Goal: Book appointment/travel/reservation

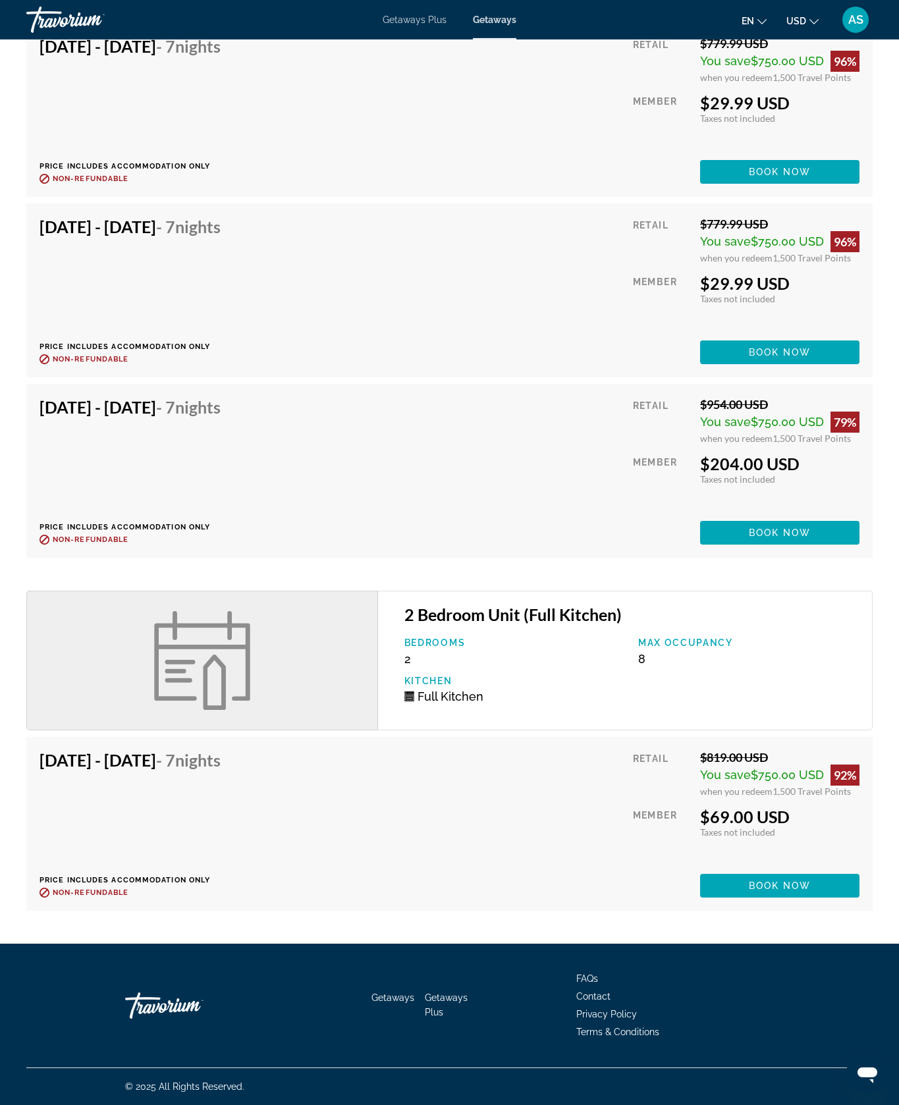
scroll to position [26378, 0]
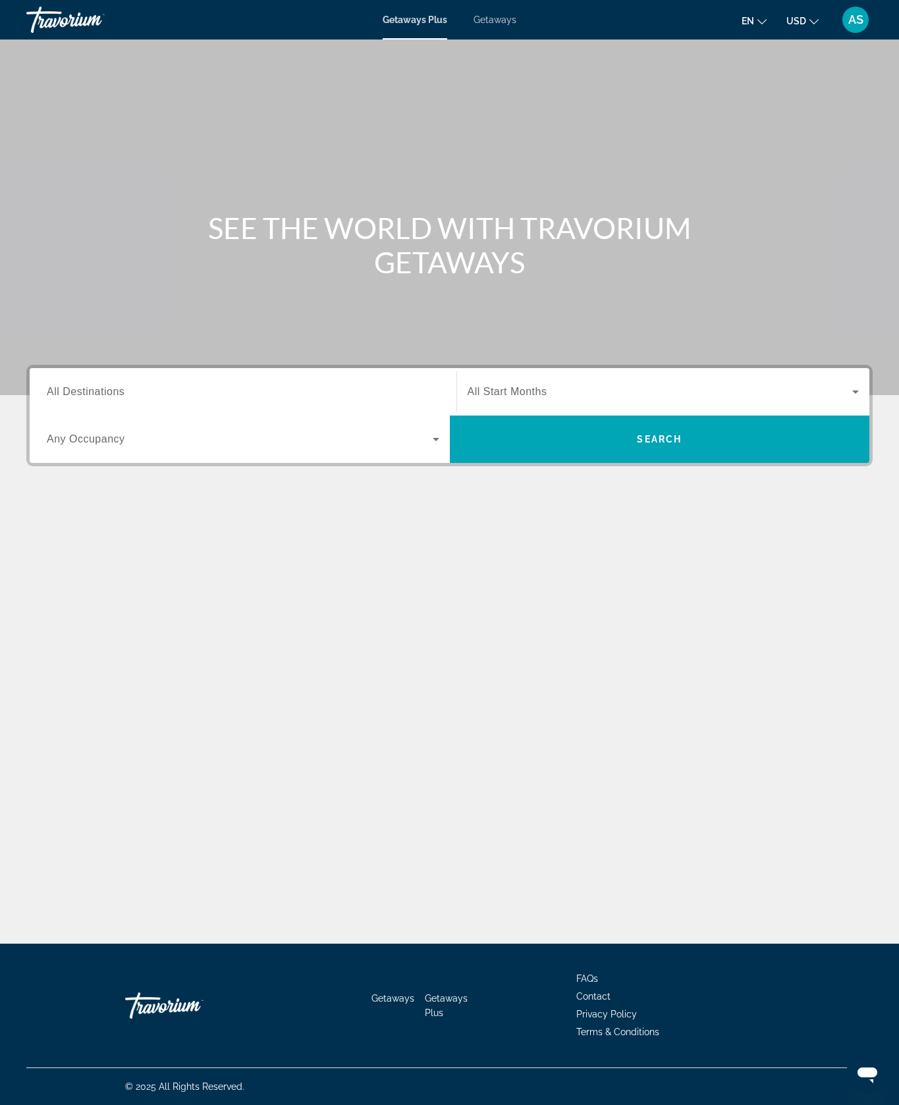
click at [124, 397] on span "All Destinations" at bounding box center [86, 391] width 78 height 11
click at [126, 400] on input "Destination All Destinations" at bounding box center [243, 393] width 393 height 16
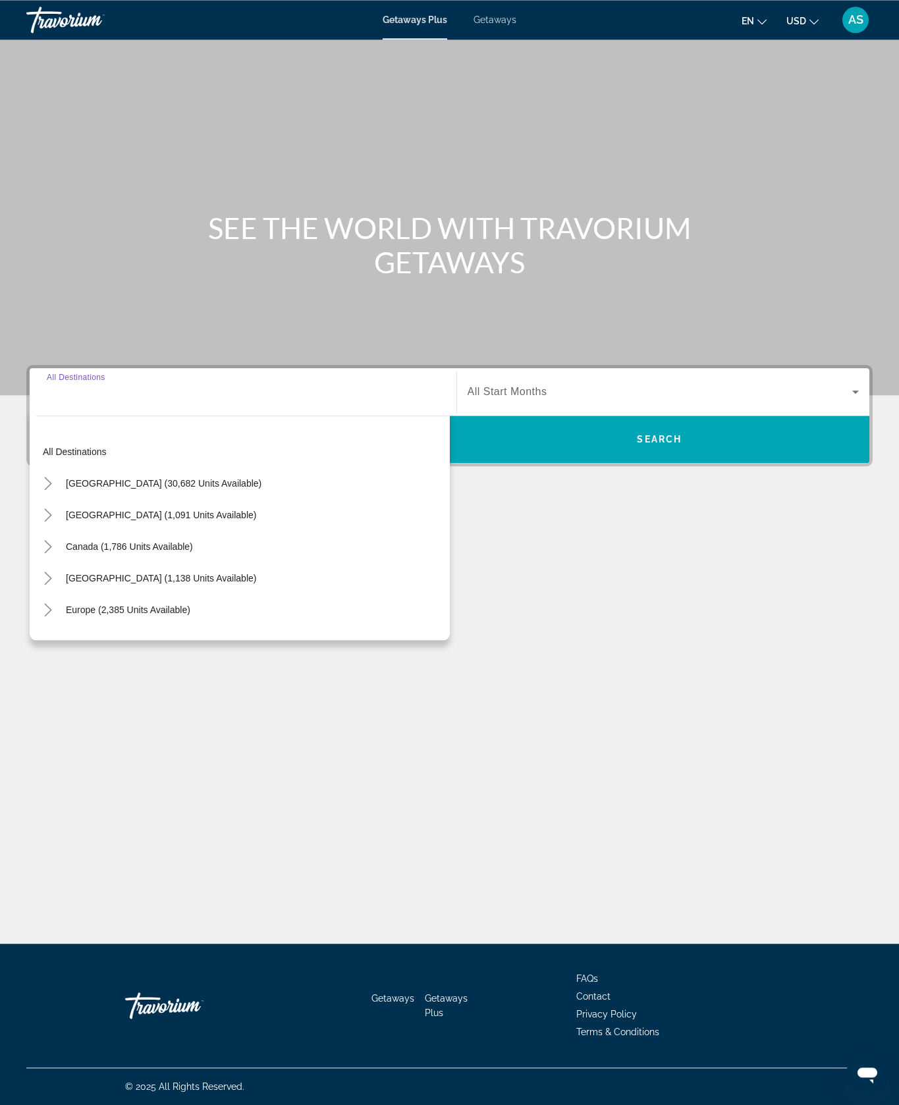
scroll to position [56, 0]
click at [55, 490] on icon "Toggle United States (30,682 units available)" at bounding box center [47, 483] width 13 height 13
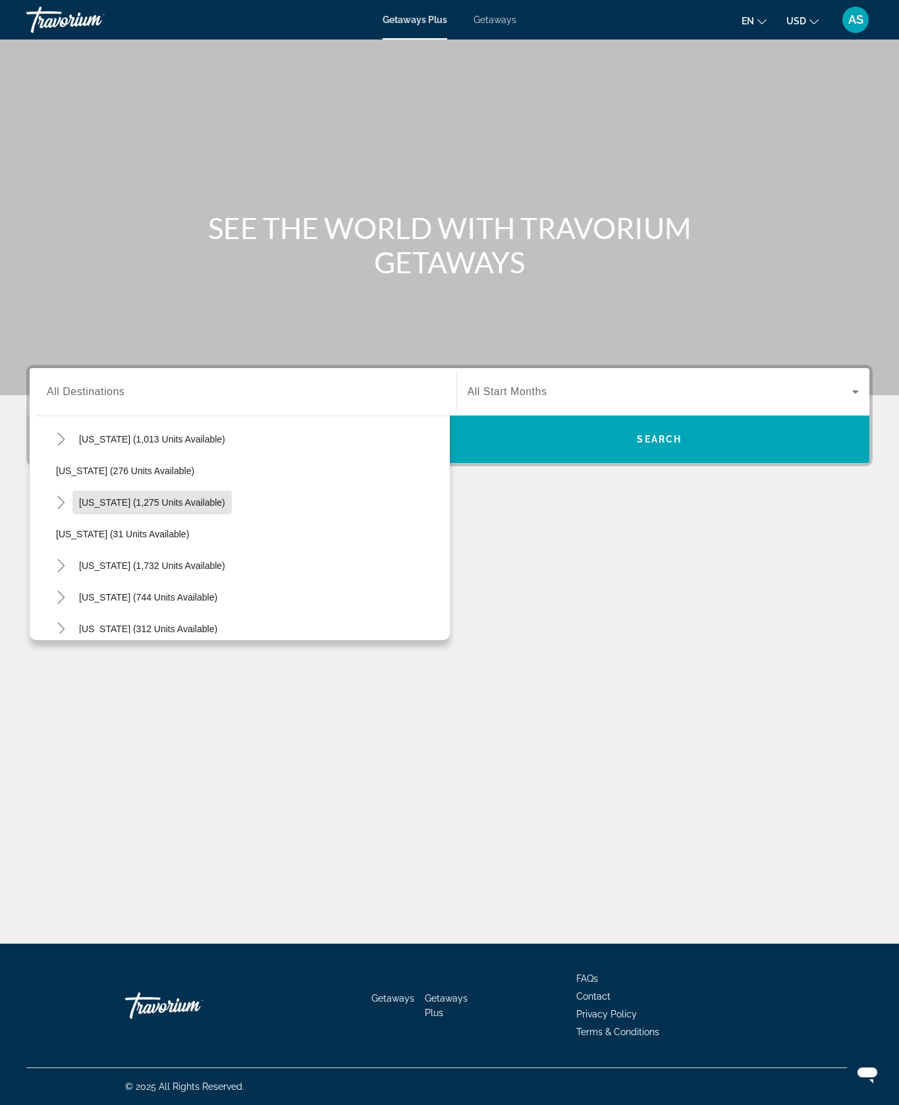
scroll to position [900, 0]
click at [68, 602] on icon "Toggle Tennessee (744 units available)" at bounding box center [61, 595] width 13 height 13
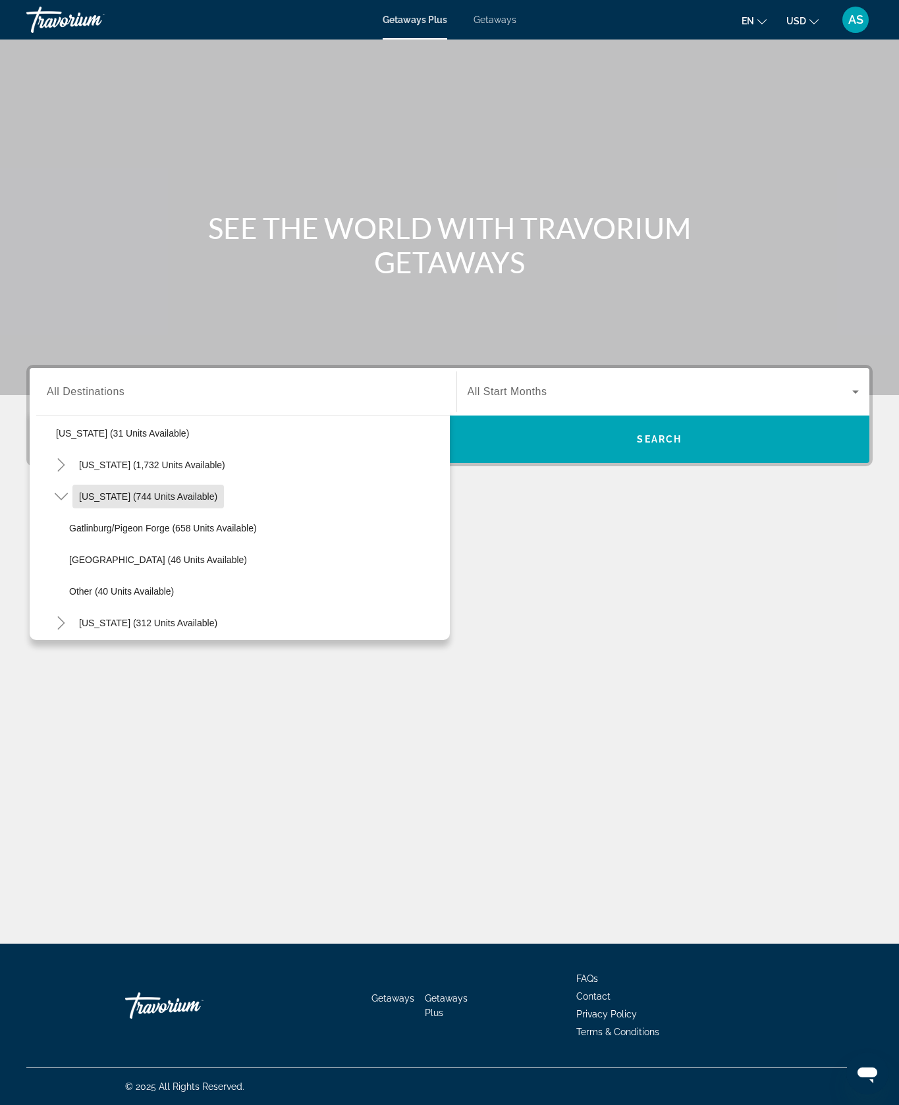
scroll to position [1005, 0]
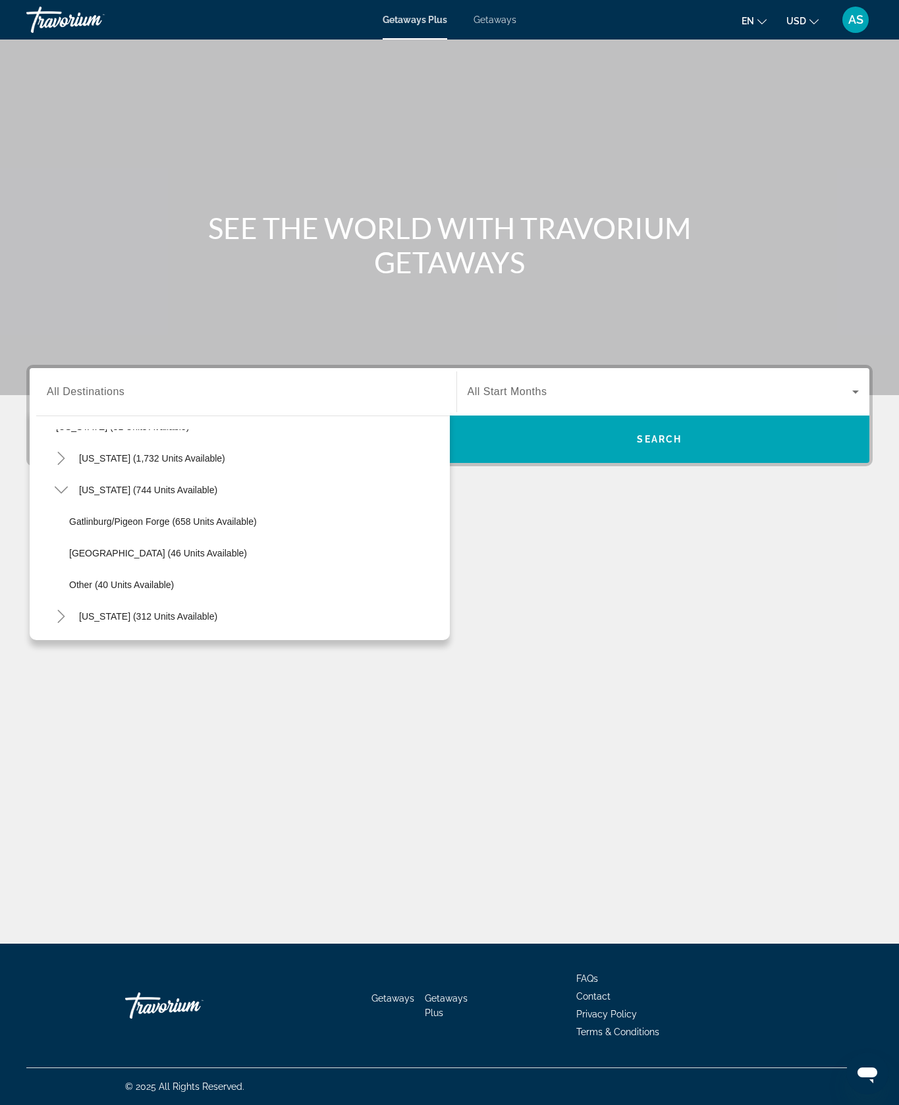
click at [213, 527] on span "Gatlinburg/Pigeon Forge (658 units available)" at bounding box center [163, 521] width 188 height 11
type input "**********"
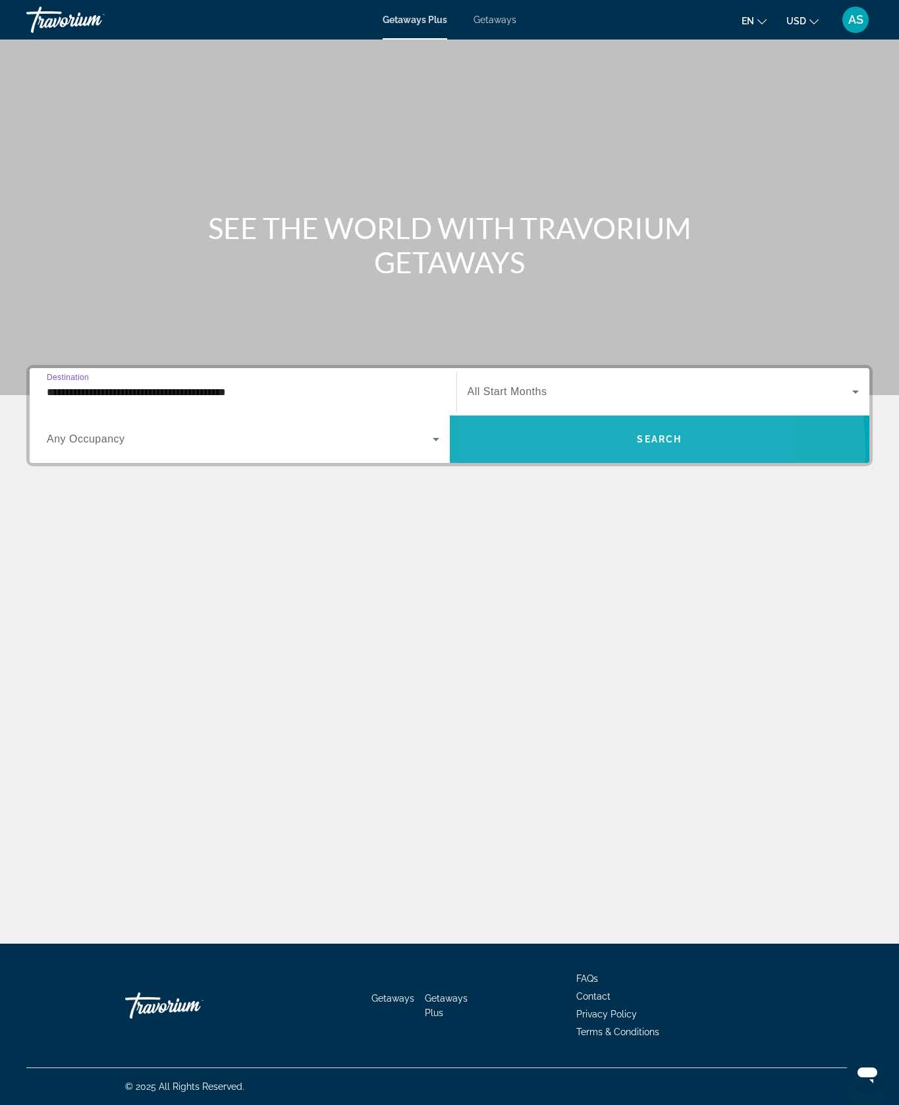
click at [578, 455] on span "Search widget" at bounding box center [660, 439] width 420 height 32
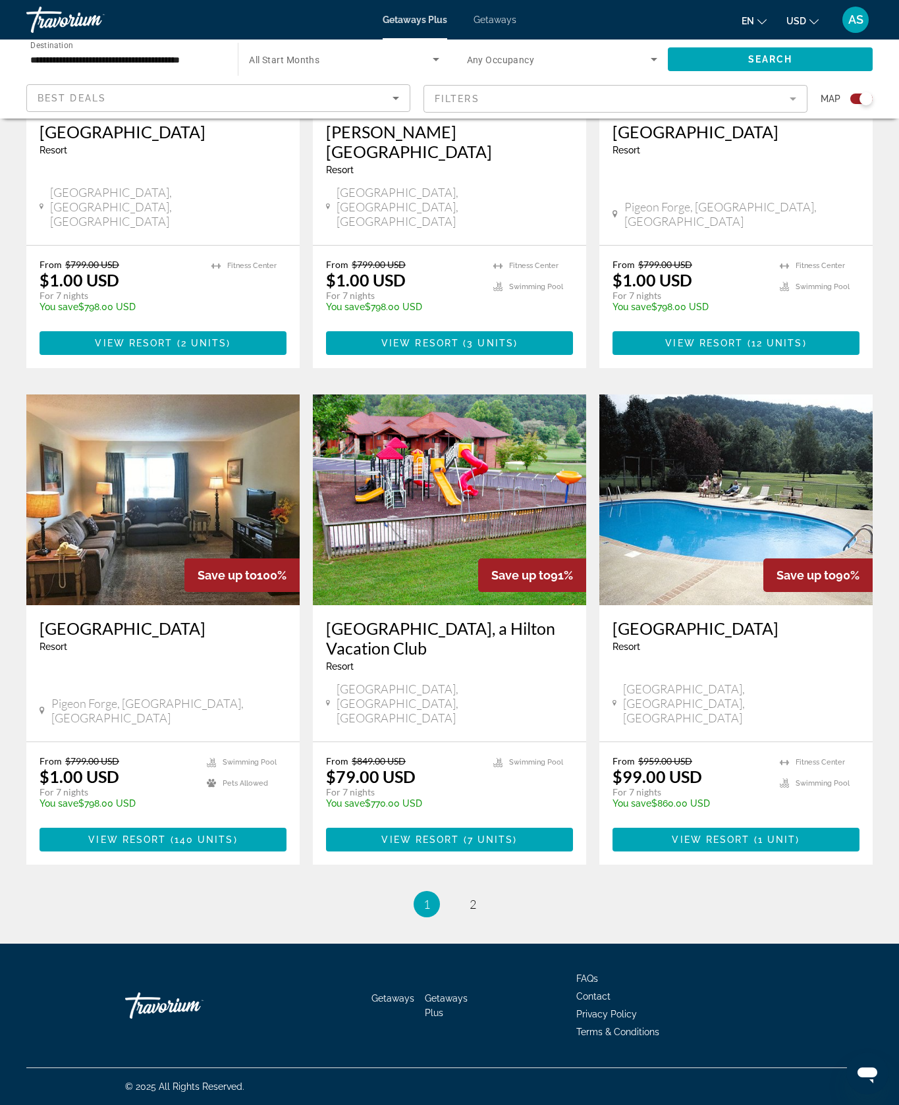
scroll to position [1903, 0]
click at [476, 912] on span "2" at bounding box center [473, 904] width 7 height 14
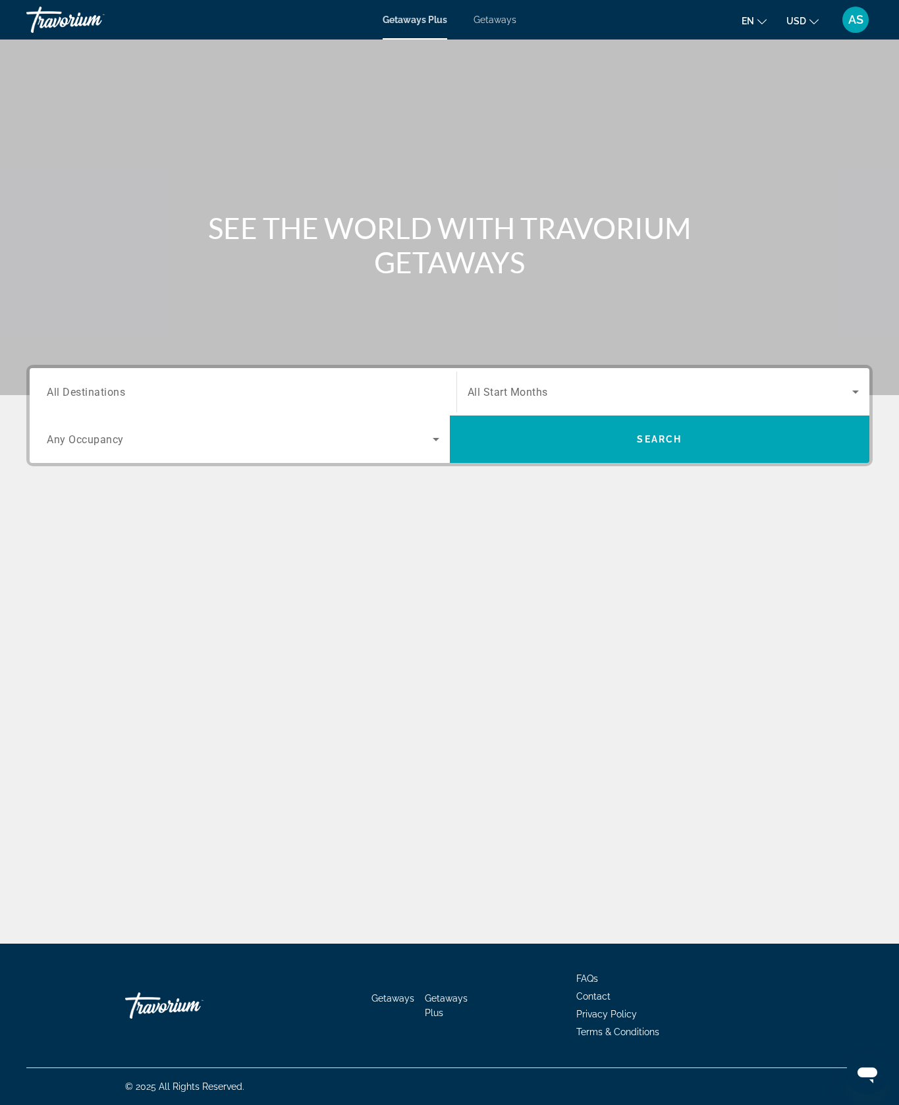
click at [87, 398] on span "All Destinations" at bounding box center [86, 391] width 78 height 13
click at [87, 400] on input "Destination All Destinations" at bounding box center [243, 393] width 393 height 16
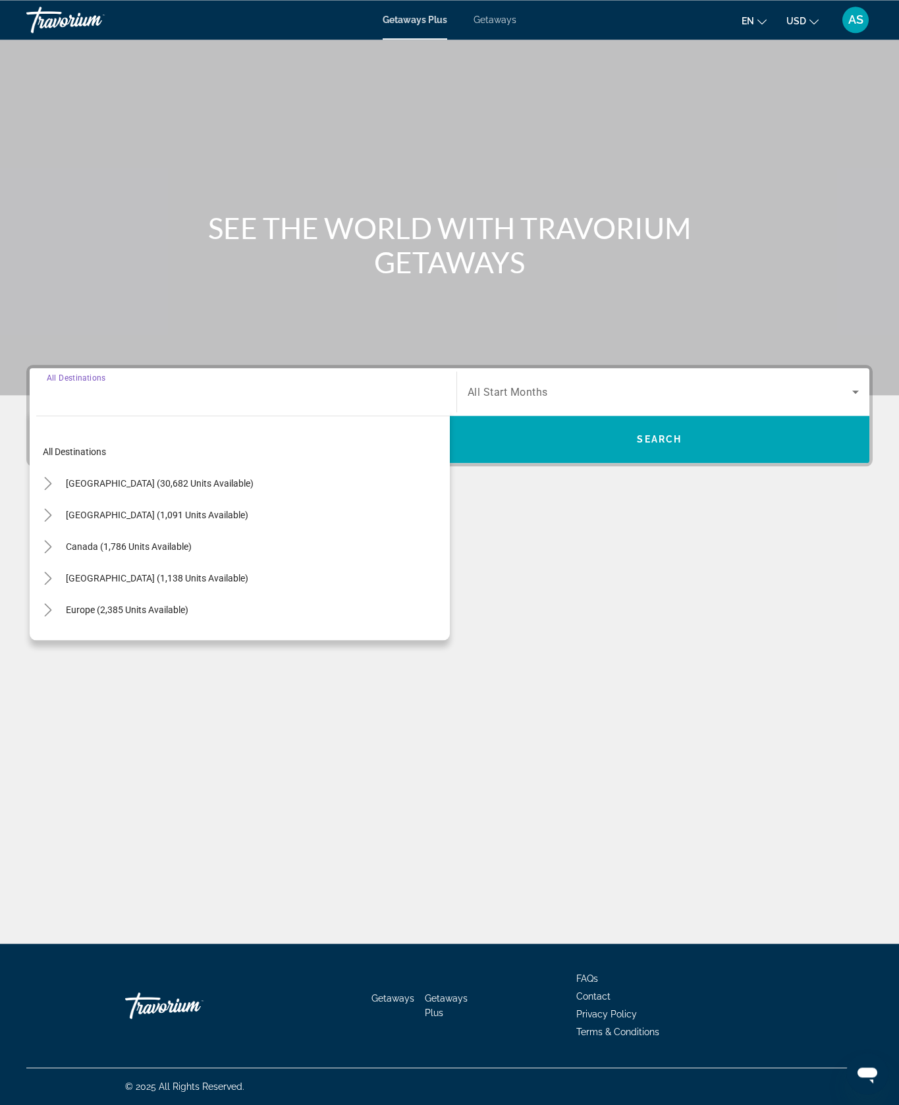
scroll to position [56, 0]
click at [55, 490] on icon "Toggle United States (30,682 units available)" at bounding box center [47, 483] width 13 height 13
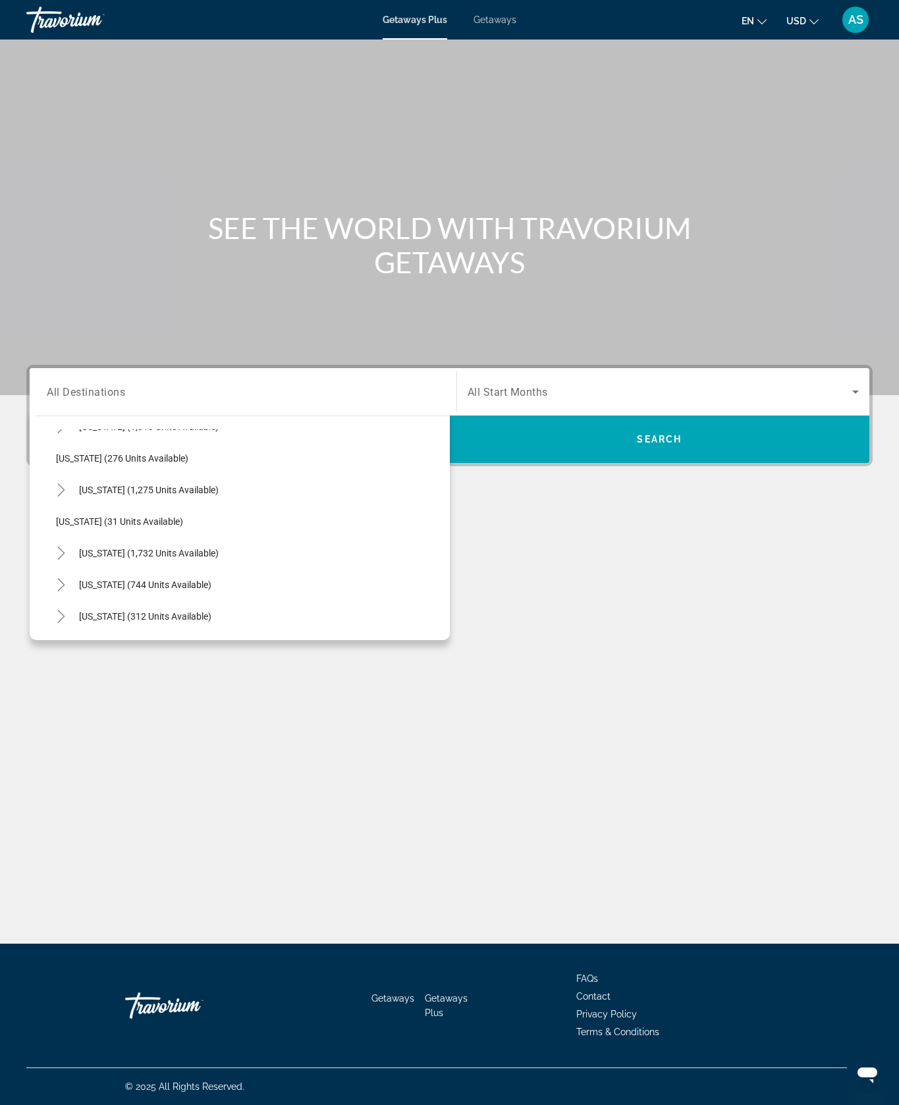
scroll to position [911, 0]
click at [68, 591] on icon "Toggle Tennessee (744 units available)" at bounding box center [61, 584] width 13 height 13
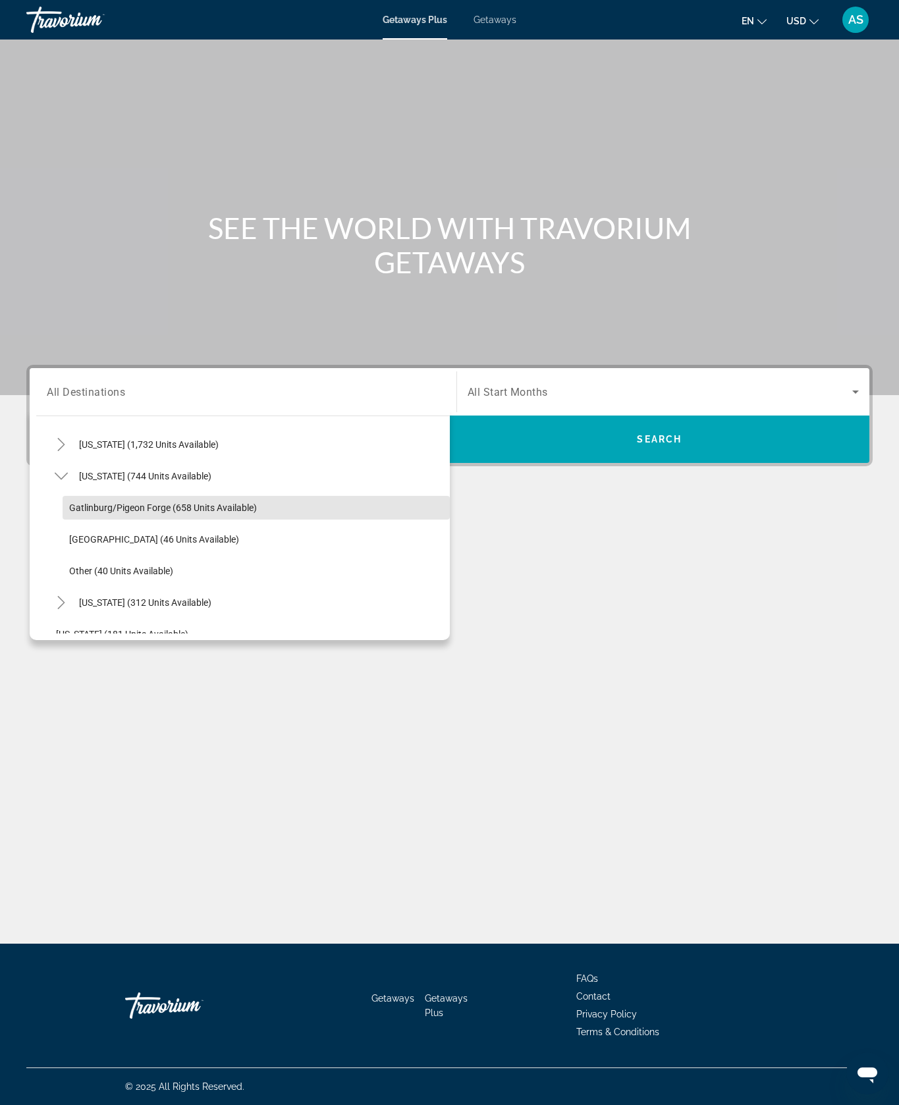
scroll to position [1022, 0]
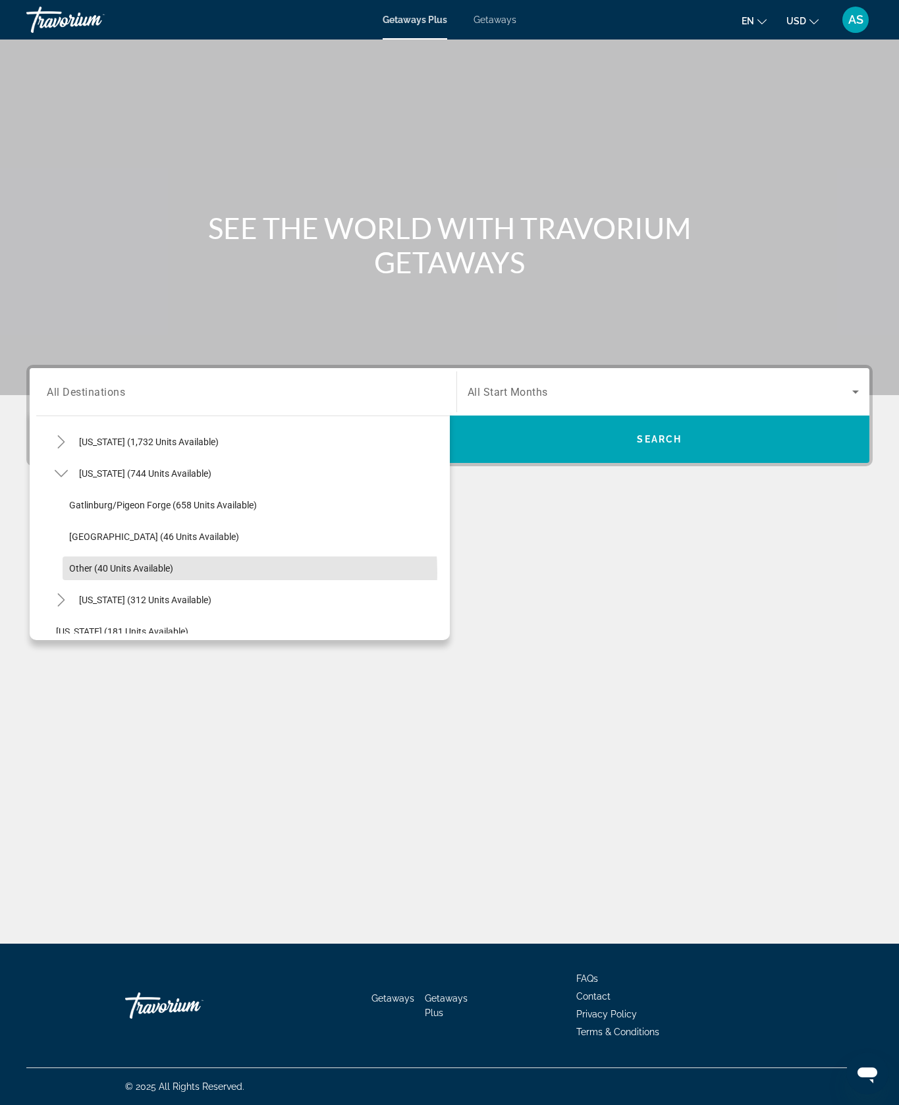
click at [173, 574] on span "Other (40 units available)" at bounding box center [121, 568] width 104 height 11
type input "**********"
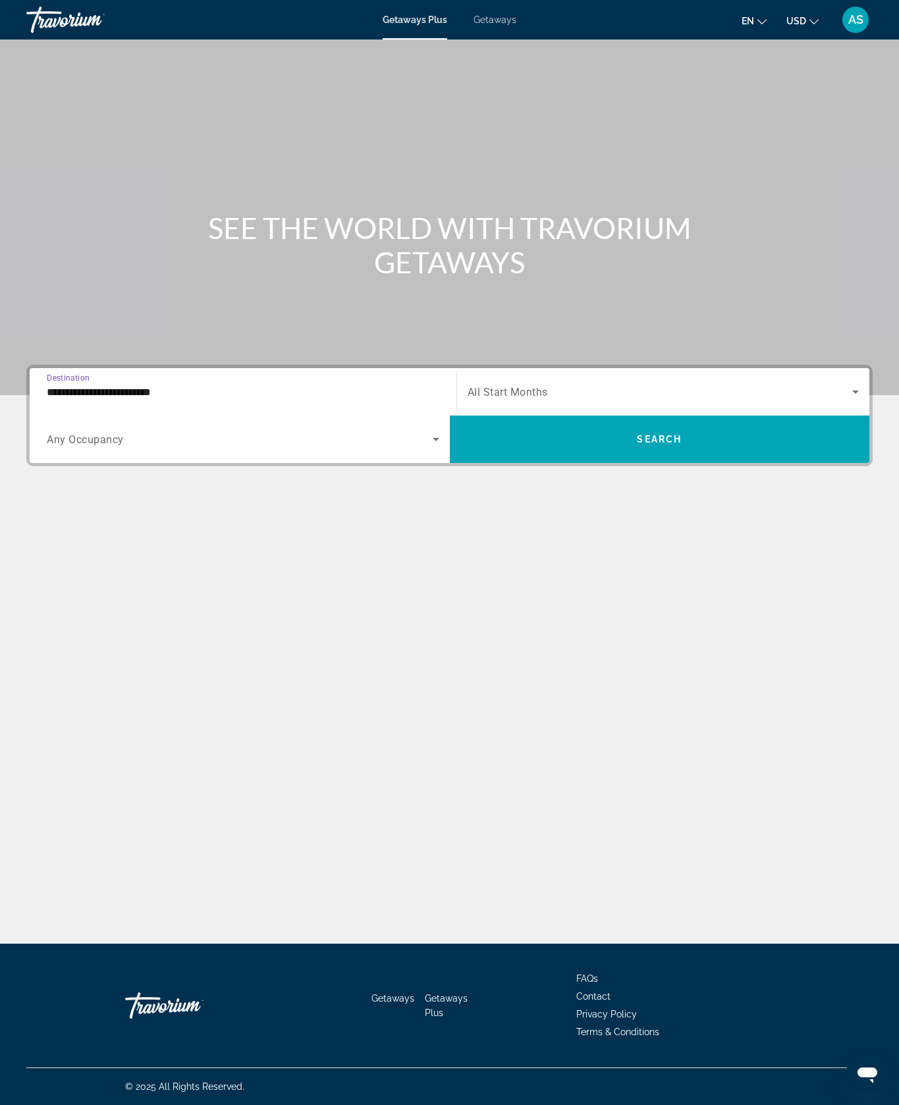
click at [596, 455] on span "Search widget" at bounding box center [660, 439] width 420 height 32
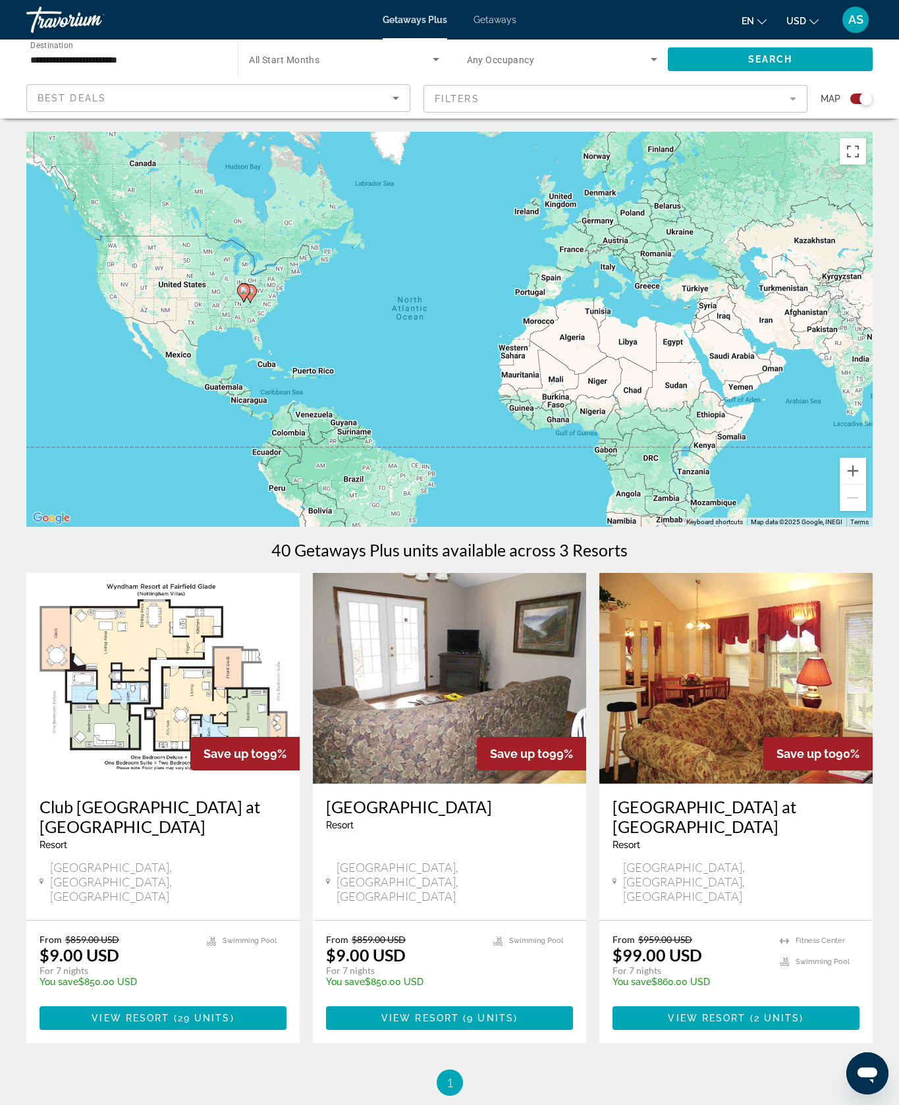
click at [78, 68] on input "**********" at bounding box center [125, 60] width 190 height 16
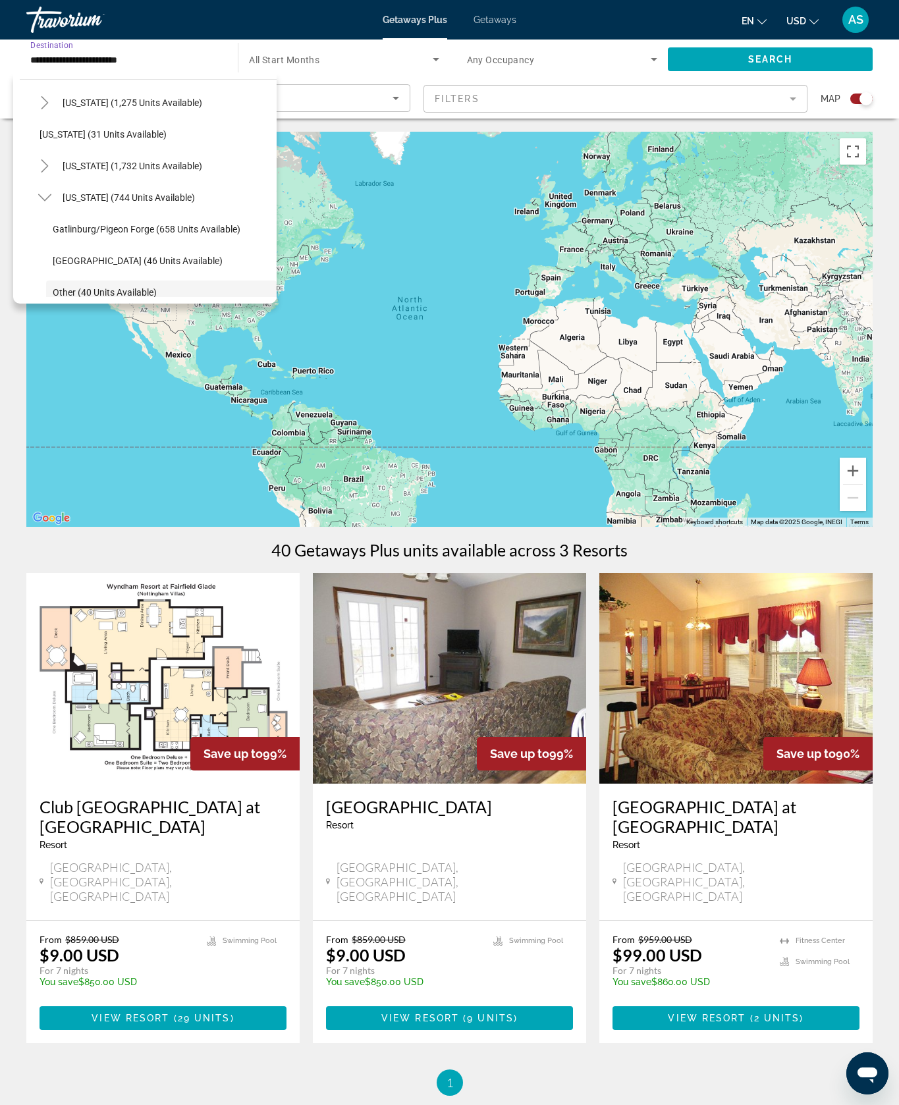
scroll to position [979, 0]
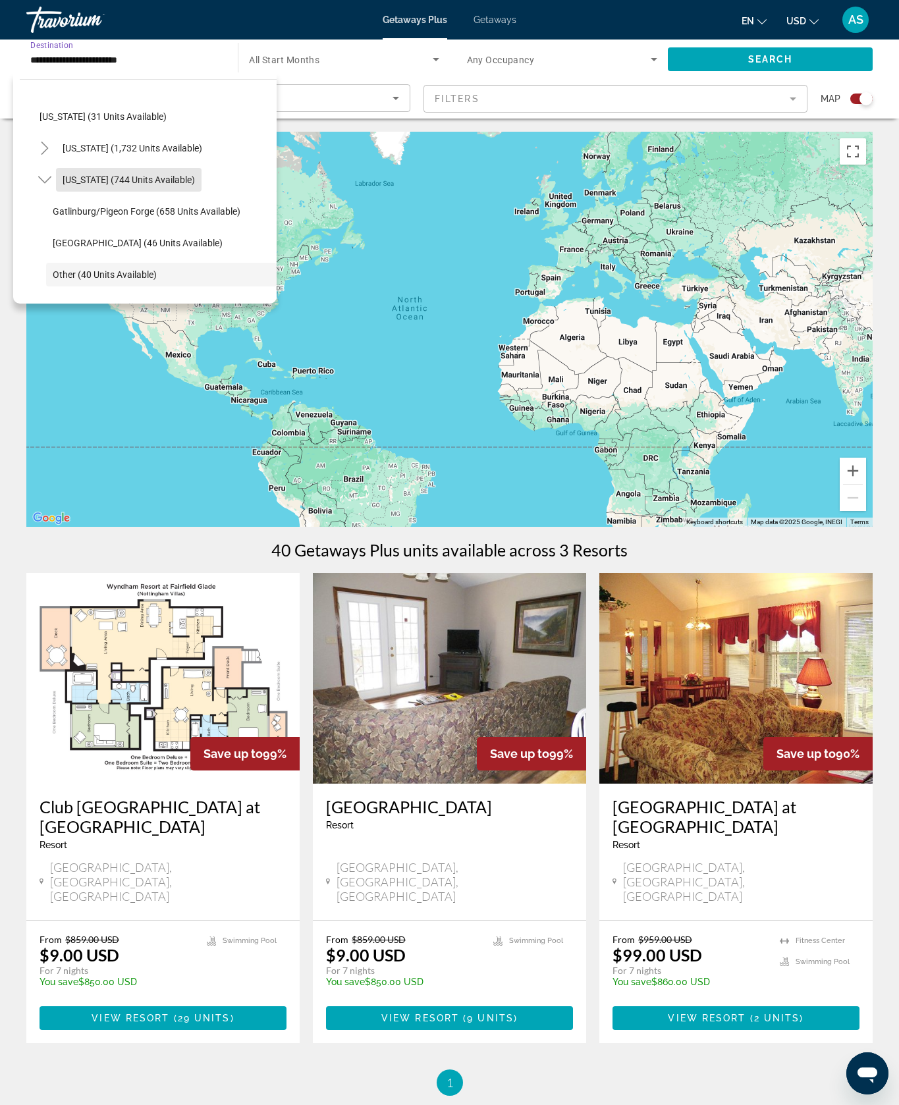
click at [184, 196] on span "Search widget" at bounding box center [129, 180] width 146 height 32
type input "**********"
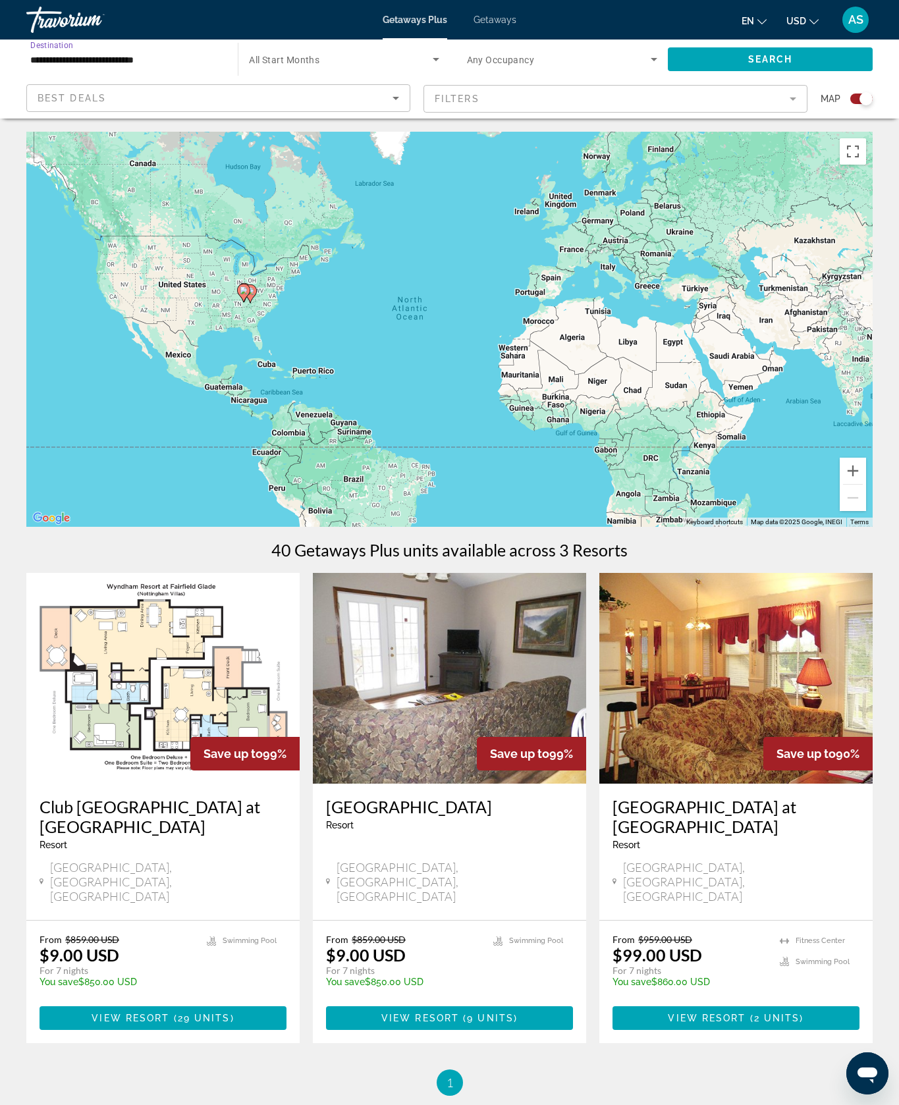
click at [169, 68] on input "**********" at bounding box center [125, 60] width 190 height 16
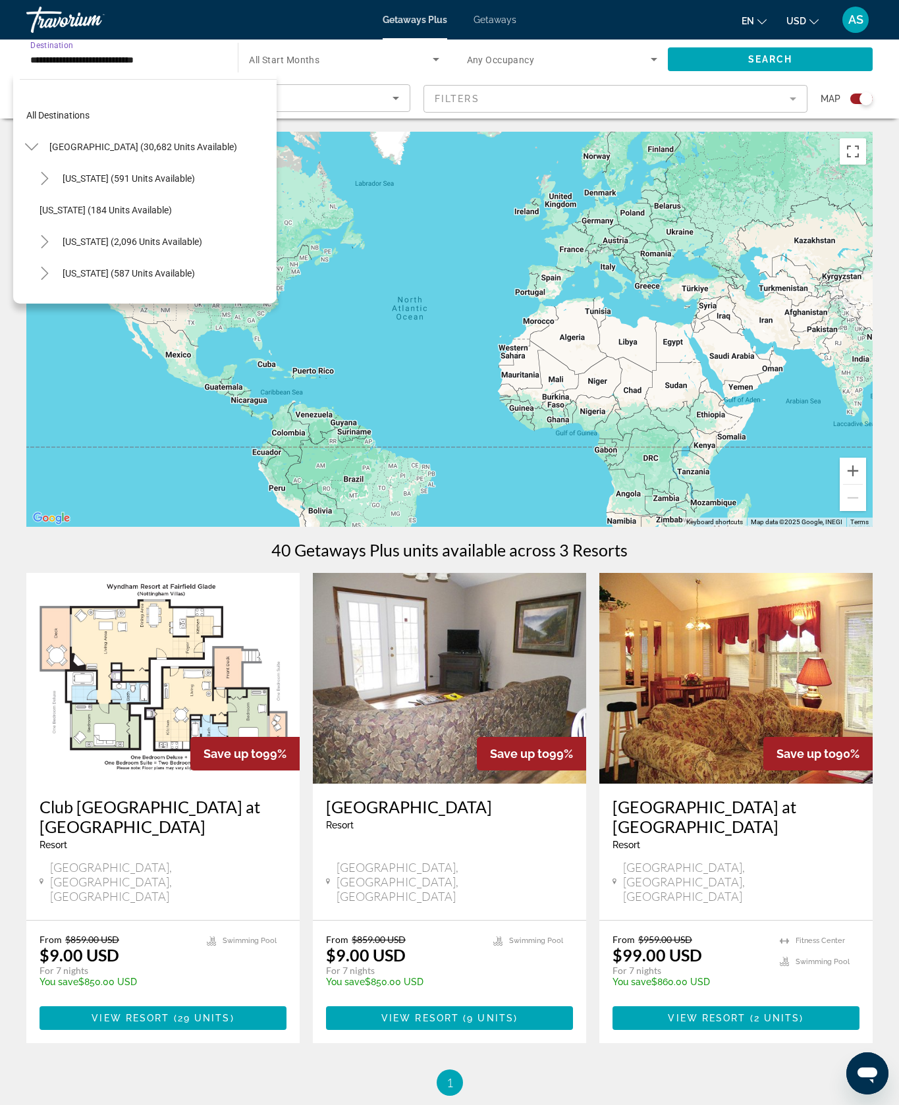
scroll to position [944, 0]
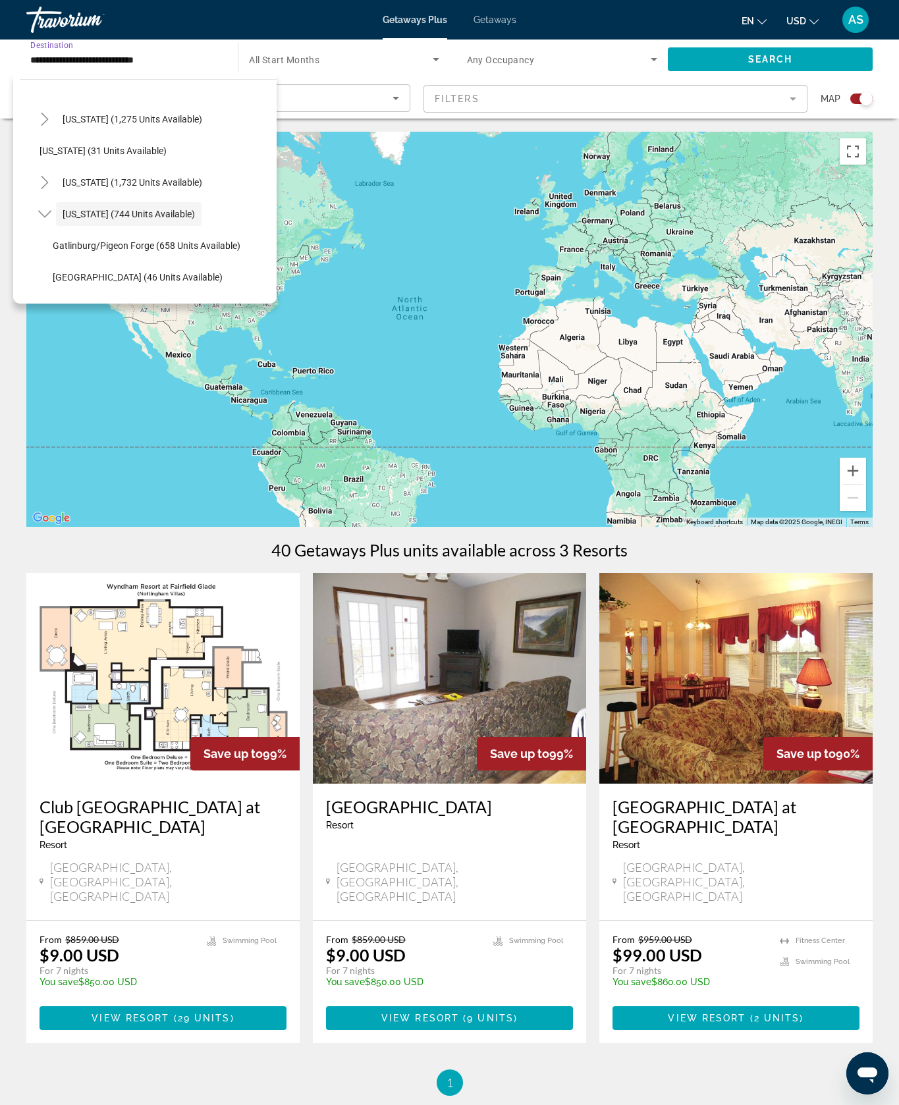
click at [782, 65] on span "Search" at bounding box center [770, 59] width 45 height 11
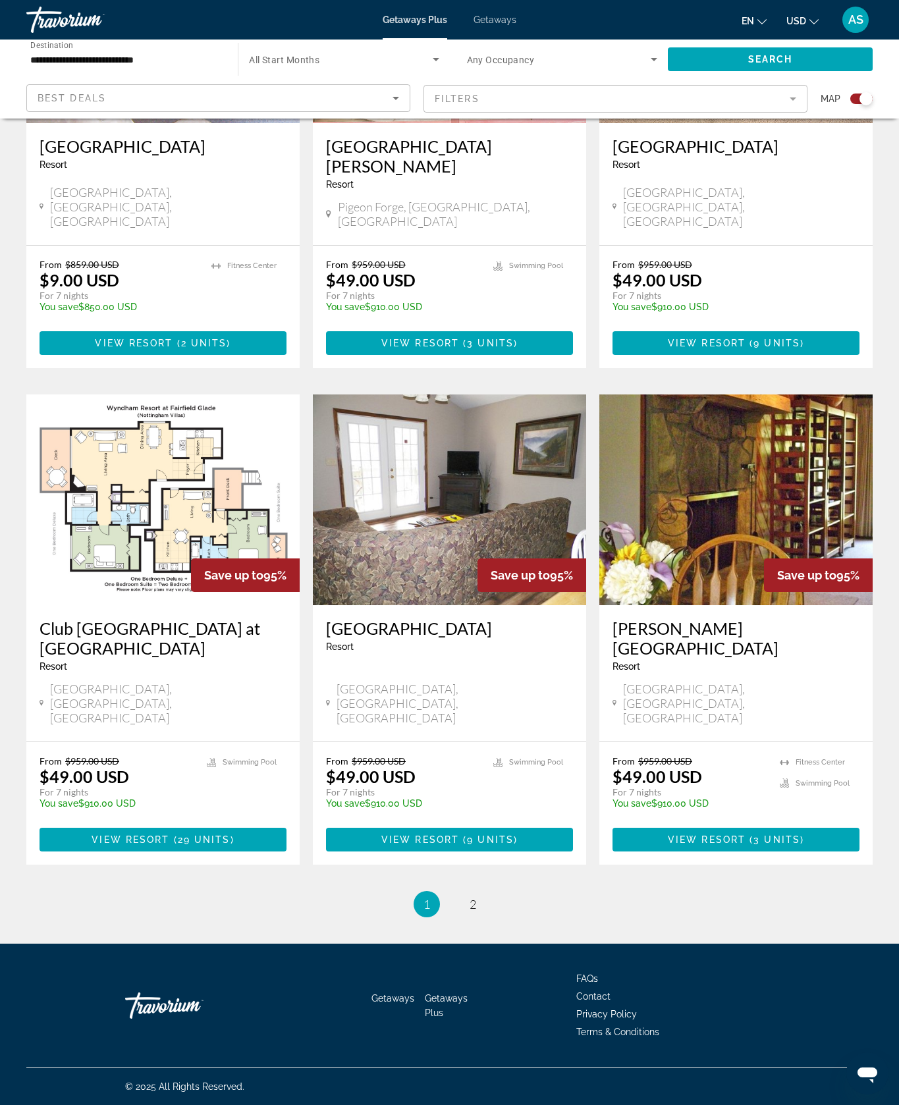
scroll to position [1693, 0]
click at [147, 845] on span "View Resort" at bounding box center [131, 839] width 78 height 11
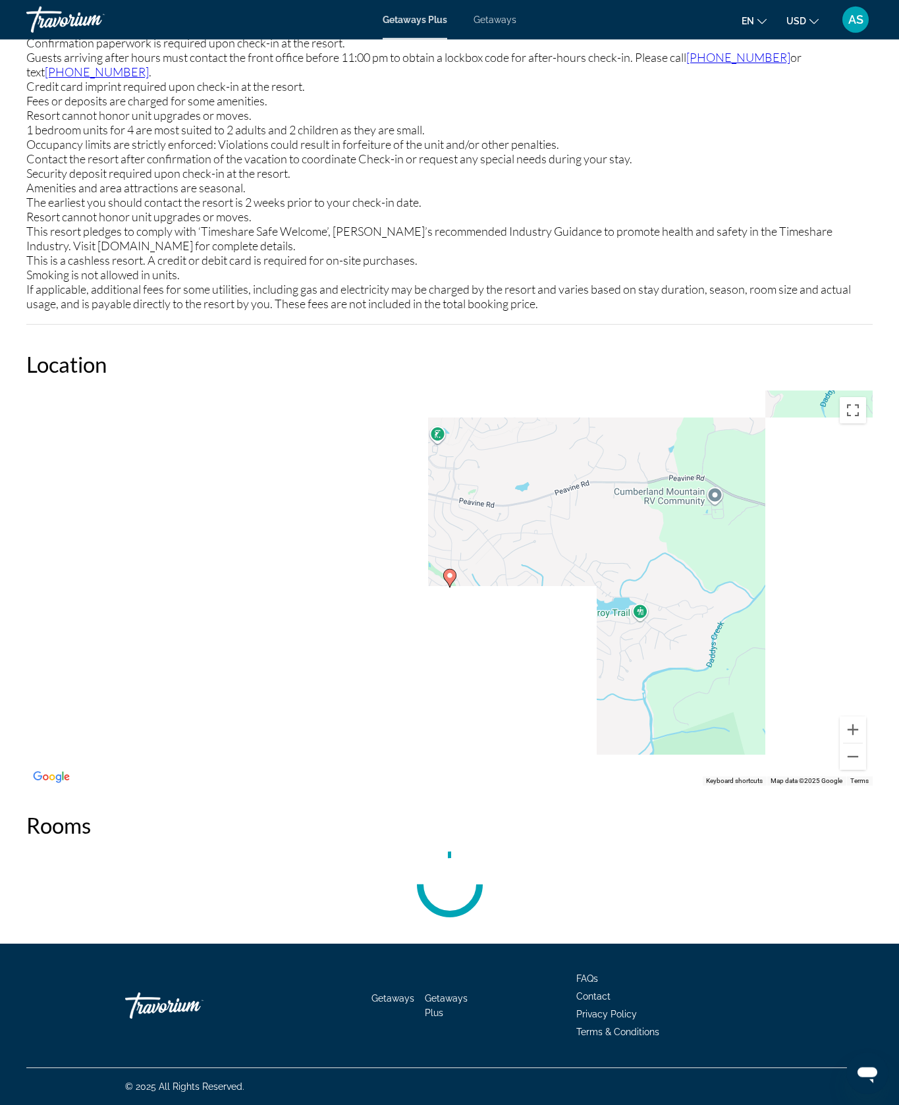
scroll to position [2373, 0]
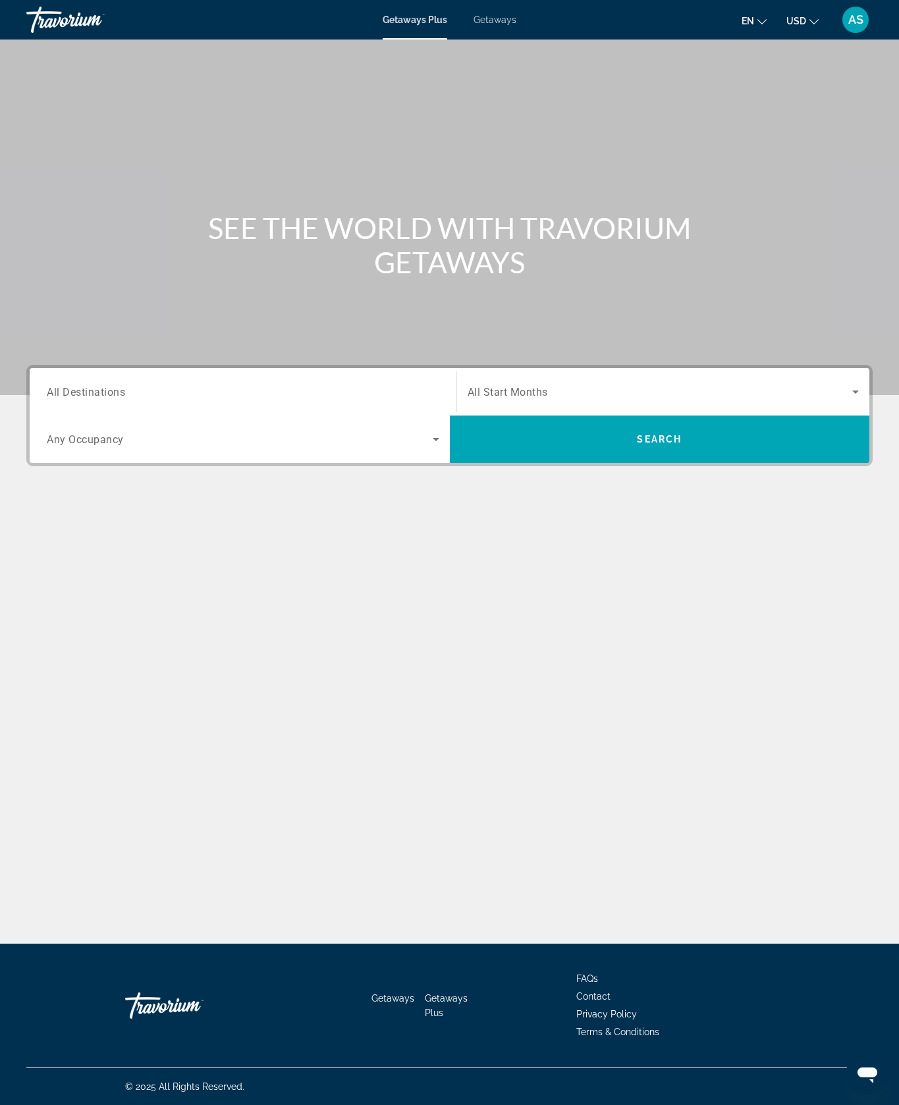
click at [125, 398] on span "All Destinations" at bounding box center [86, 391] width 78 height 13
click at [128, 400] on input "Destination All Destinations" at bounding box center [243, 393] width 393 height 16
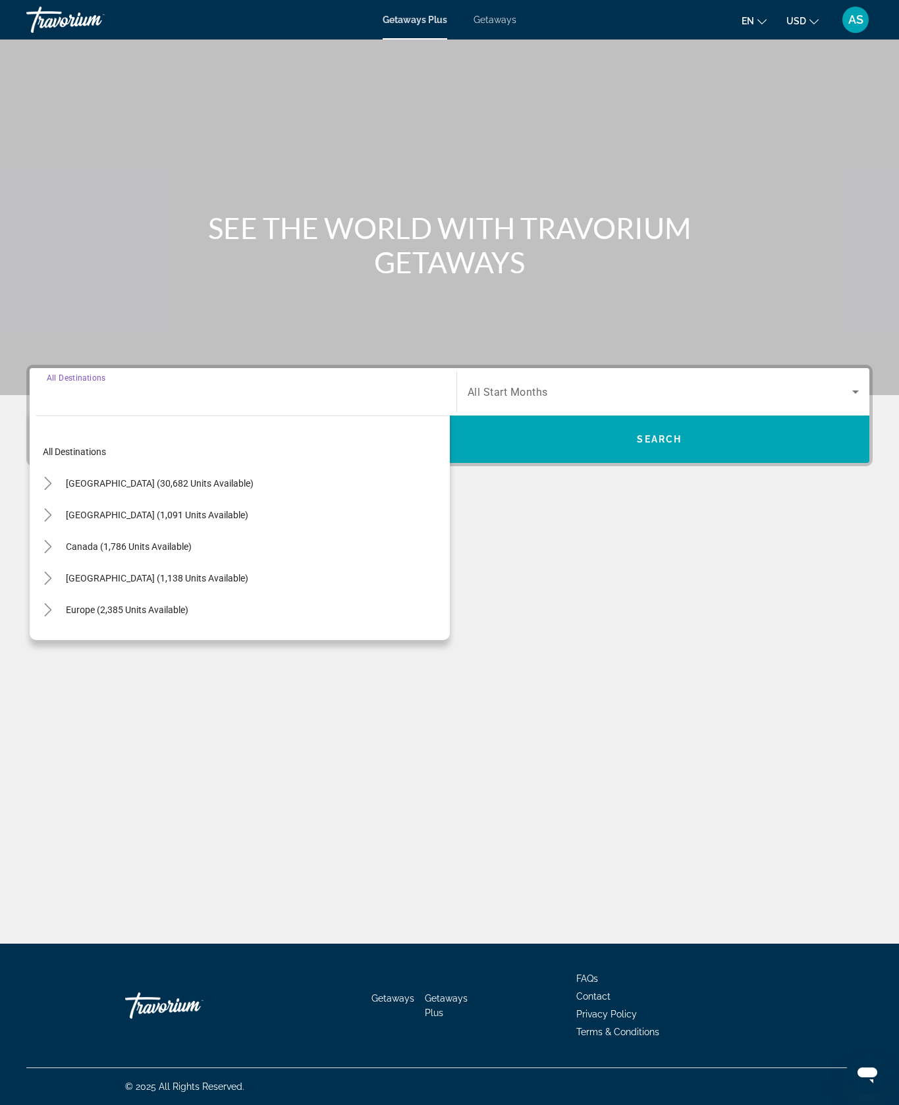
click at [52, 490] on icon "Toggle United States (30,682 units available)" at bounding box center [47, 483] width 13 height 13
click at [68, 584] on icon "Toggle Florida (3,766 units available)" at bounding box center [61, 577] width 13 height 13
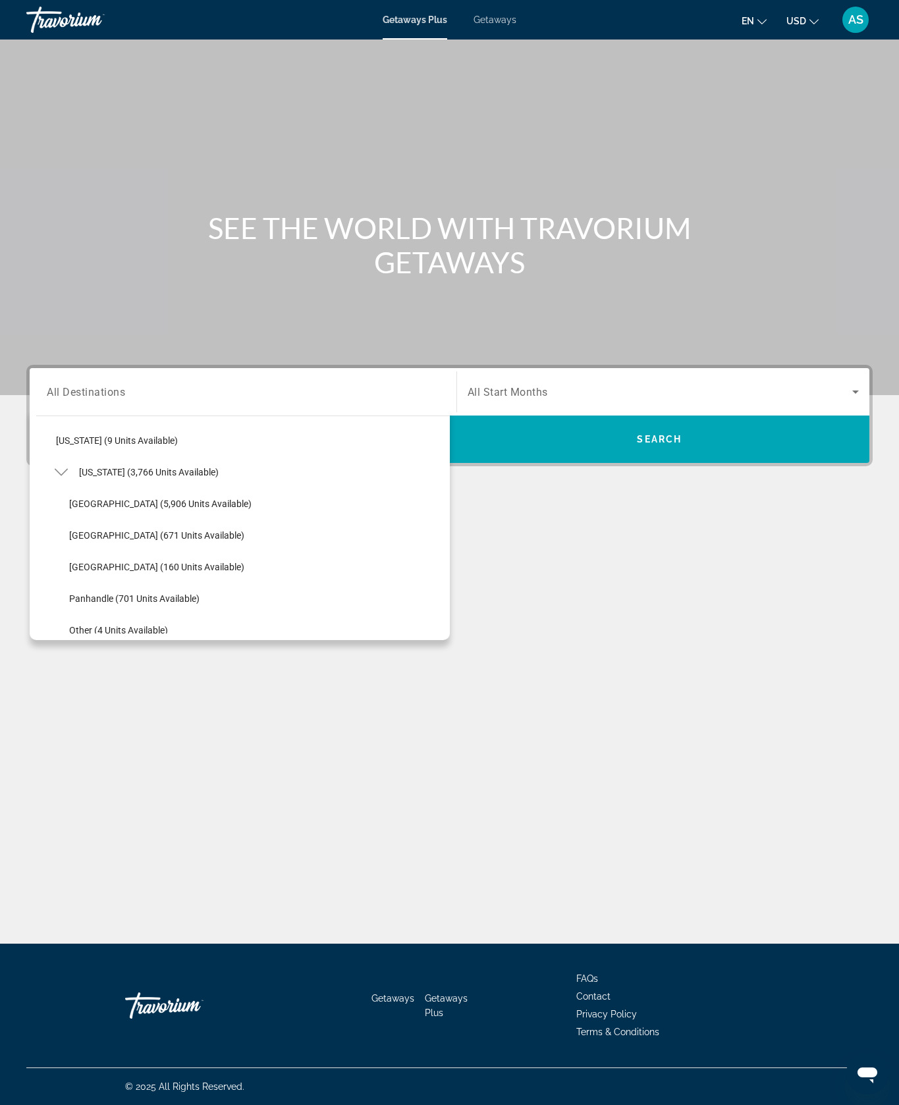
scroll to position [202, 0]
click at [186, 603] on span "Panhandle (701 units available)" at bounding box center [134, 598] width 130 height 11
type input "**********"
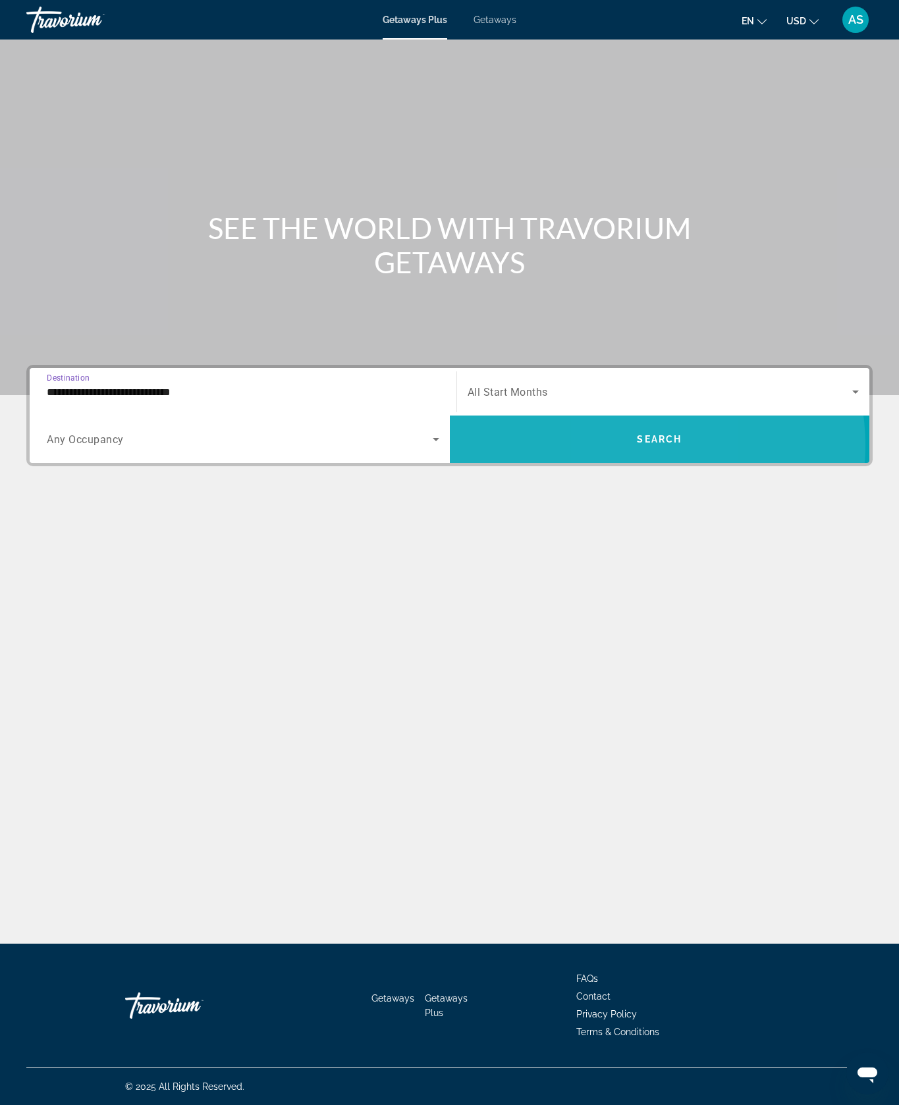
click at [637, 445] on span "Search" at bounding box center [659, 439] width 45 height 11
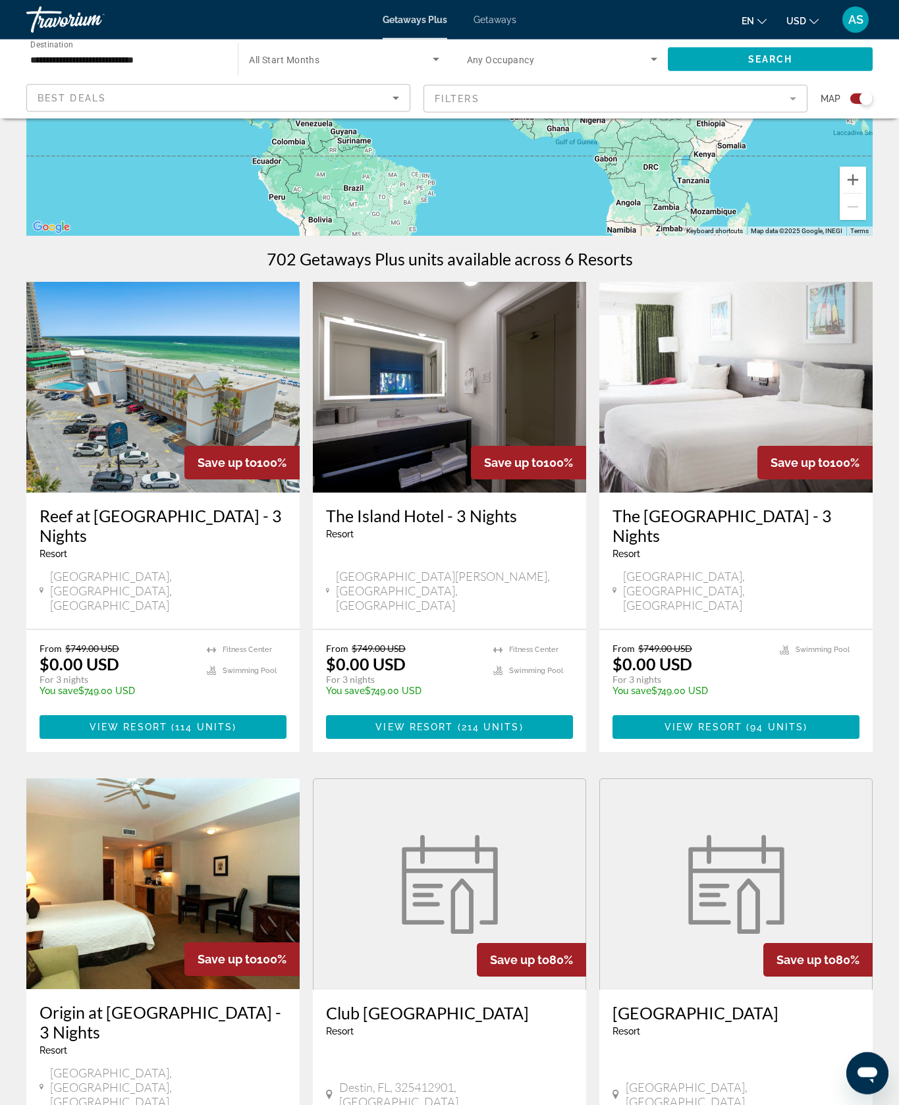
scroll to position [292, 0]
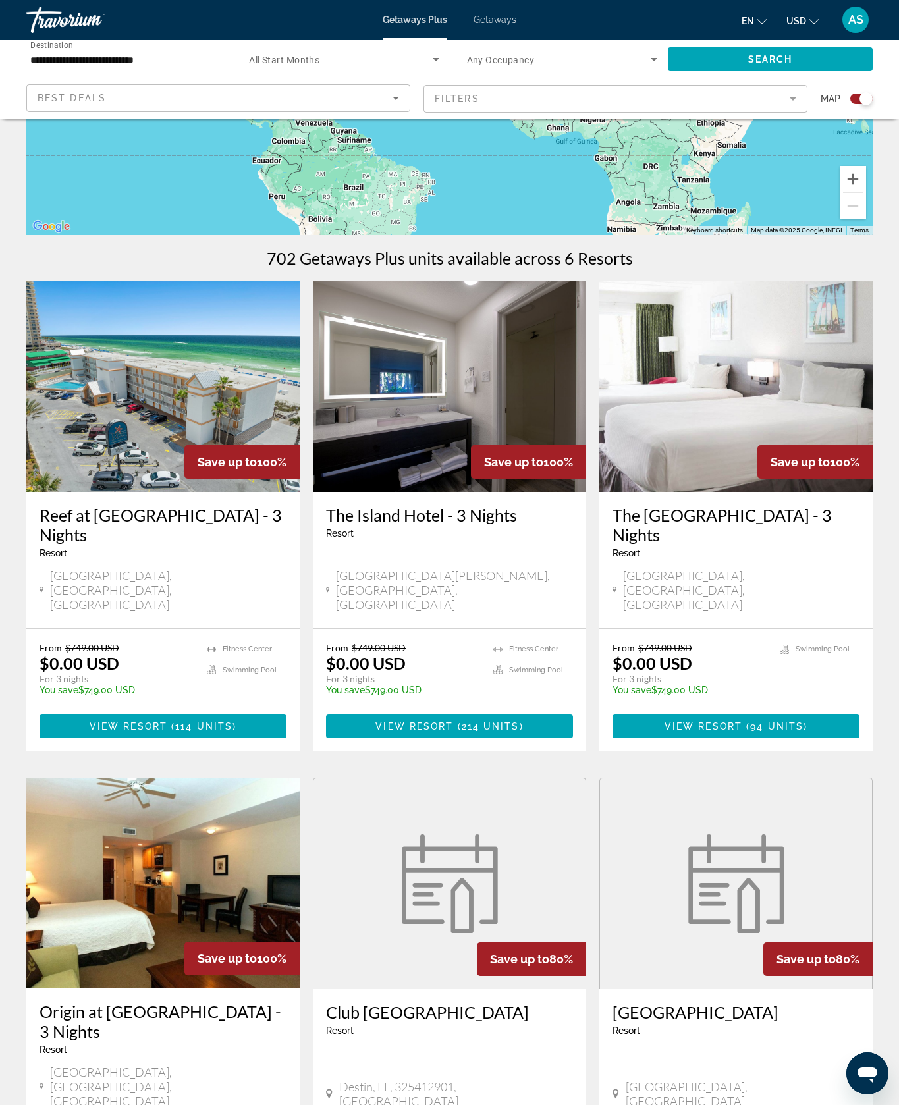
click at [784, 732] on span "94 units" at bounding box center [776, 726] width 53 height 11
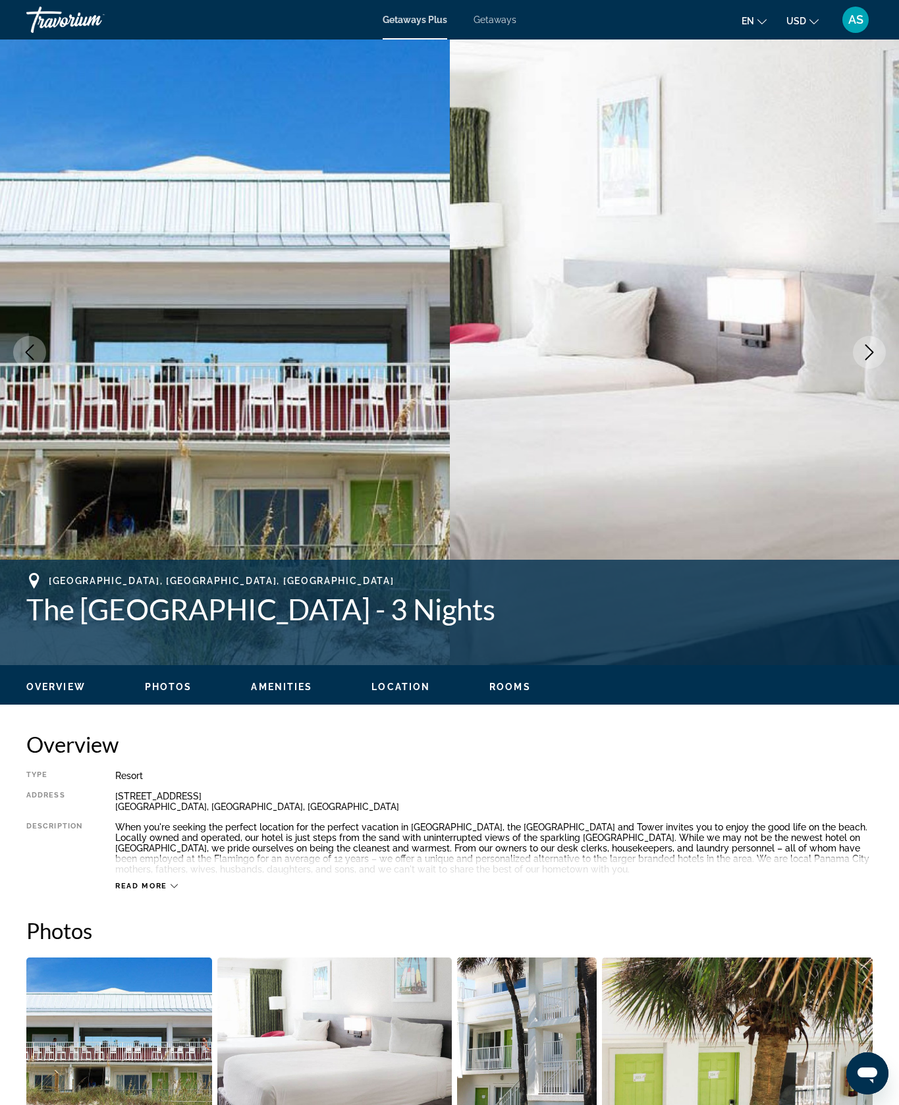
click at [867, 369] on button "Next image" at bounding box center [869, 352] width 33 height 33
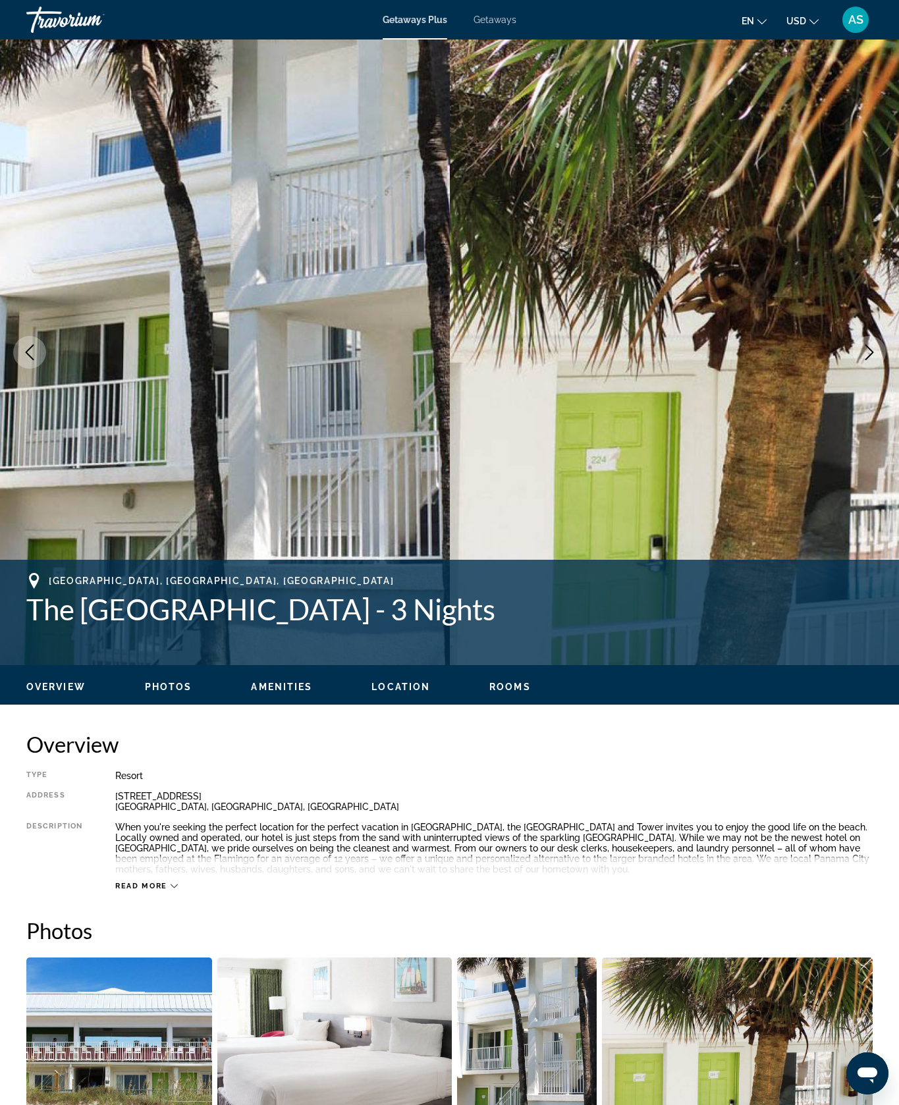
click at [865, 360] on icon "Next image" at bounding box center [869, 352] width 9 height 16
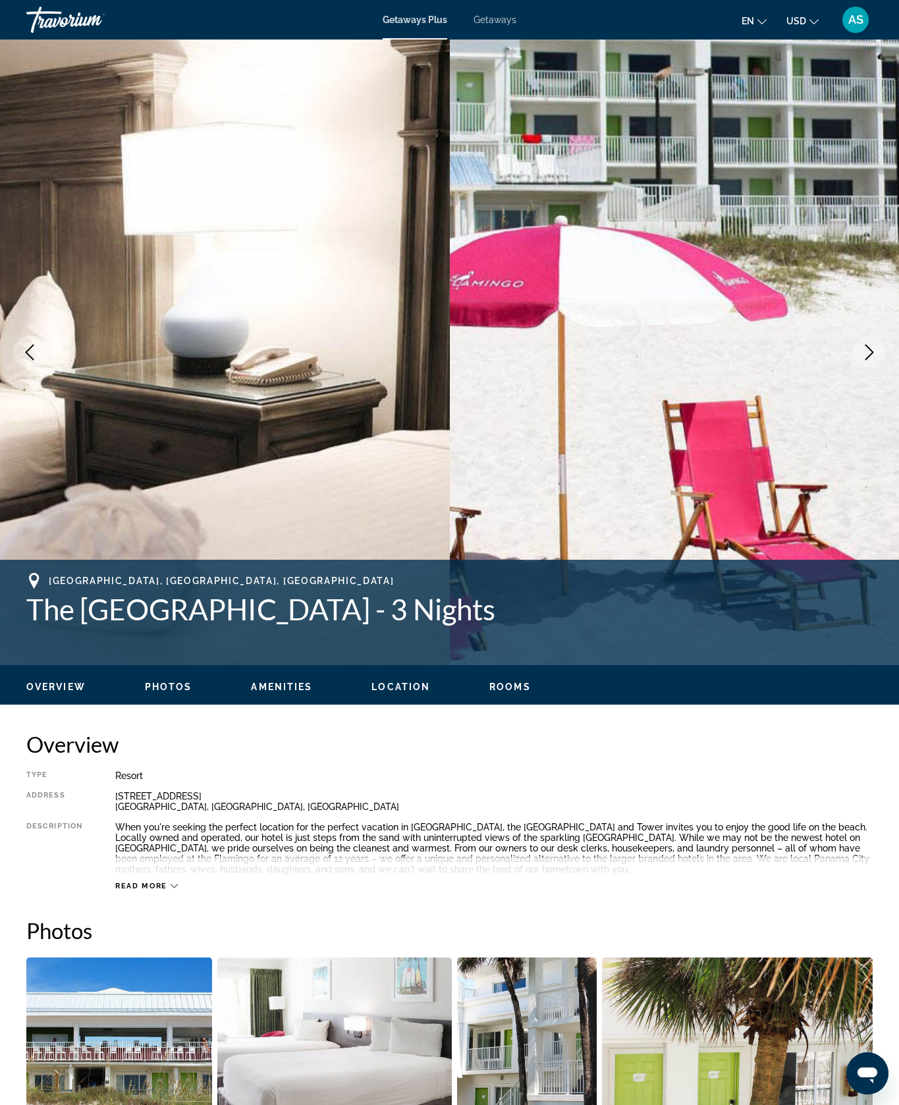
click at [872, 369] on button "Next image" at bounding box center [869, 352] width 33 height 33
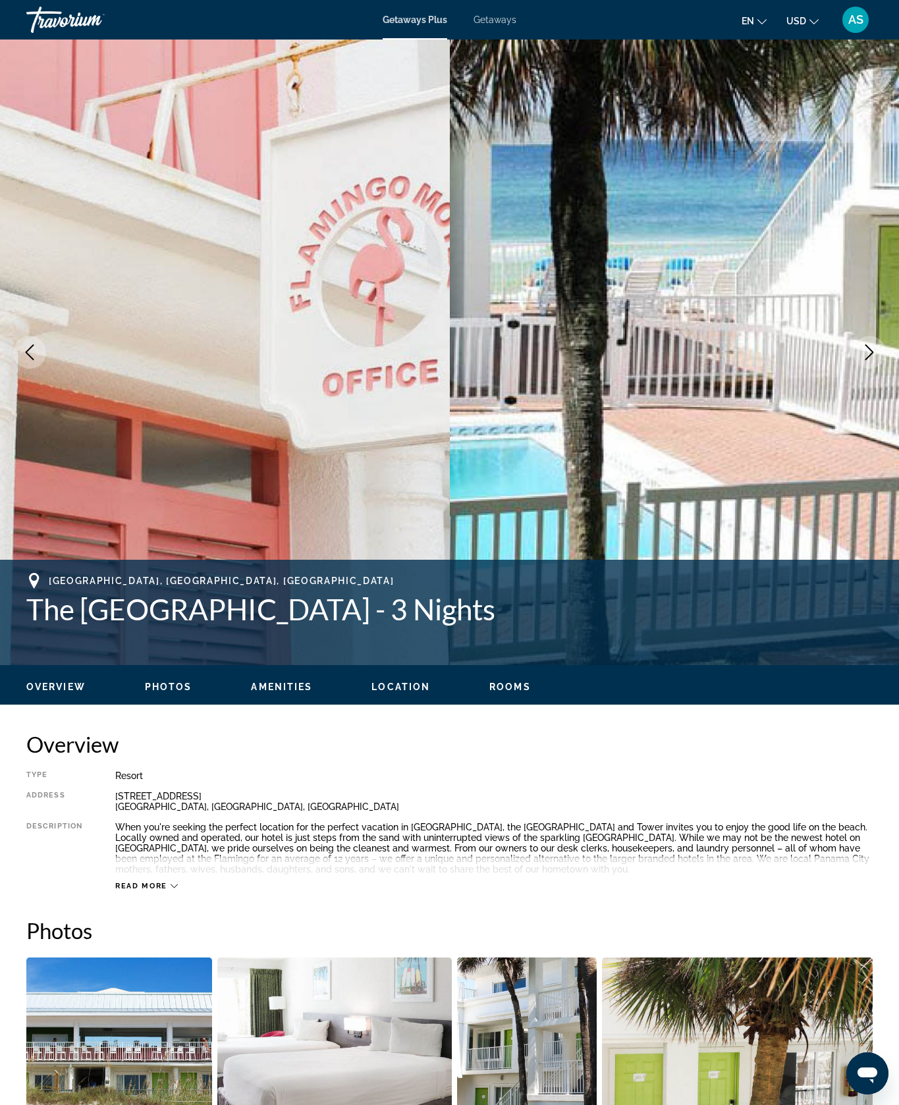
click at [862, 360] on icon "Next image" at bounding box center [869, 352] width 16 height 16
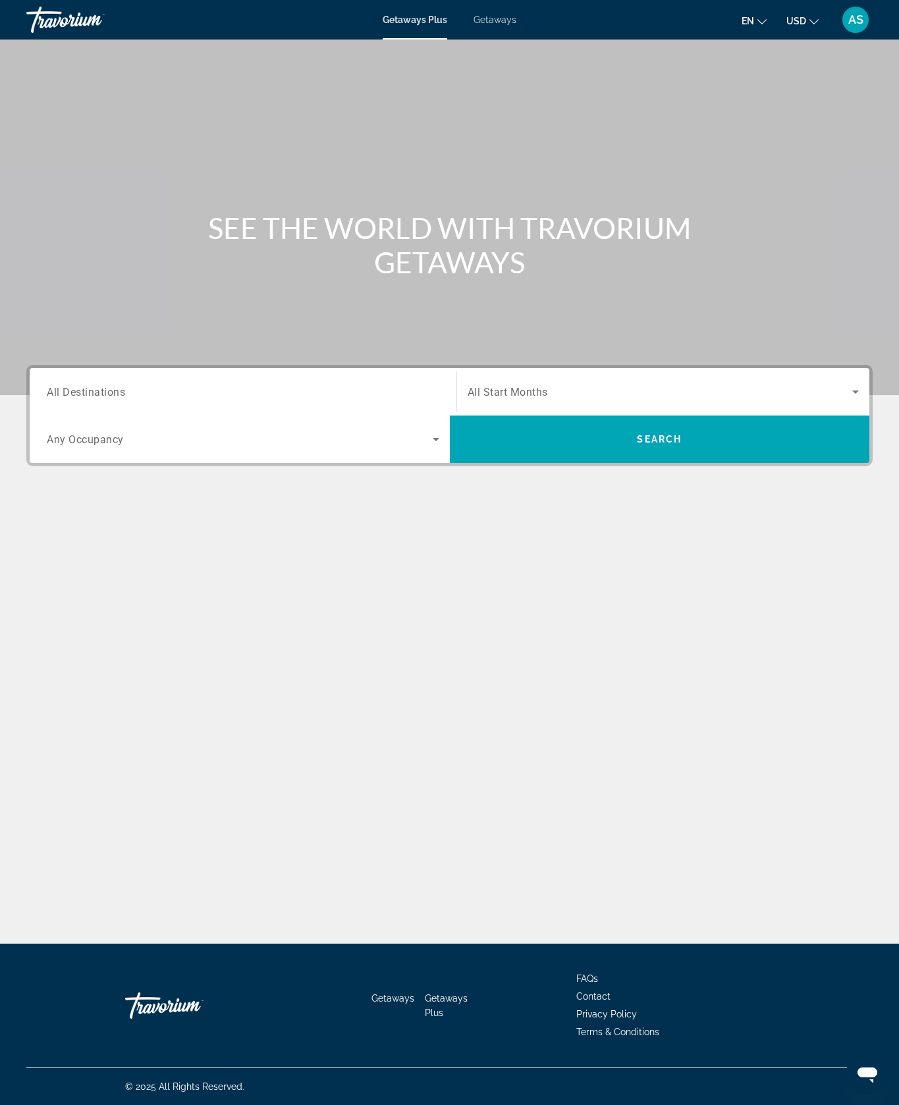
click at [125, 398] on span "All Destinations" at bounding box center [86, 391] width 78 height 13
click at [127, 400] on input "Destination All Destinations" at bounding box center [243, 393] width 393 height 16
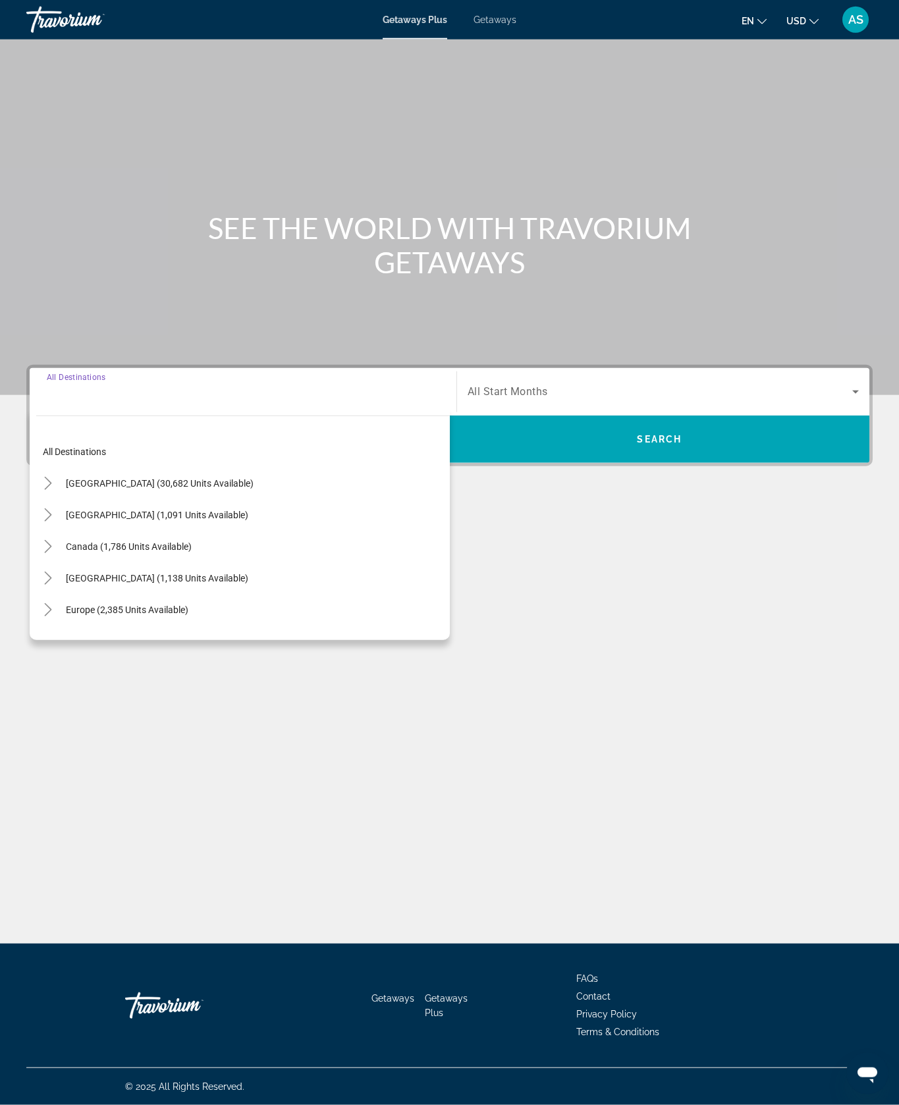
scroll to position [56, 0]
click at [59, 495] on mat-icon "Toggle United States (30,682 units available)" at bounding box center [47, 483] width 23 height 23
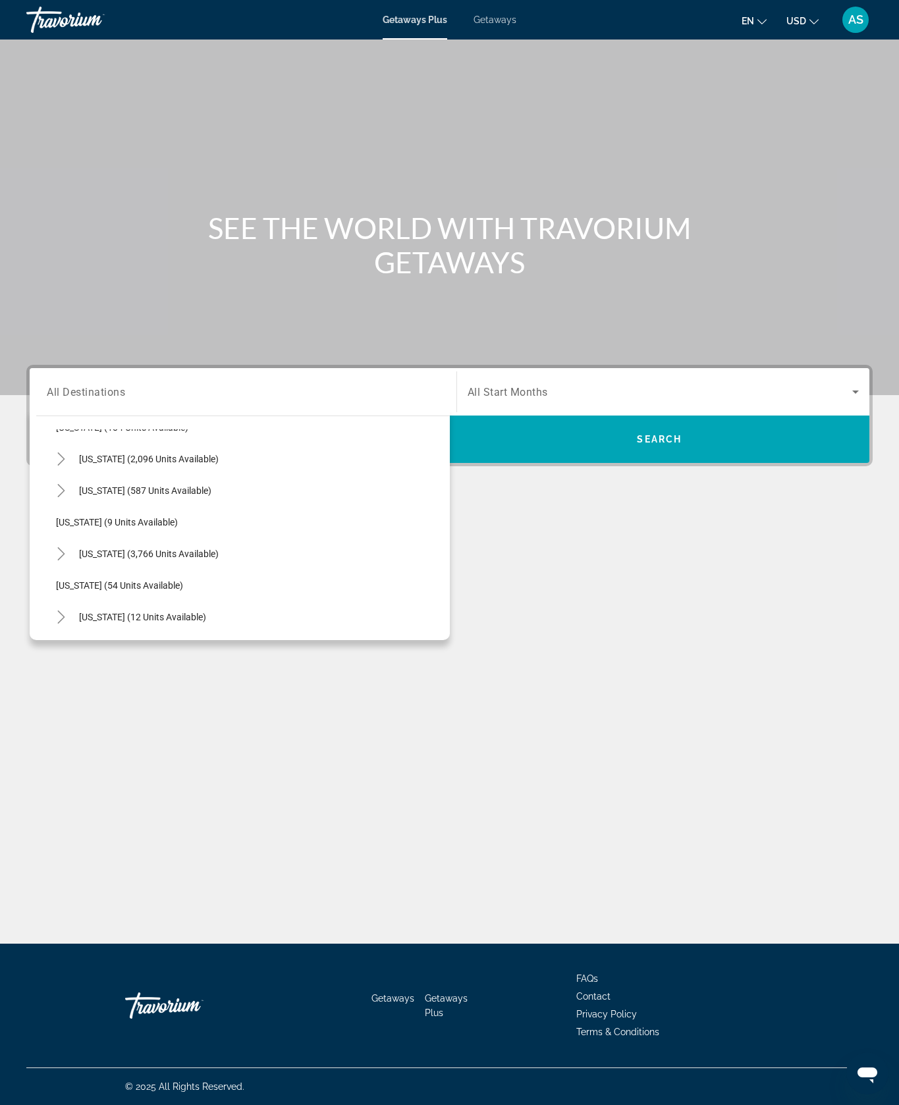
scroll to position [119, 0]
click at [72, 566] on mat-icon "Toggle Florida (3,766 units available)" at bounding box center [60, 554] width 23 height 23
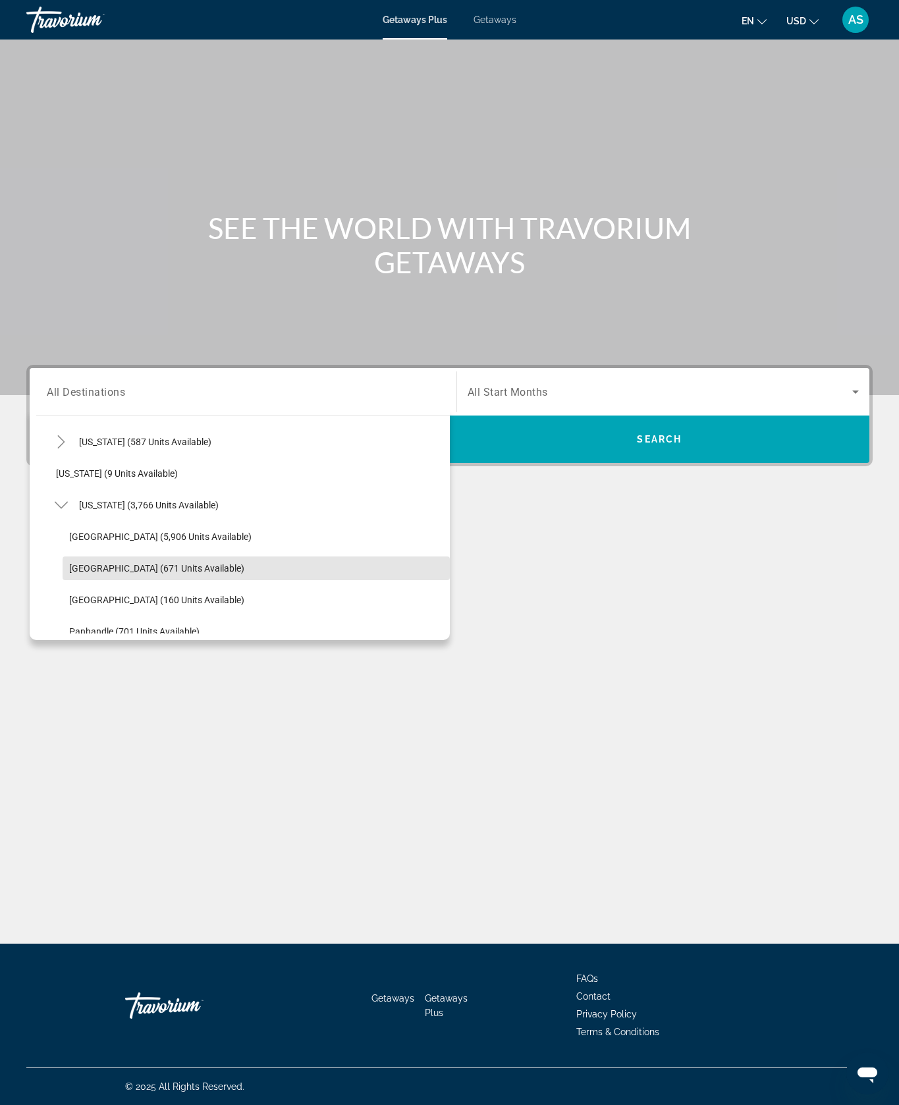
scroll to position [169, 0]
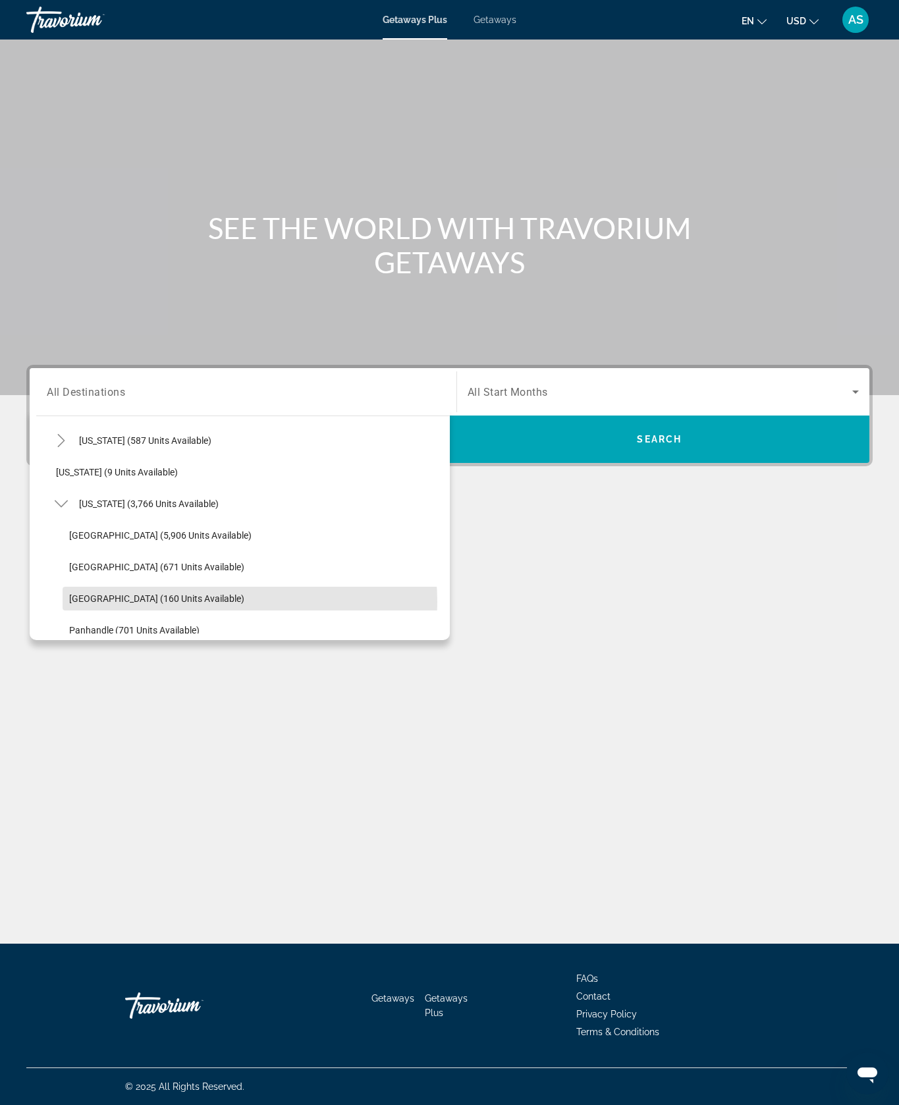
click at [213, 604] on span "[GEOGRAPHIC_DATA] (160 units available)" at bounding box center [156, 598] width 175 height 11
type input "**********"
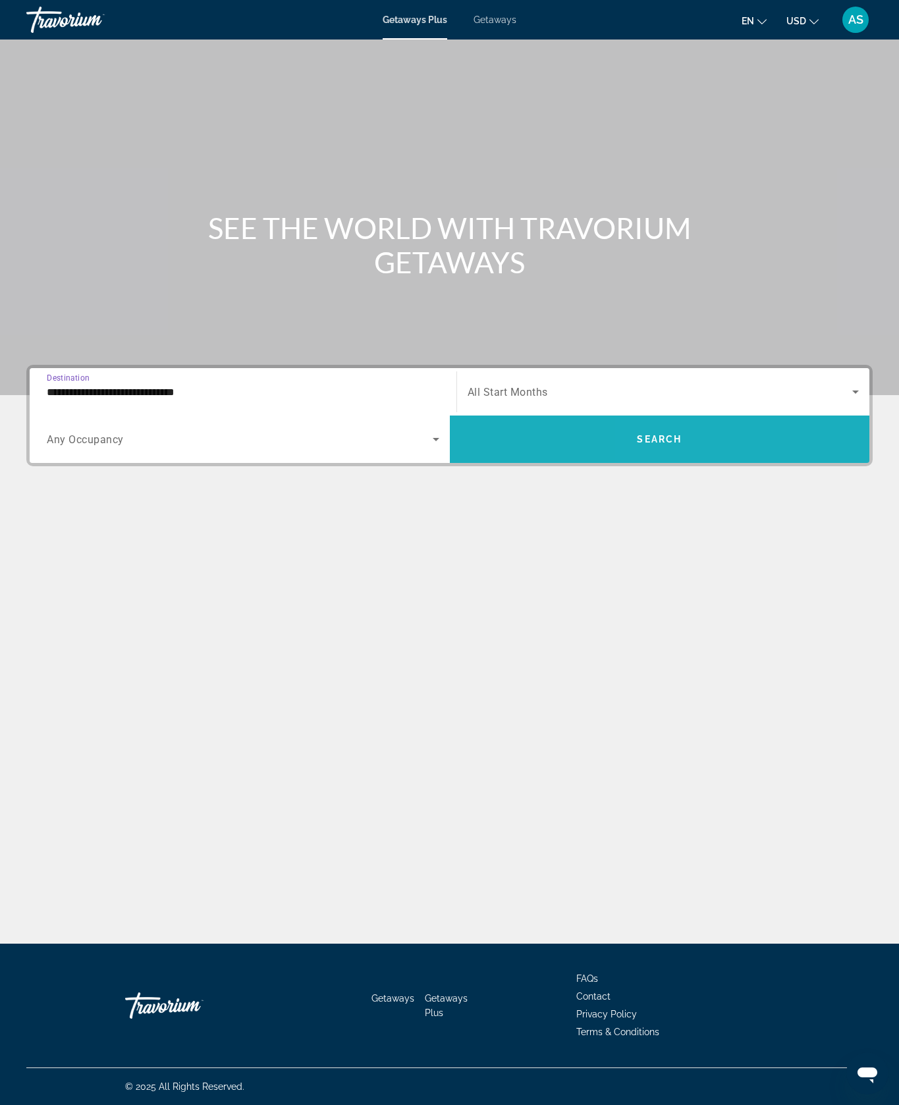
click at [710, 455] on span "Search widget" at bounding box center [660, 439] width 420 height 32
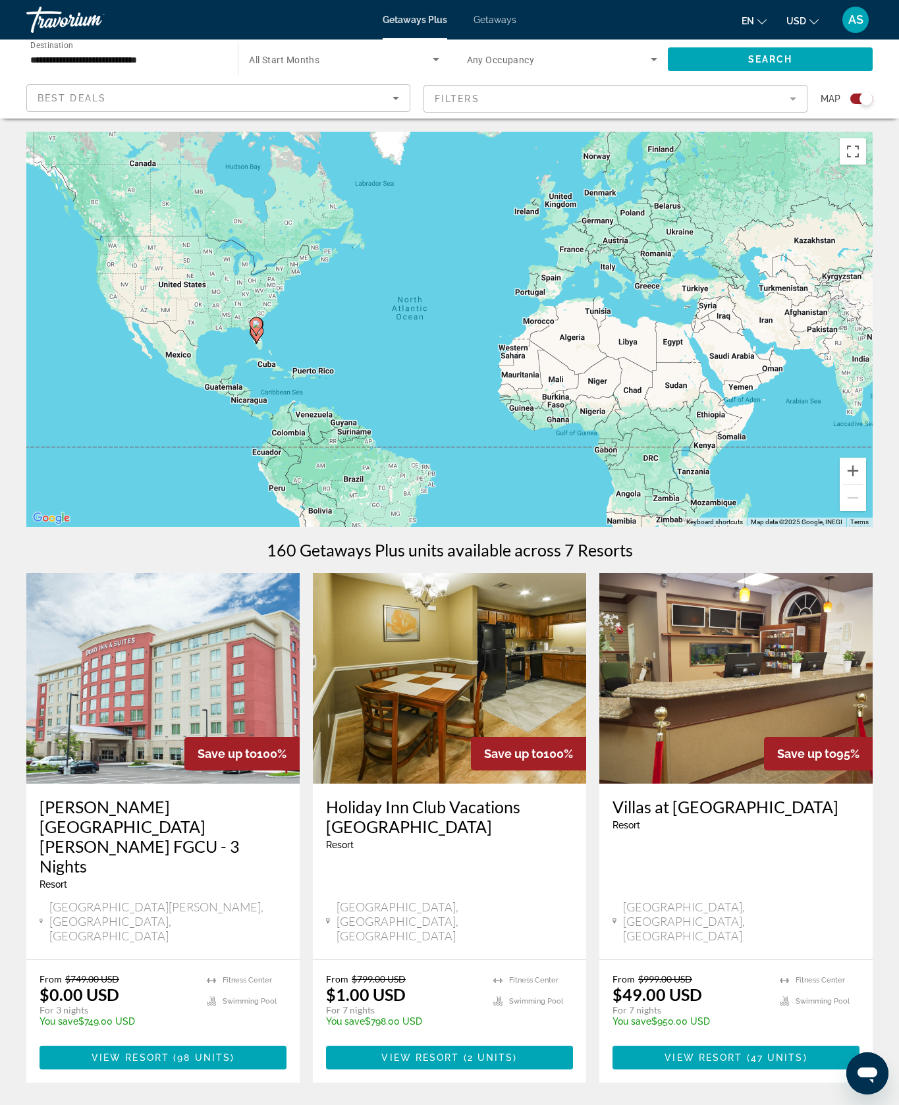
click at [171, 68] on input "**********" at bounding box center [125, 60] width 190 height 16
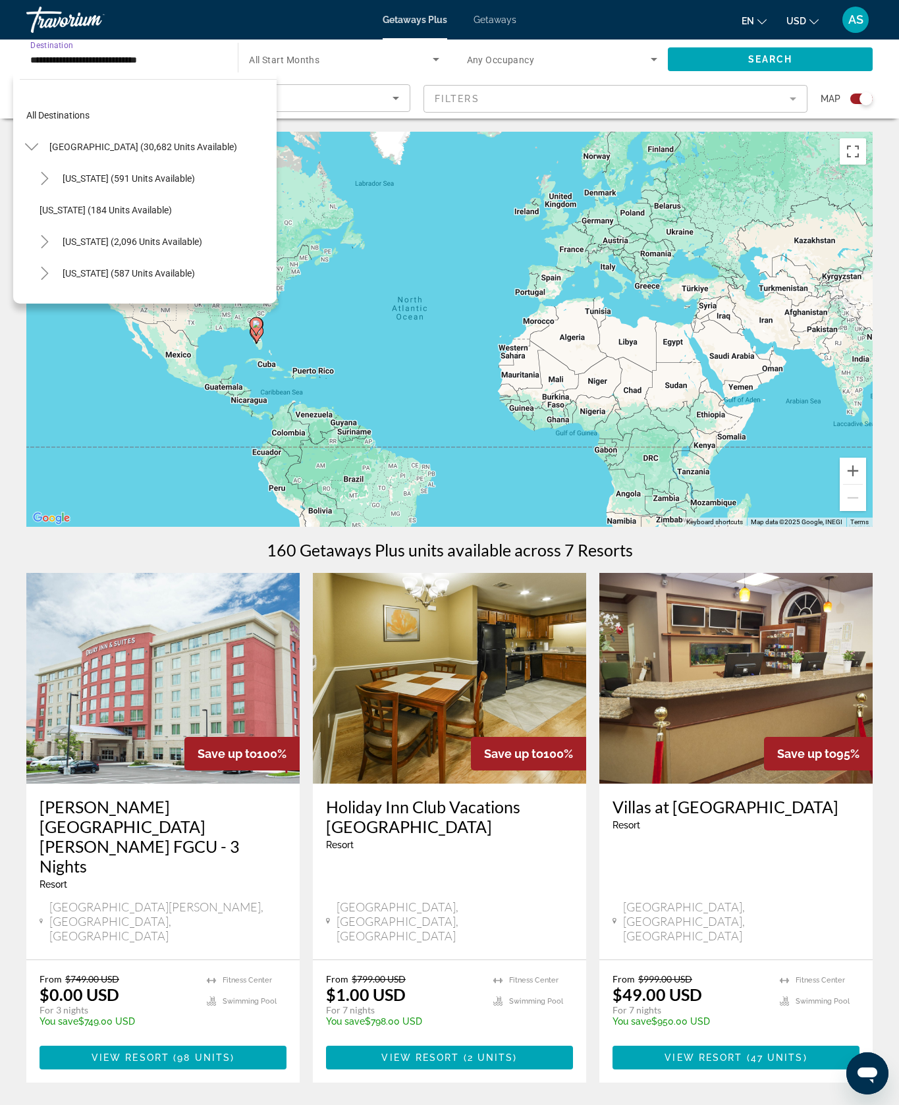
scroll to position [217, 0]
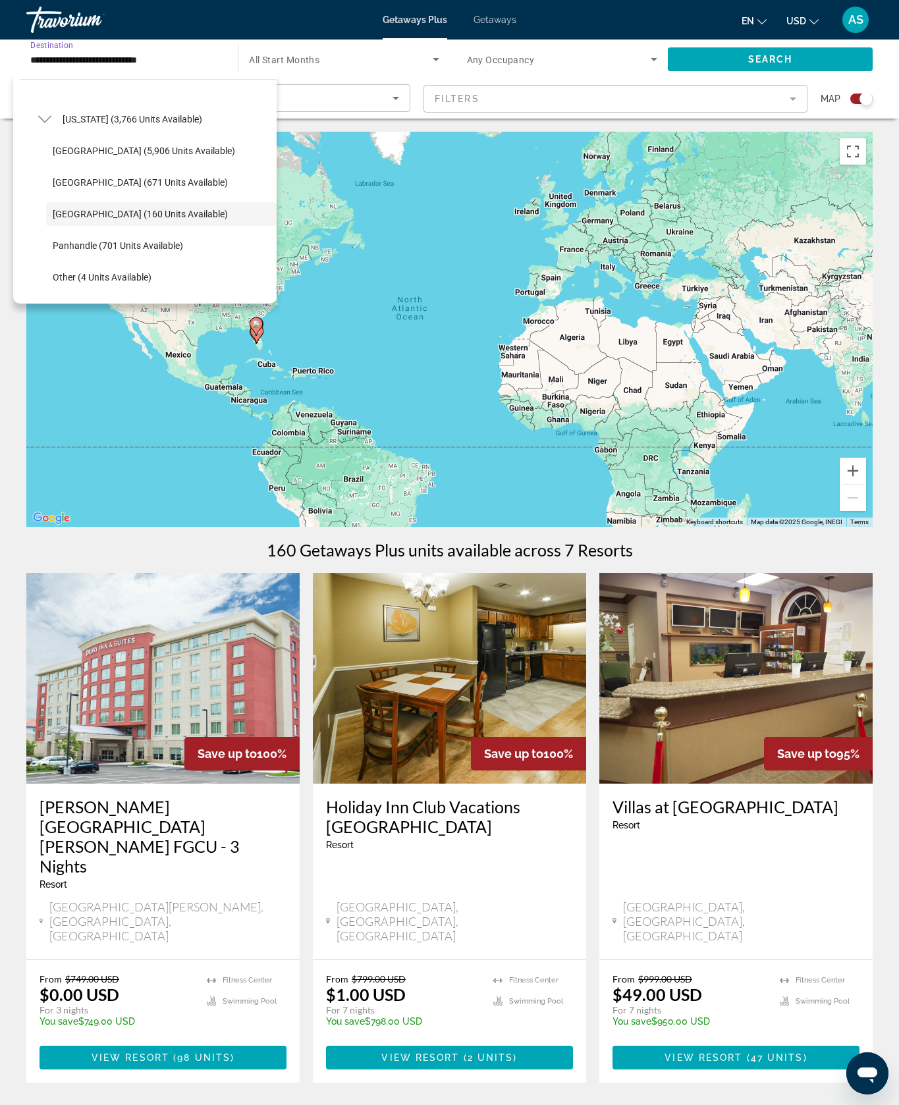
click at [146, 188] on span "[GEOGRAPHIC_DATA] (671 units available)" at bounding box center [140, 182] width 175 height 11
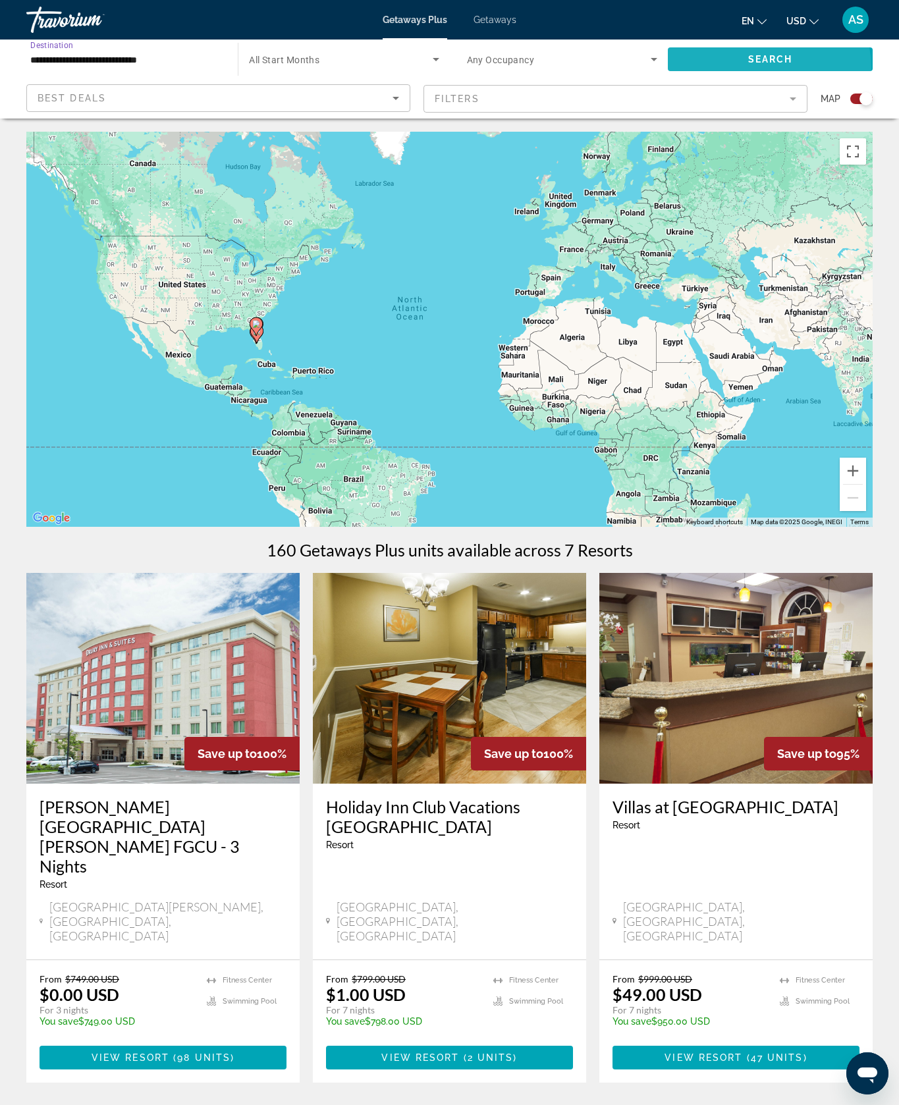
click at [767, 65] on span "Search" at bounding box center [770, 59] width 45 height 11
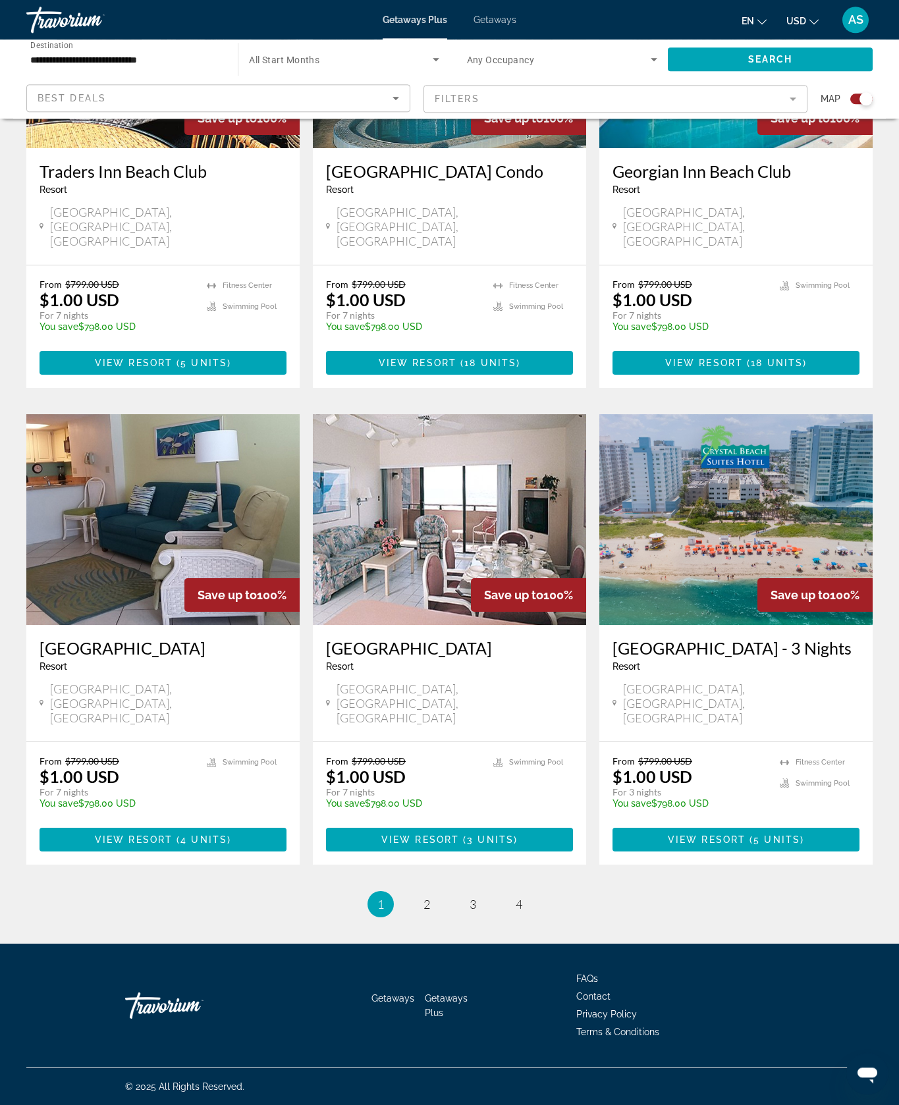
scroll to position [1926, 0]
click at [424, 912] on span "2" at bounding box center [426, 904] width 7 height 14
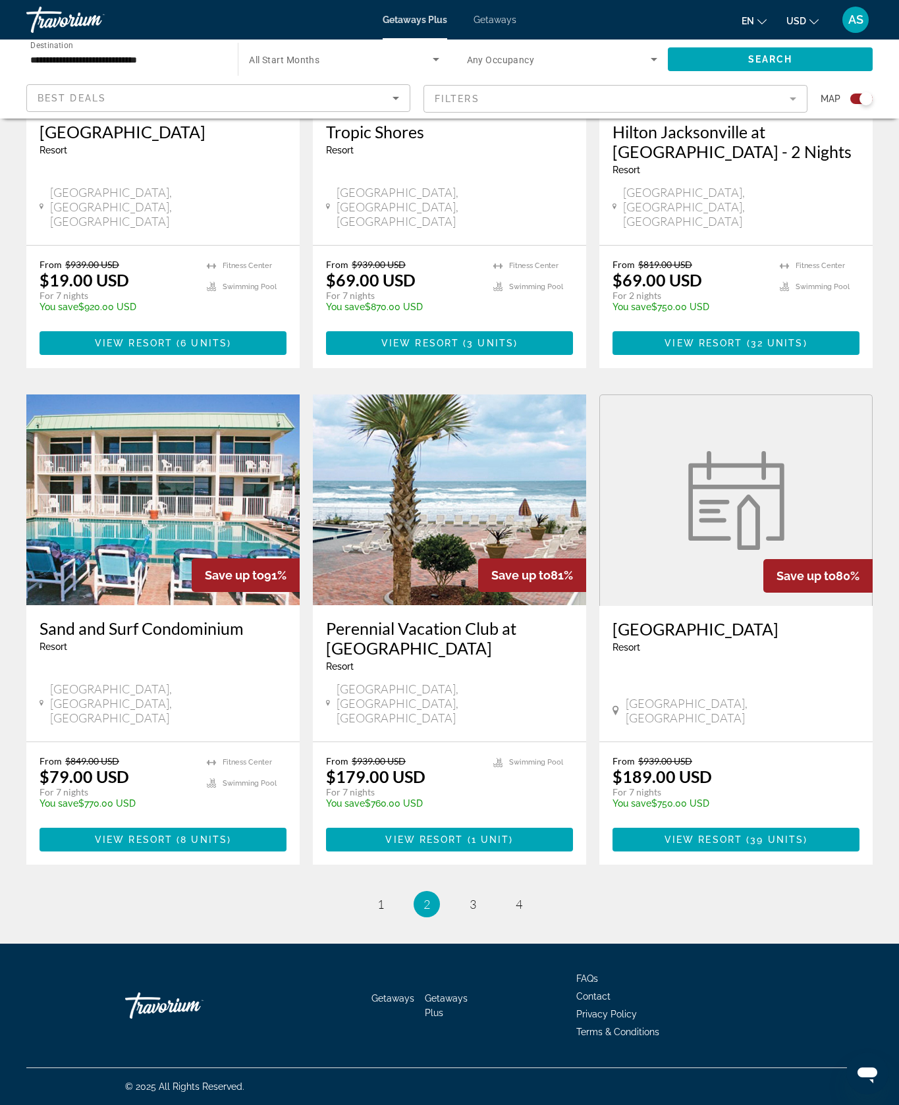
scroll to position [1903, 0]
click at [482, 916] on link "page 3" at bounding box center [472, 904] width 23 height 23
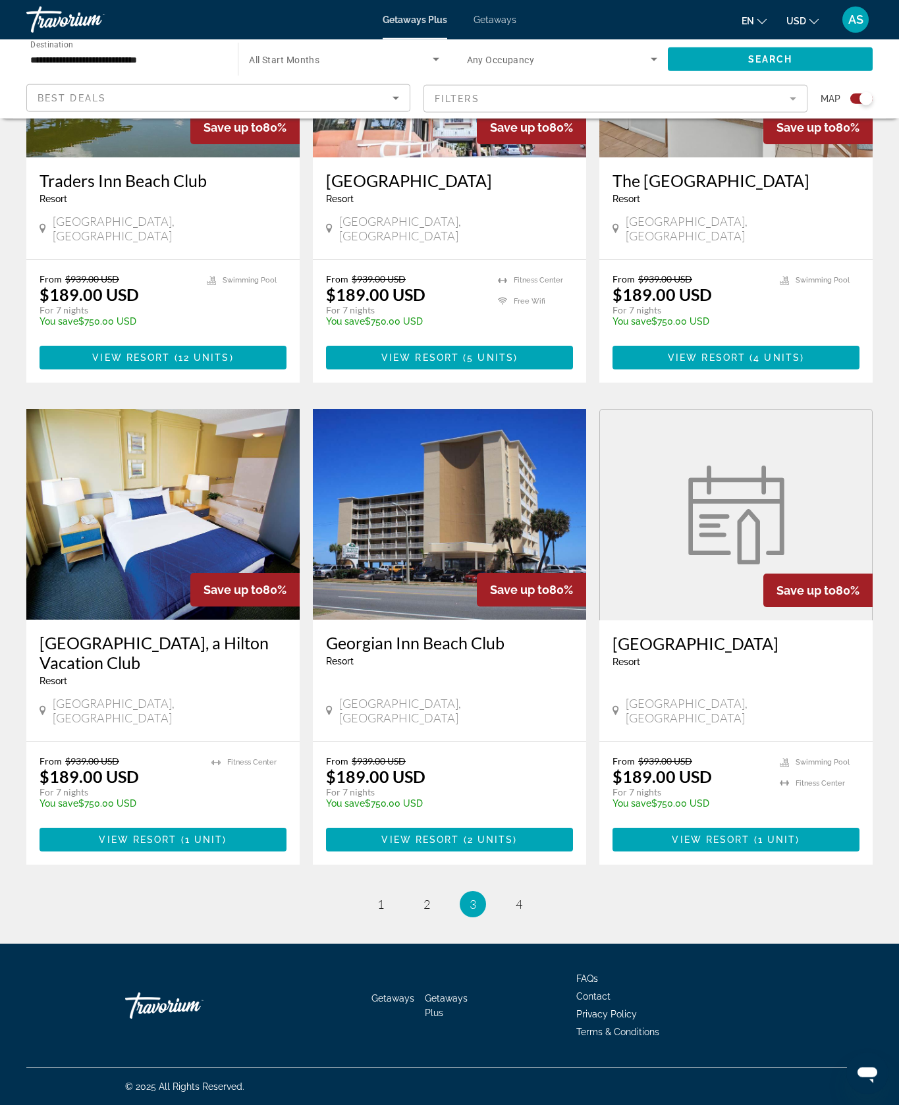
scroll to position [1880, 0]
click at [530, 916] on link "page 4" at bounding box center [518, 904] width 23 height 23
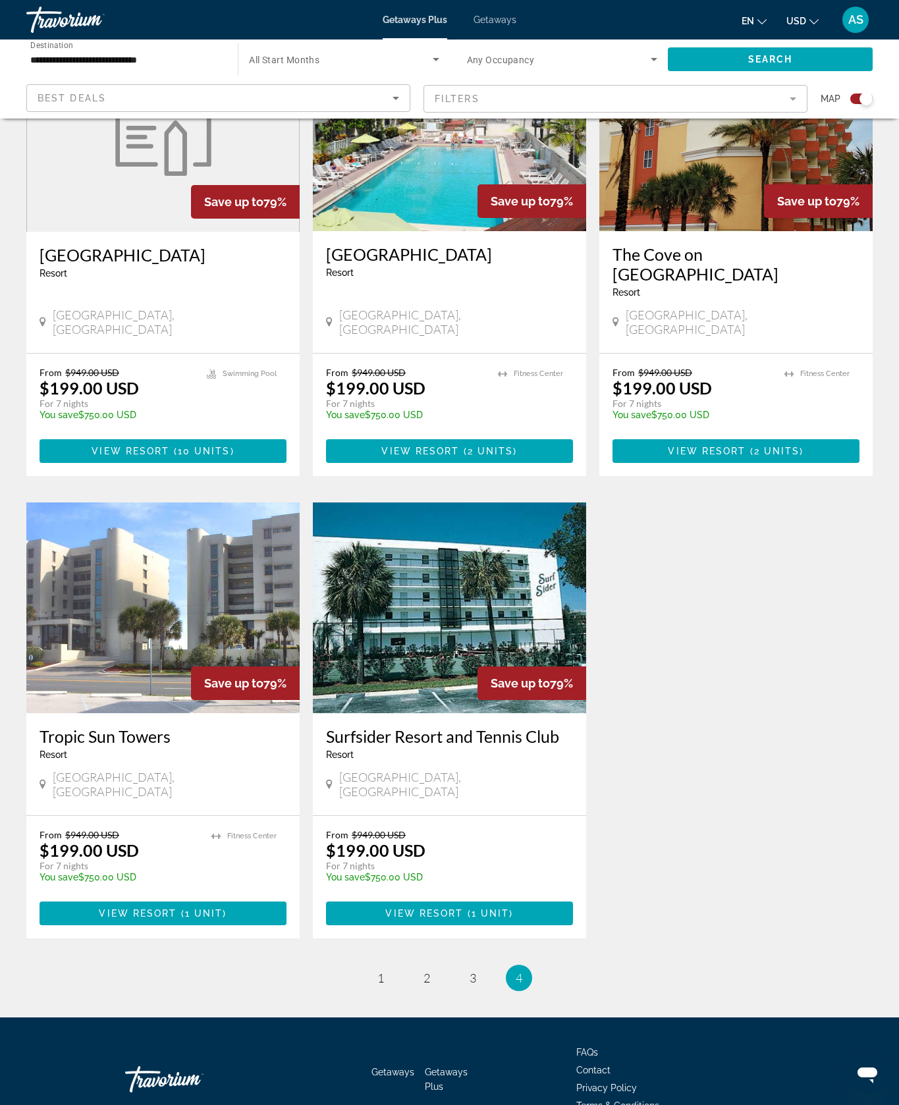
scroll to position [1035, 0]
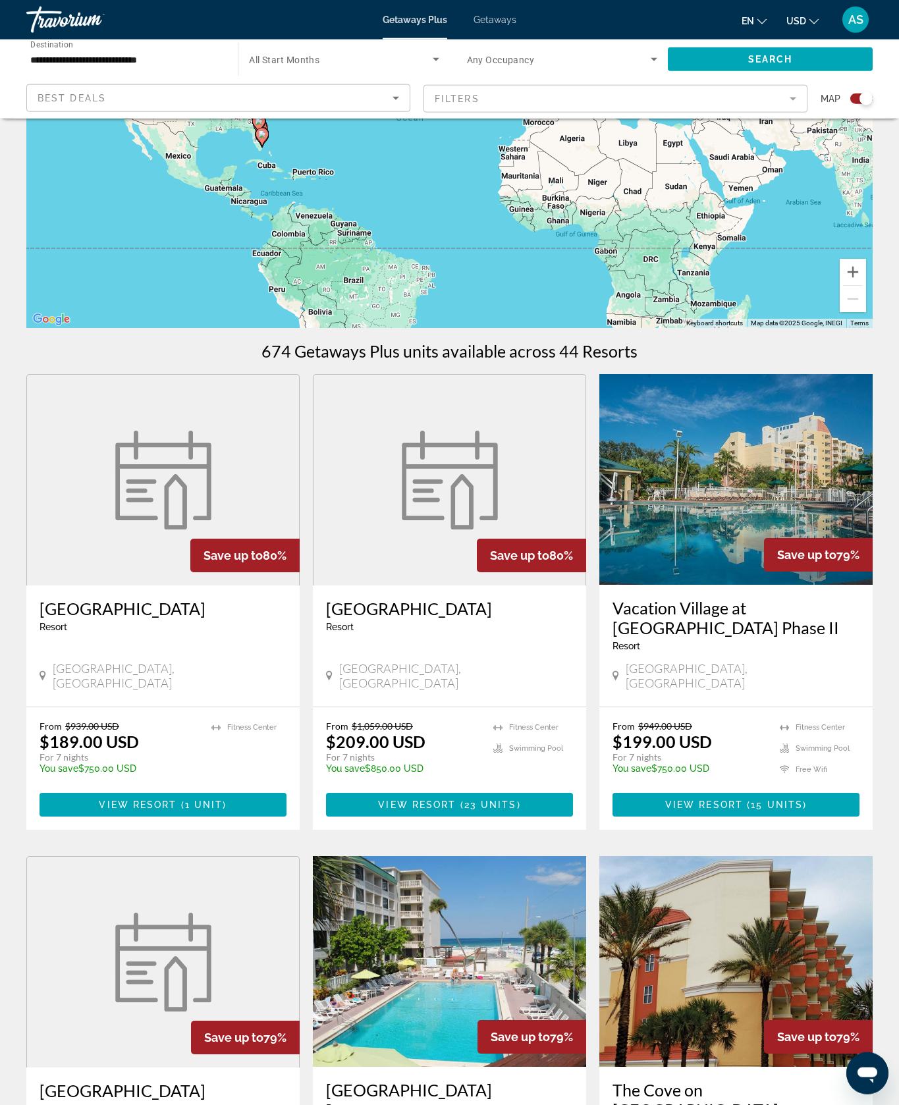
click at [134, 68] on input "**********" at bounding box center [125, 60] width 190 height 16
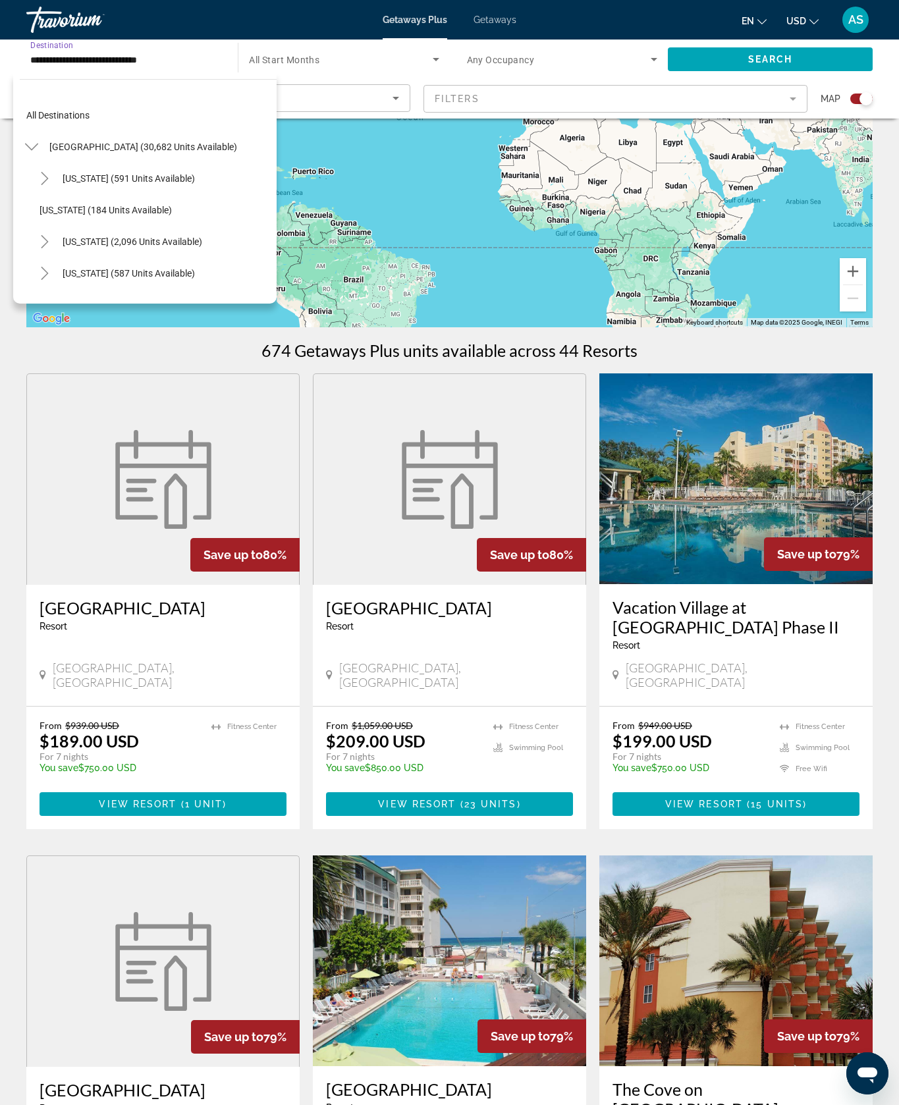
scroll to position [186, 0]
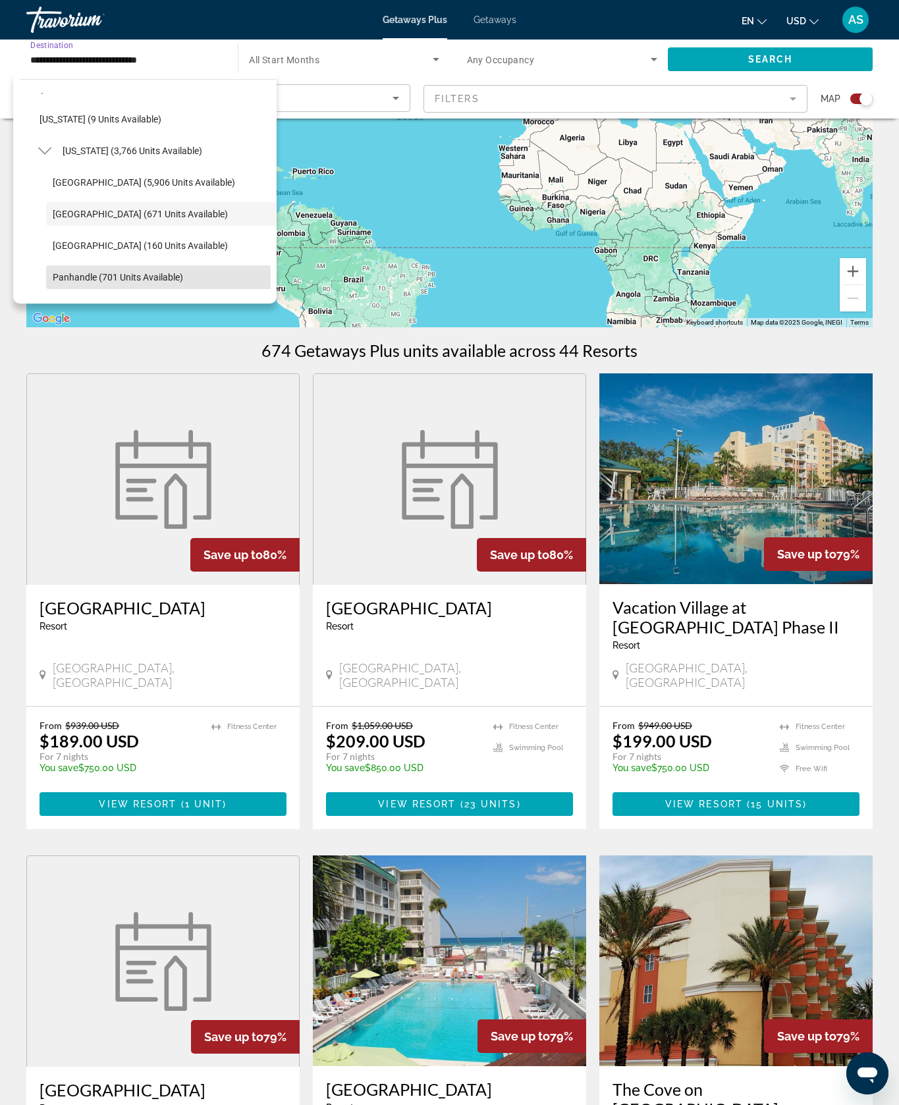
click at [107, 283] on span "Panhandle (701 units available)" at bounding box center [118, 277] width 130 height 11
type input "**********"
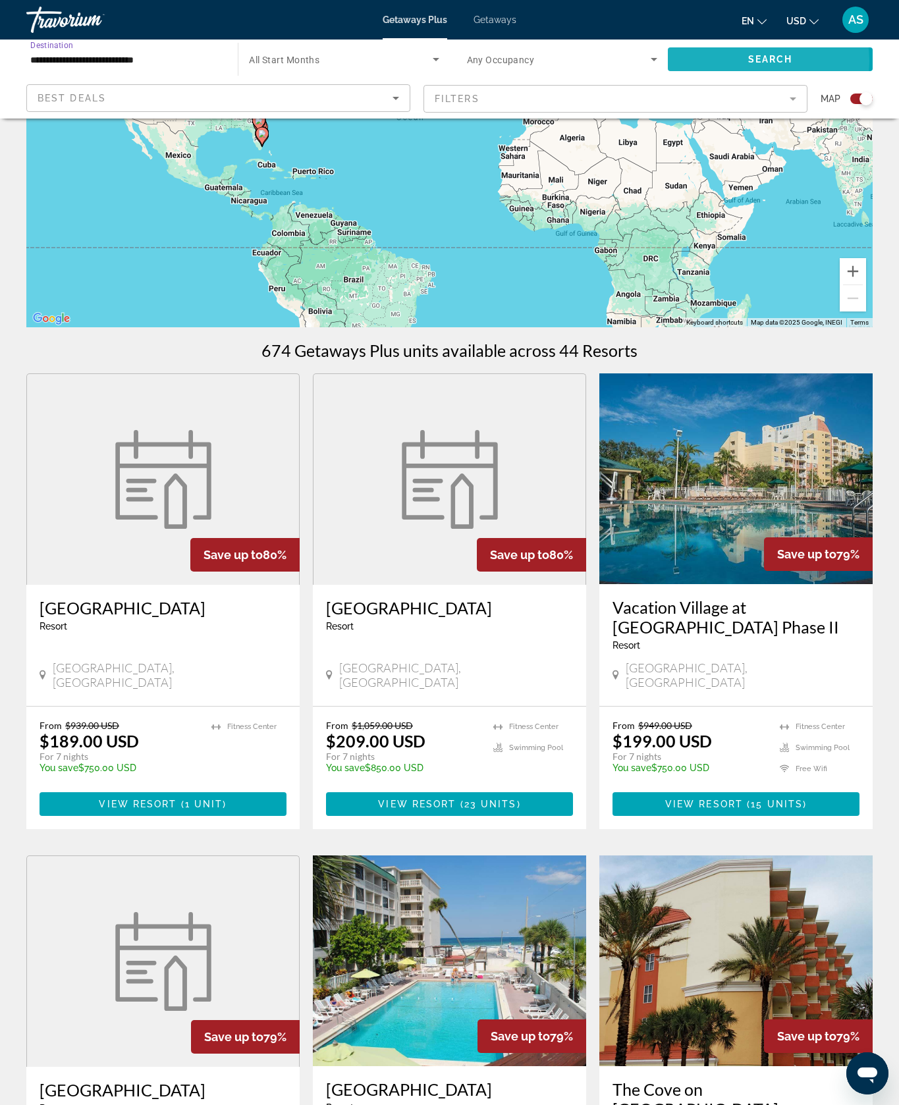
click at [752, 65] on span "Search" at bounding box center [770, 59] width 45 height 11
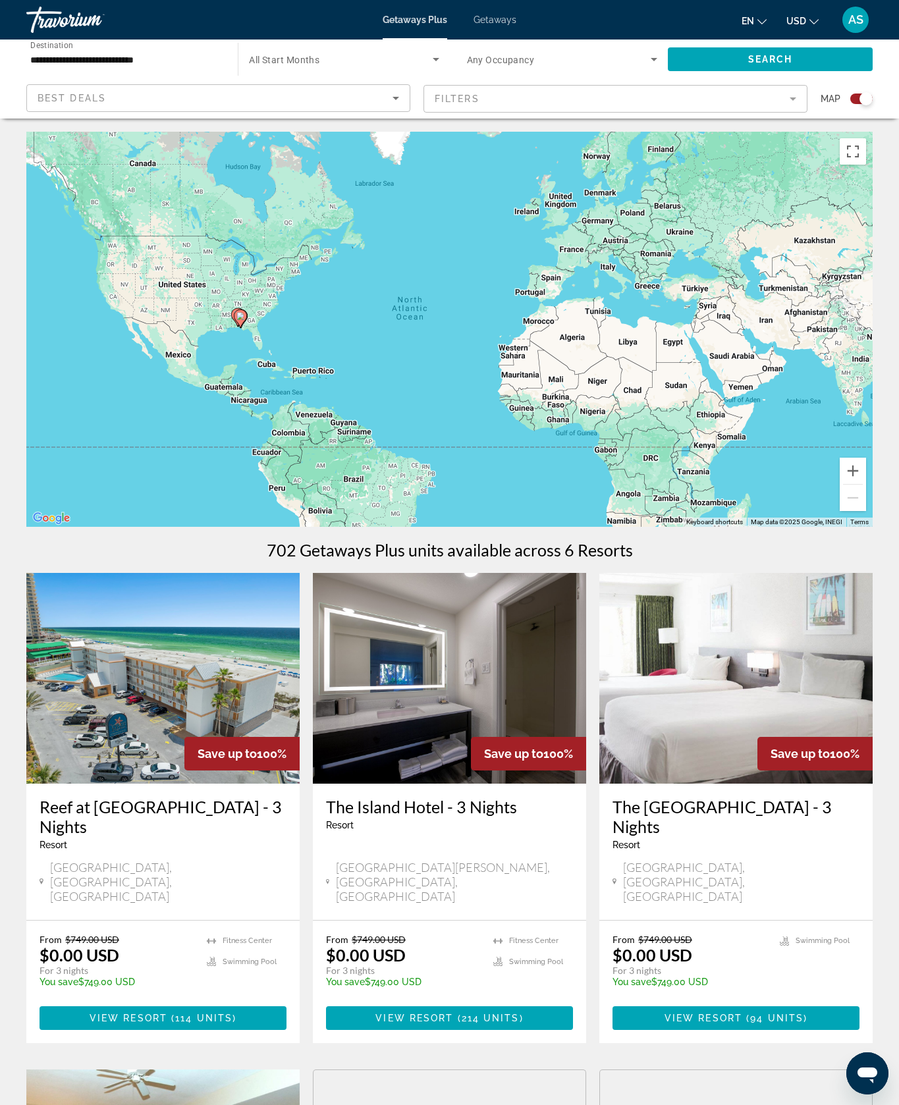
click at [516, 25] on span "Getaways" at bounding box center [495, 19] width 43 height 11
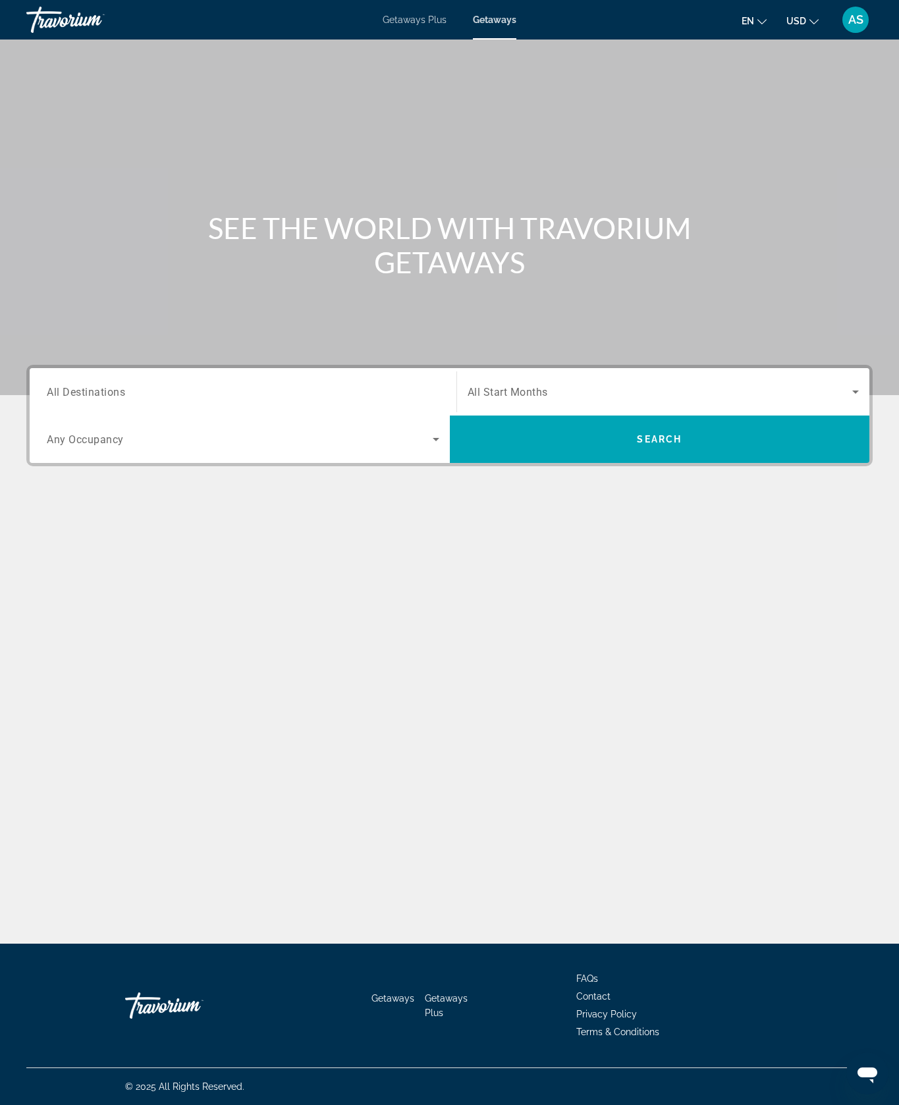
click at [128, 411] on div "Destination All Destinations" at bounding box center [243, 392] width 393 height 38
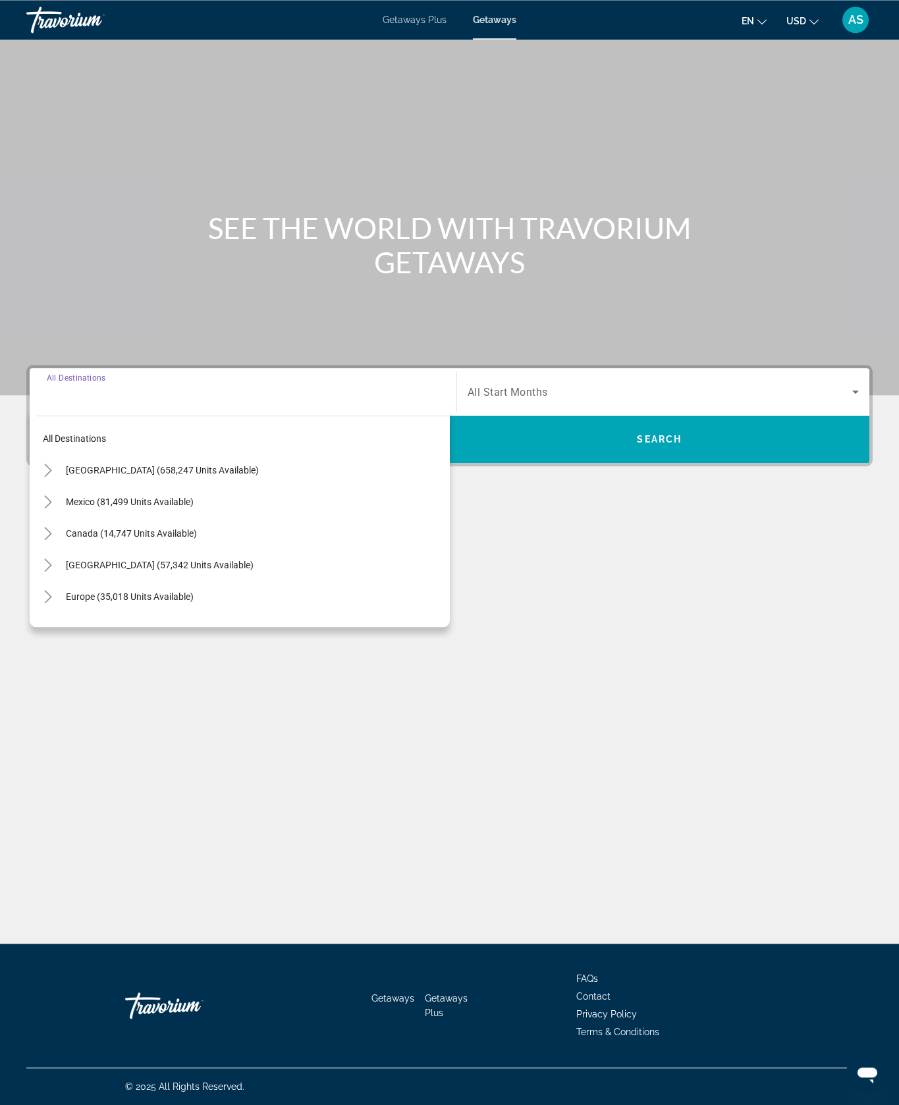
scroll to position [56, 0]
click at [59, 482] on mat-icon "Toggle United States (658,247 units available)" at bounding box center [47, 470] width 23 height 23
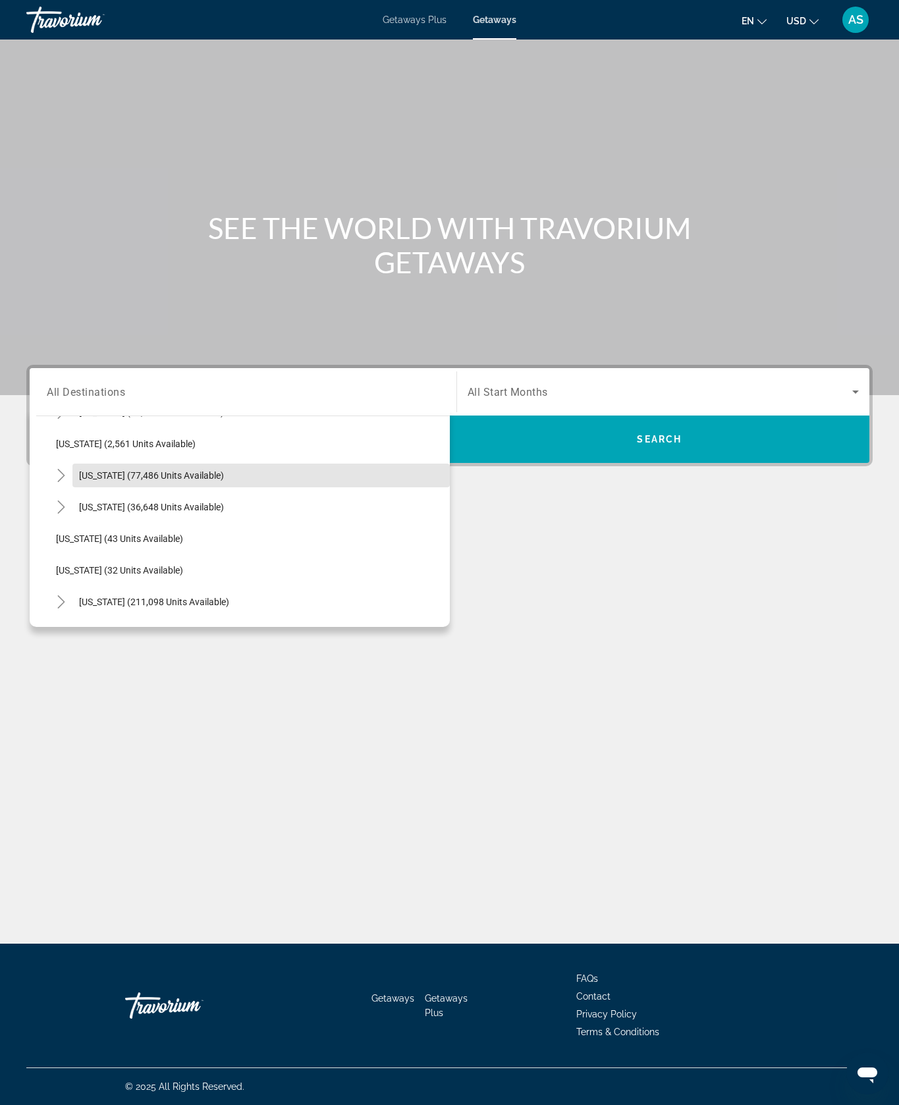
scroll to position [123, 0]
click at [72, 613] on mat-icon "Toggle Florida (211,098 units available)" at bounding box center [60, 600] width 23 height 23
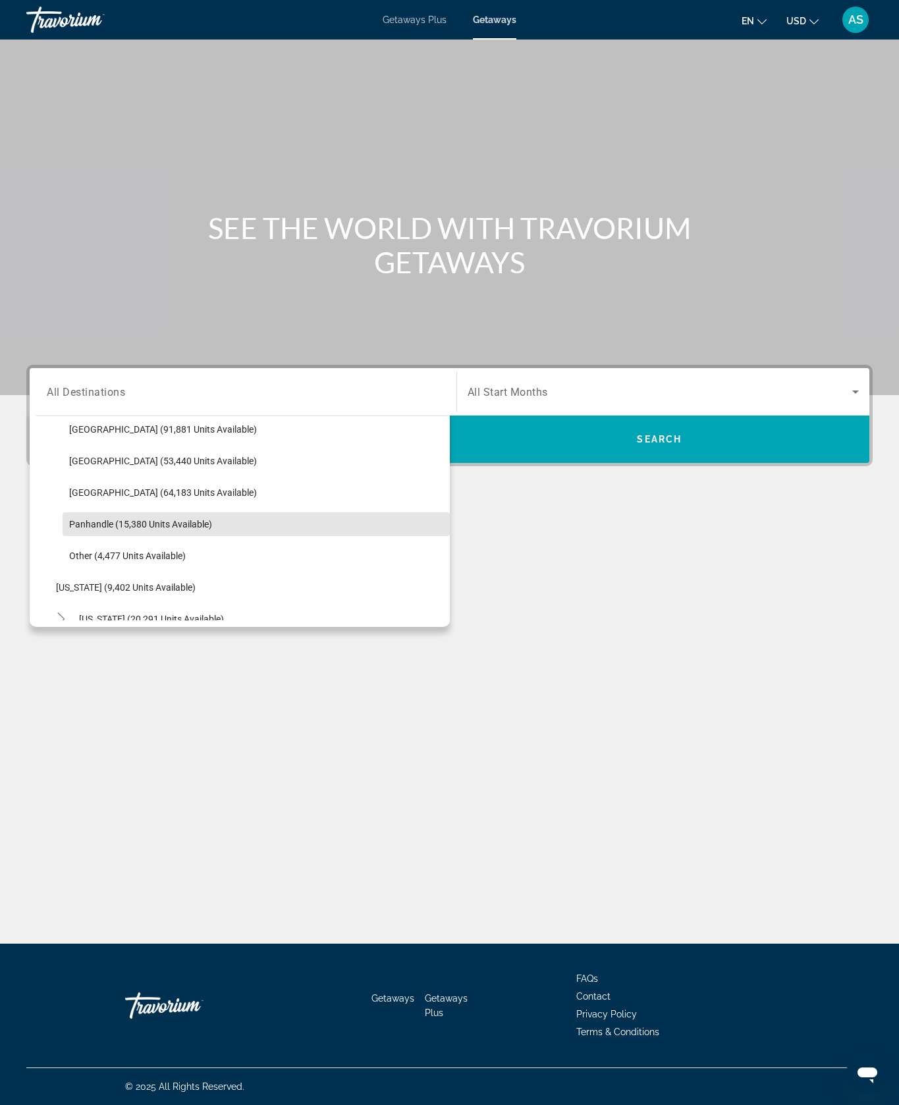
scroll to position [327, 0]
click at [206, 570] on span "Search widget" at bounding box center [256, 555] width 387 height 32
type input "**********"
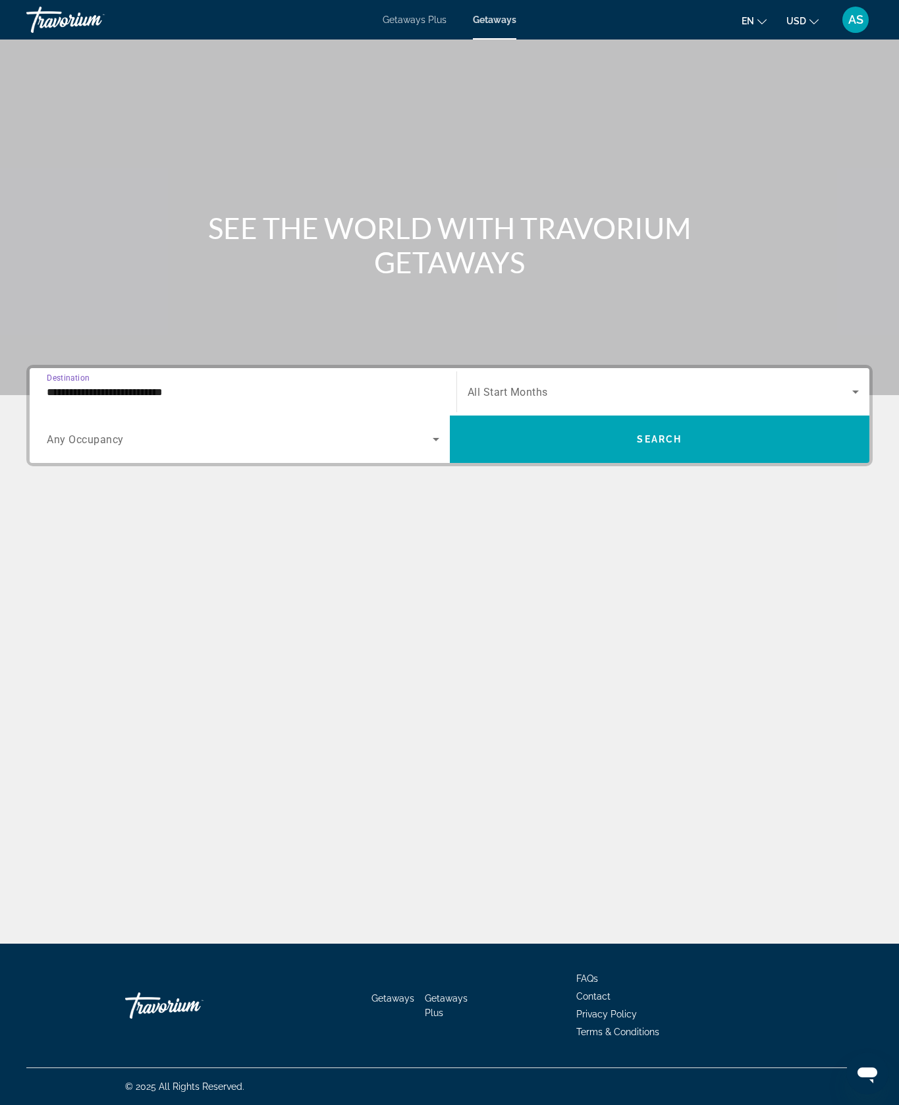
click at [582, 455] on span "Search widget" at bounding box center [660, 439] width 420 height 32
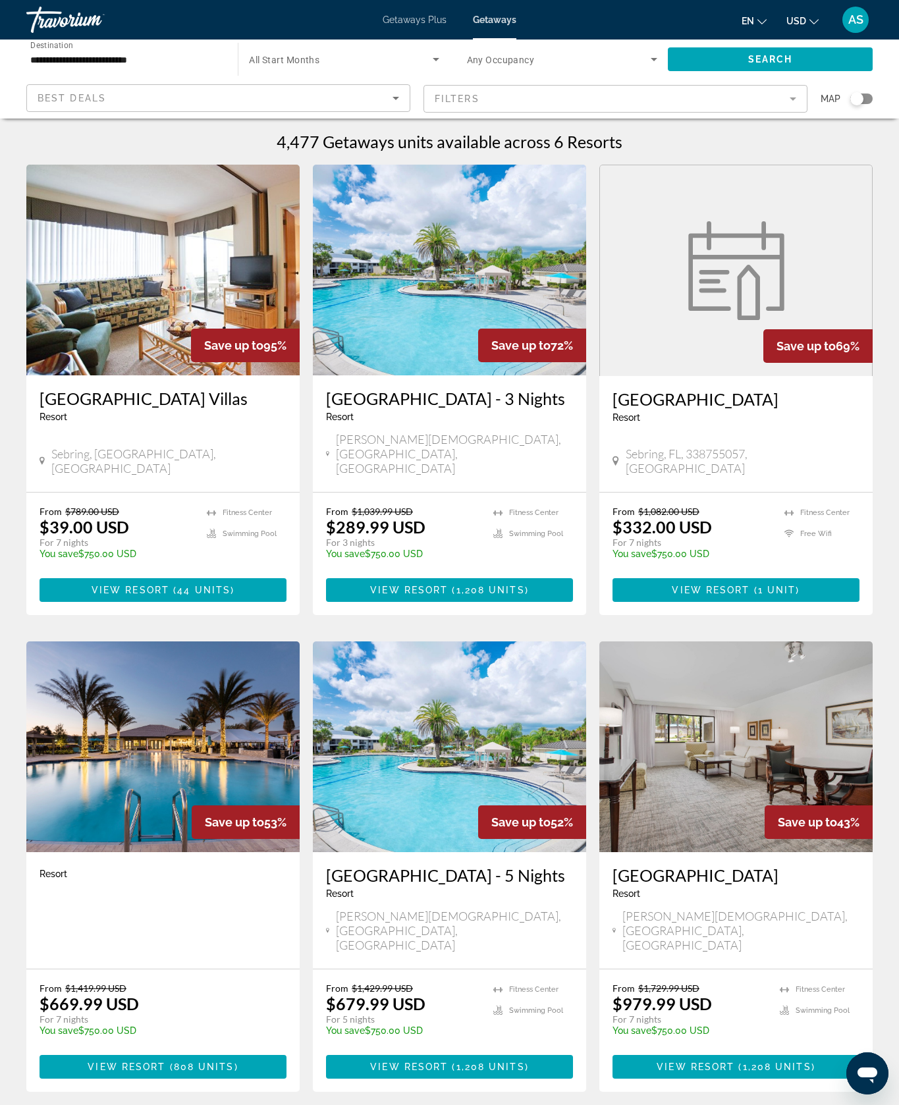
click at [132, 68] on input "**********" at bounding box center [125, 60] width 190 height 16
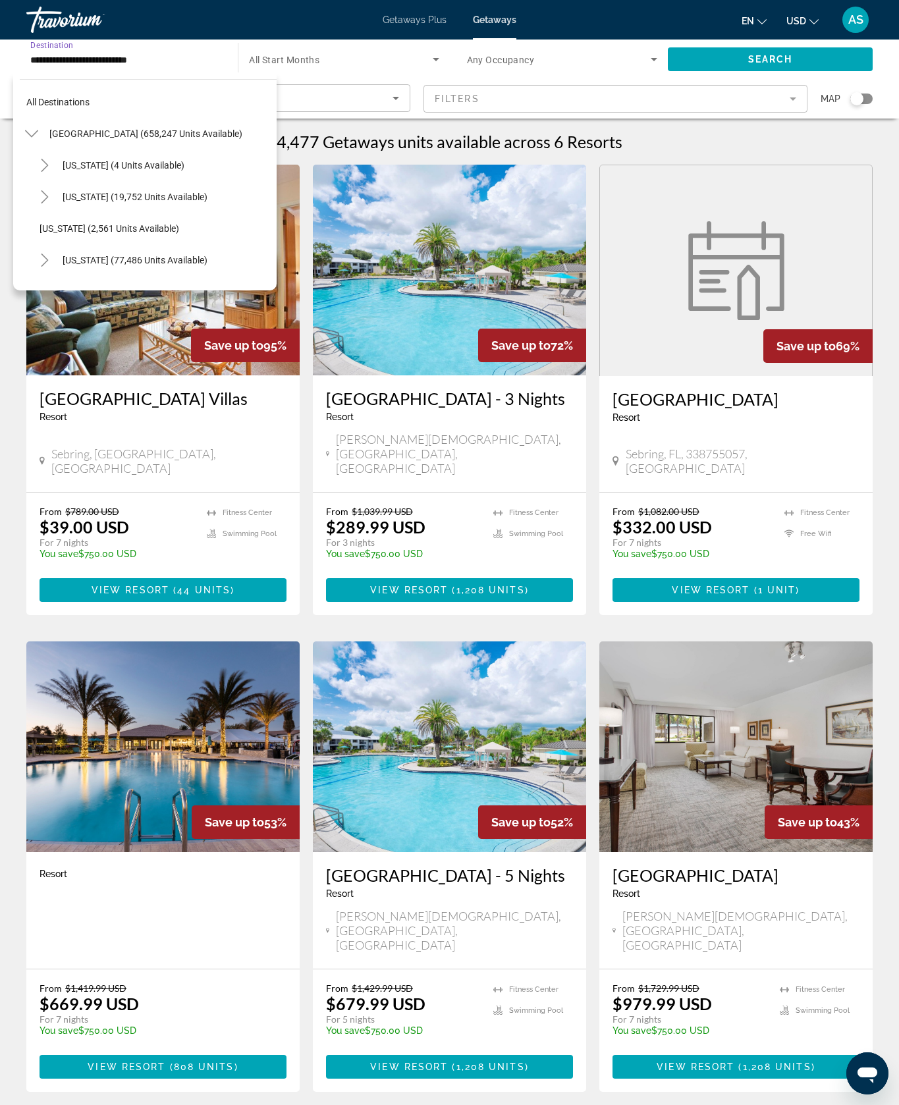
scroll to position [344, 0]
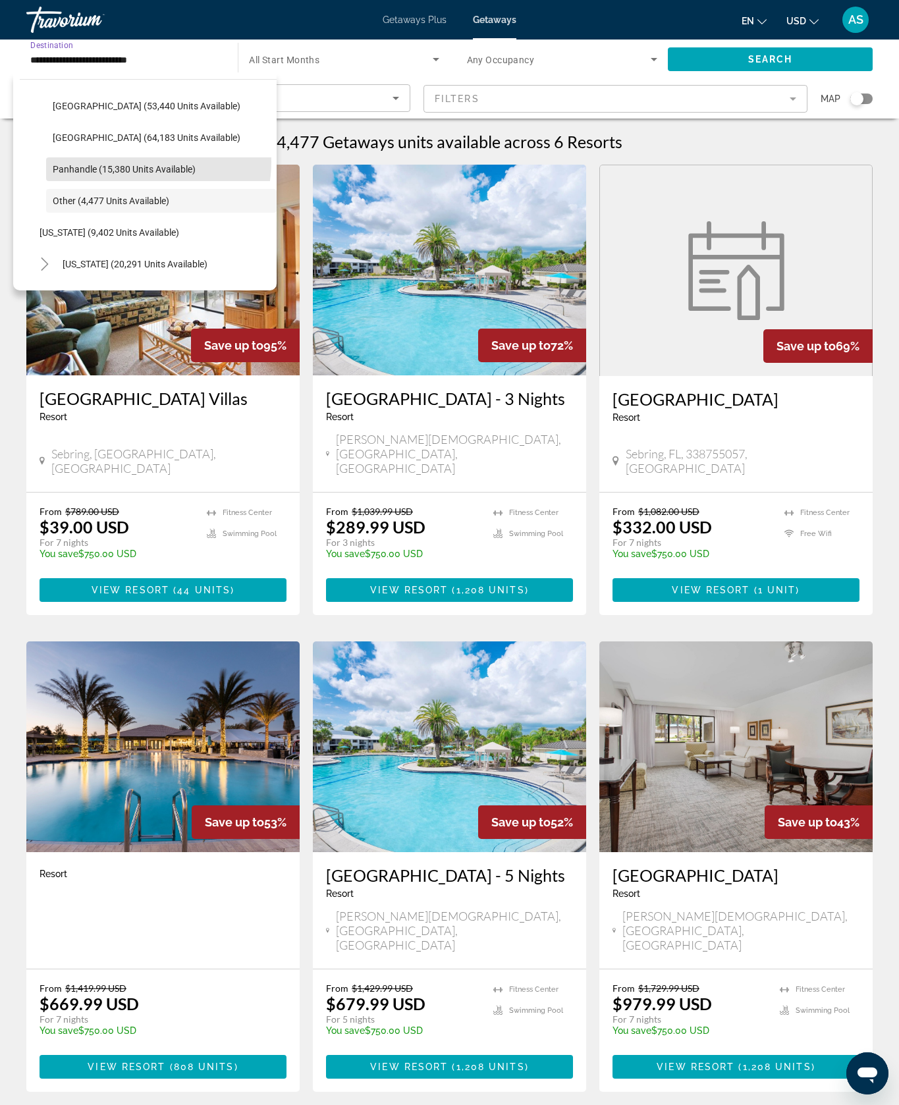
click at [148, 175] on span "Panhandle (15,380 units available)" at bounding box center [124, 169] width 143 height 11
type input "**********"
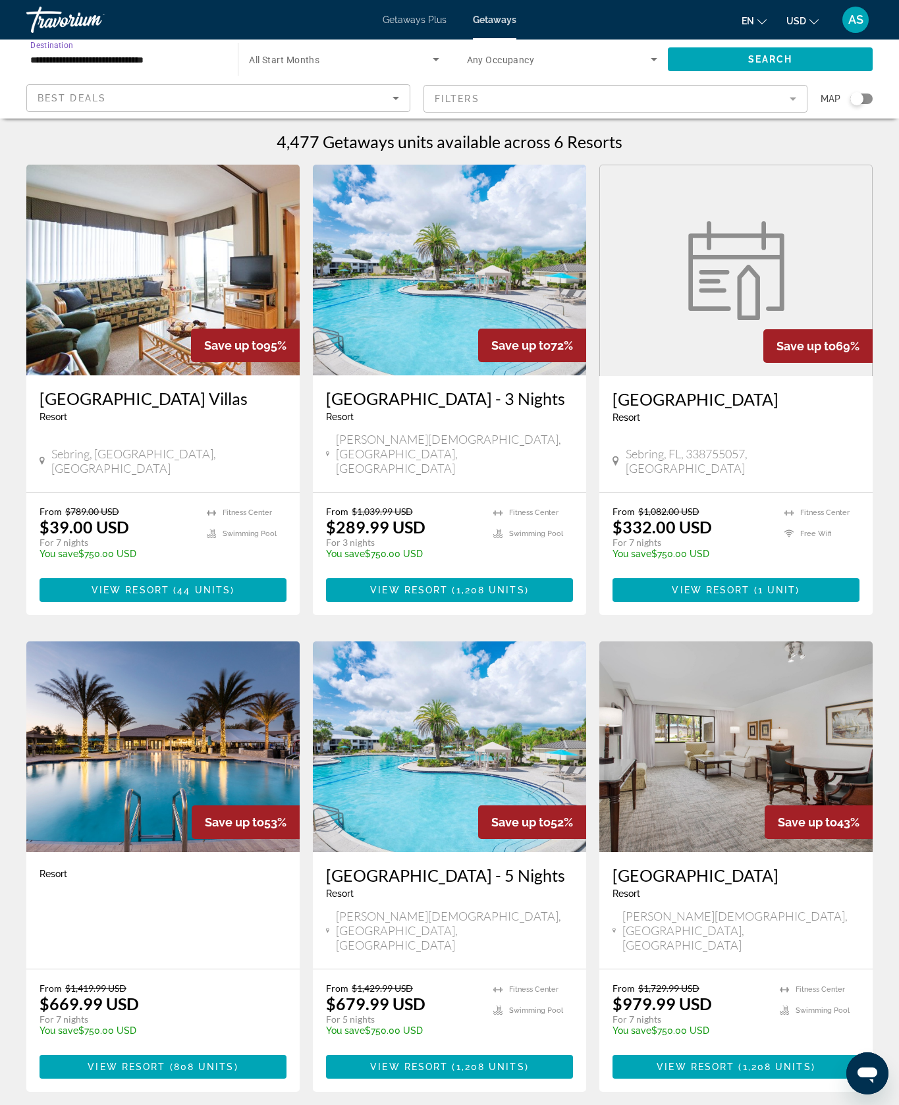
click at [815, 75] on span "Search widget" at bounding box center [770, 59] width 205 height 32
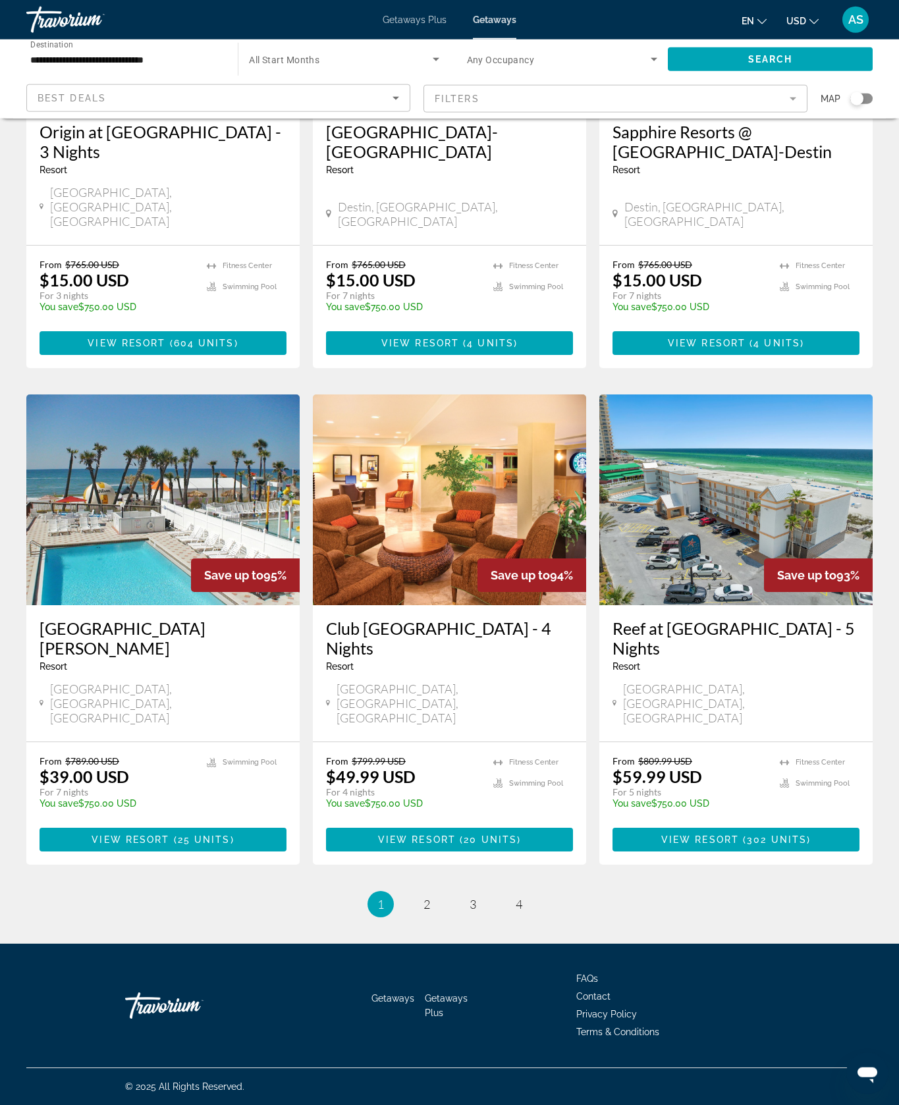
scroll to position [1508, 0]
click at [425, 912] on span "2" at bounding box center [426, 904] width 7 height 14
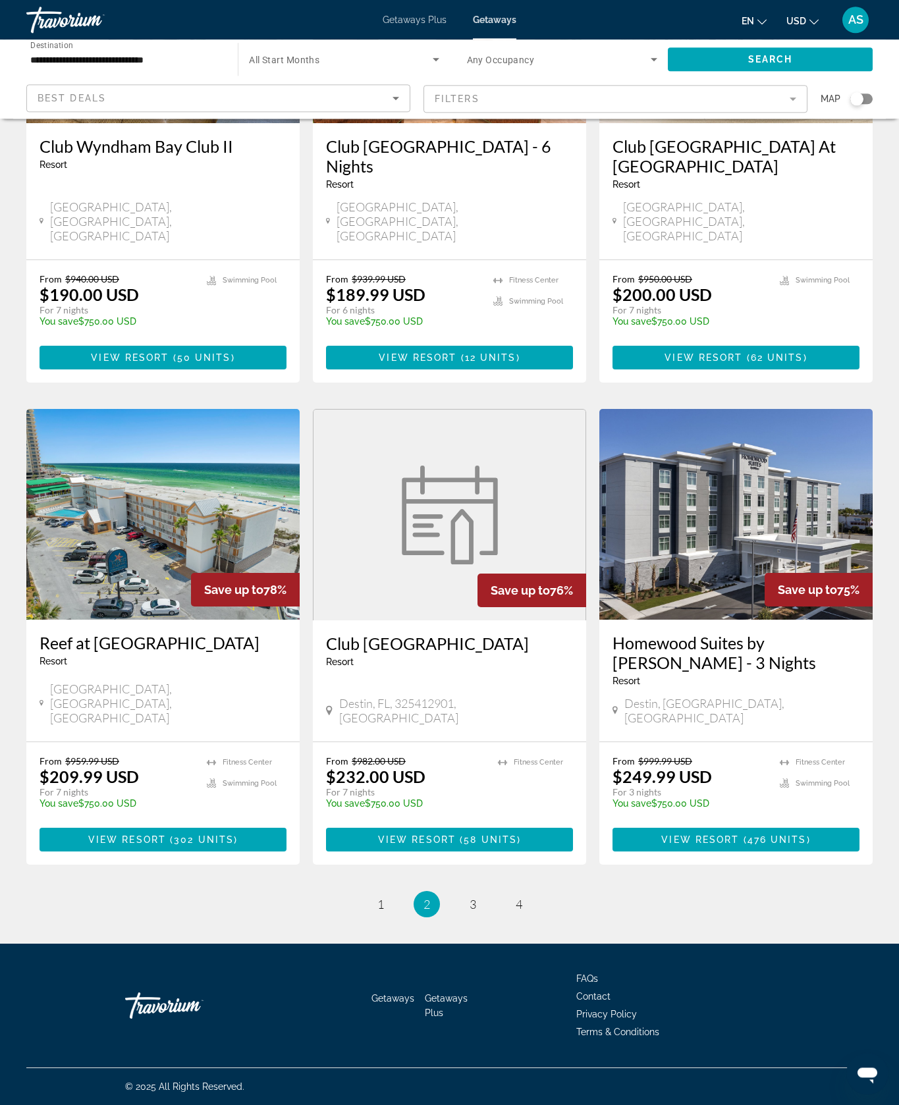
scroll to position [1539, 0]
click at [484, 916] on link "page 3" at bounding box center [472, 904] width 23 height 23
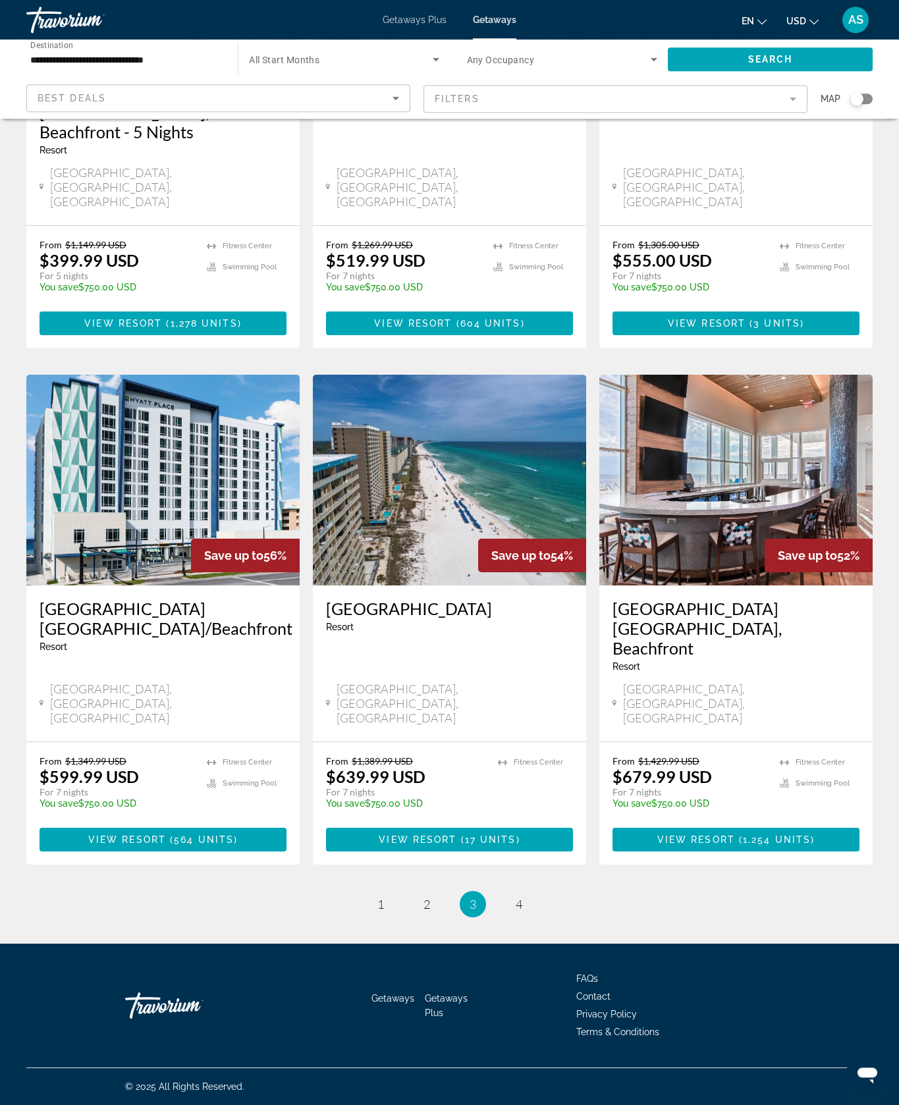
scroll to position [1515, 0]
click at [530, 916] on link "page 4" at bounding box center [518, 904] width 23 height 23
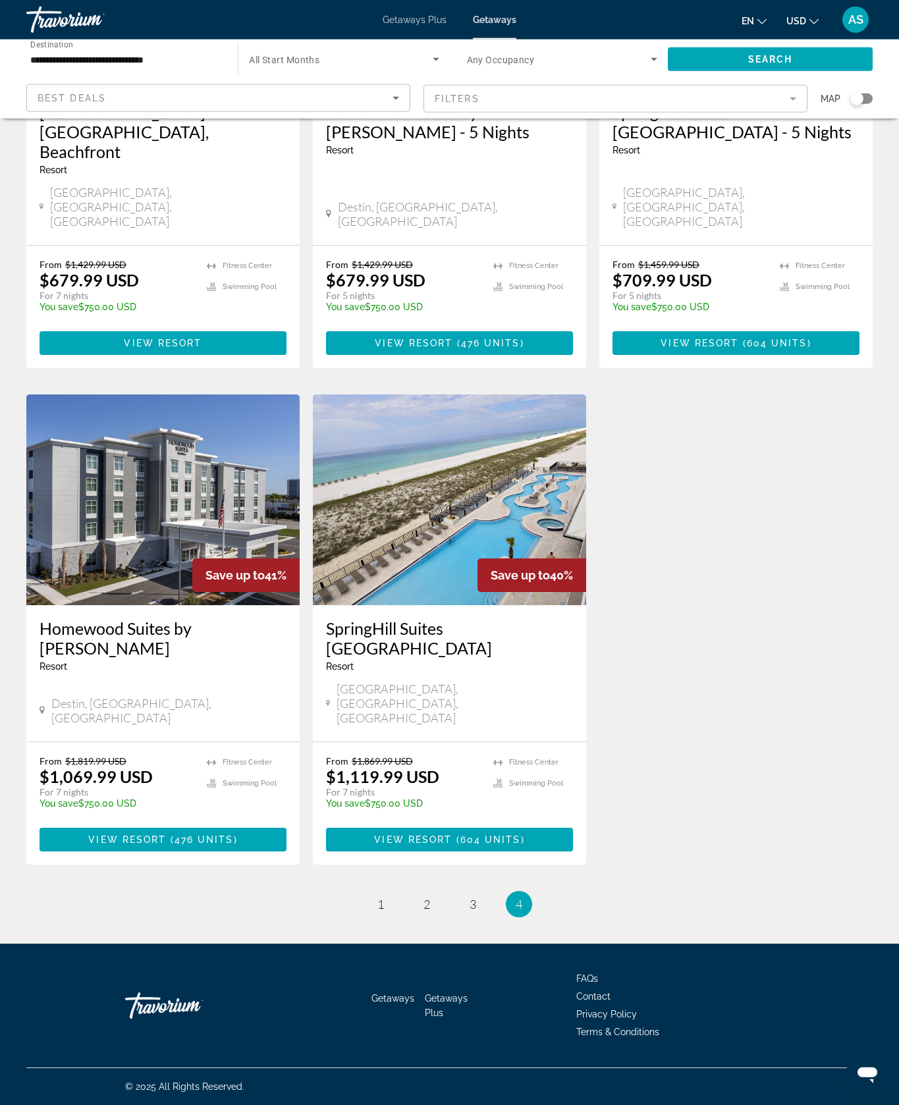
scroll to position [404, 0]
click at [369, 916] on link "page 1" at bounding box center [380, 904] width 23 height 23
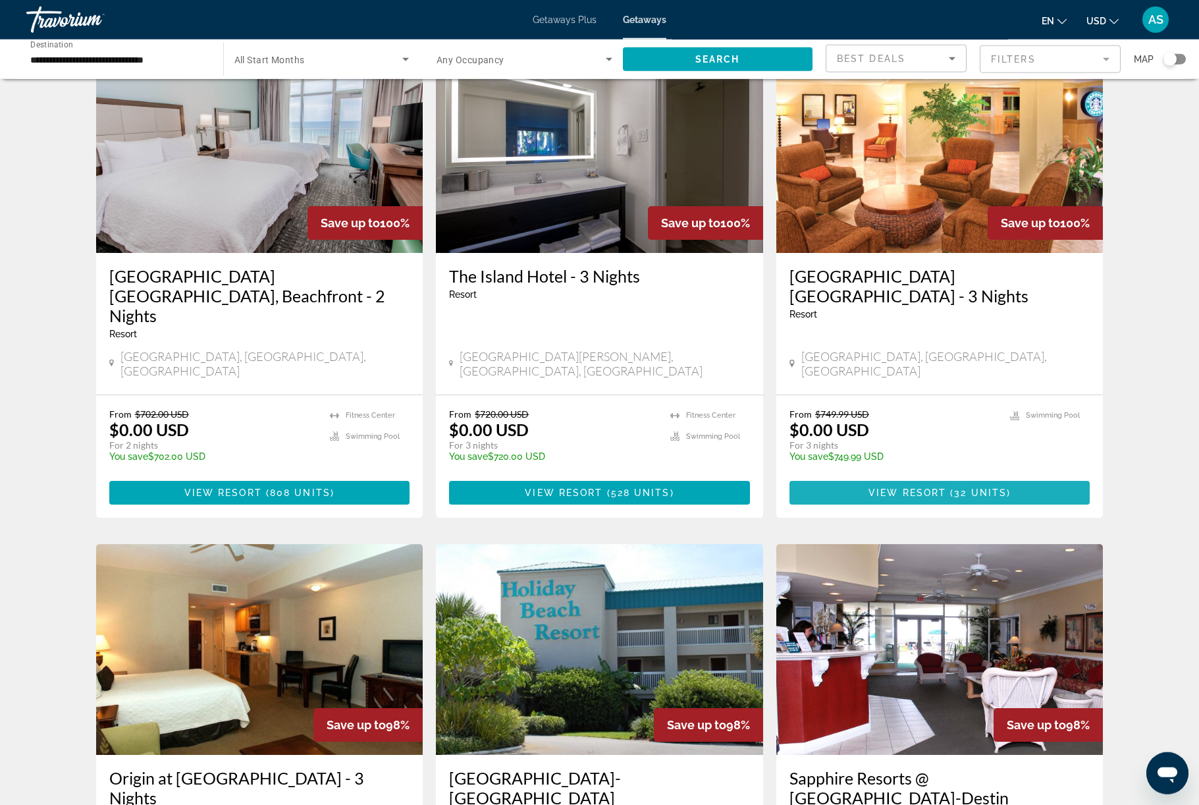
scroll to position [546, 0]
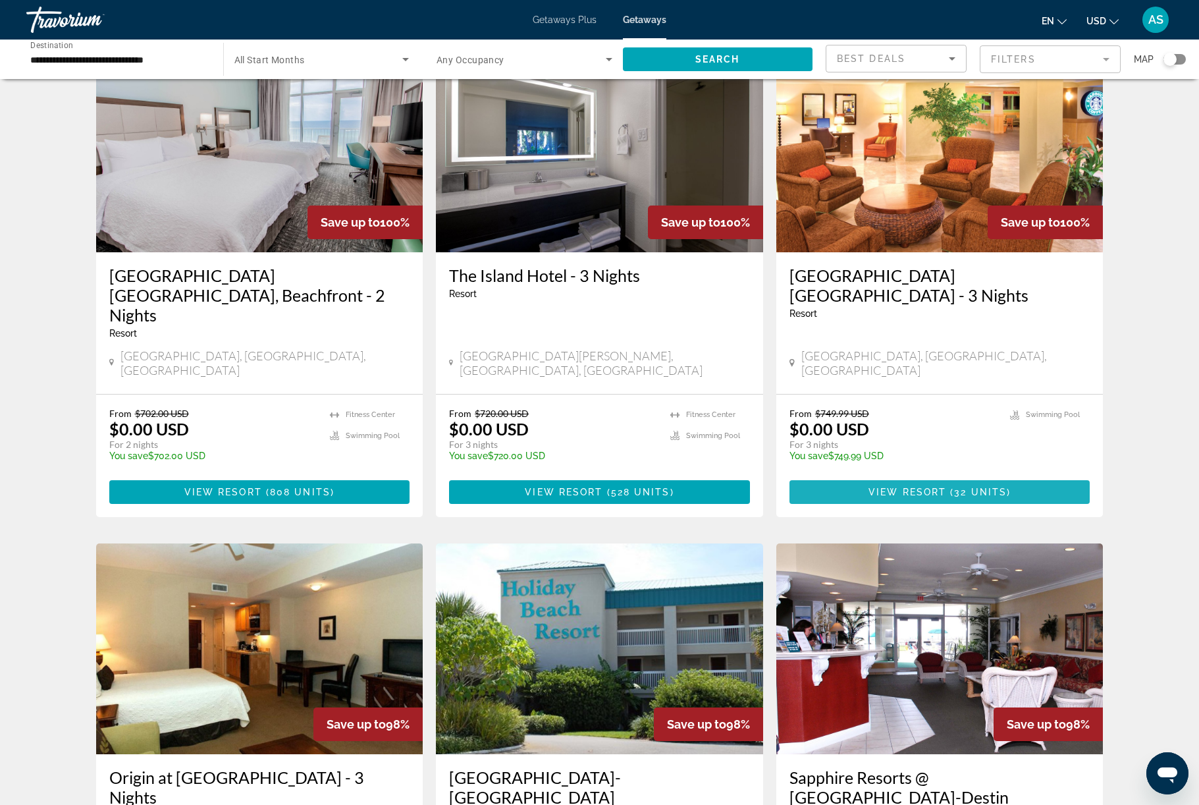
click at [898, 508] on span "Main content" at bounding box center [940, 492] width 301 height 32
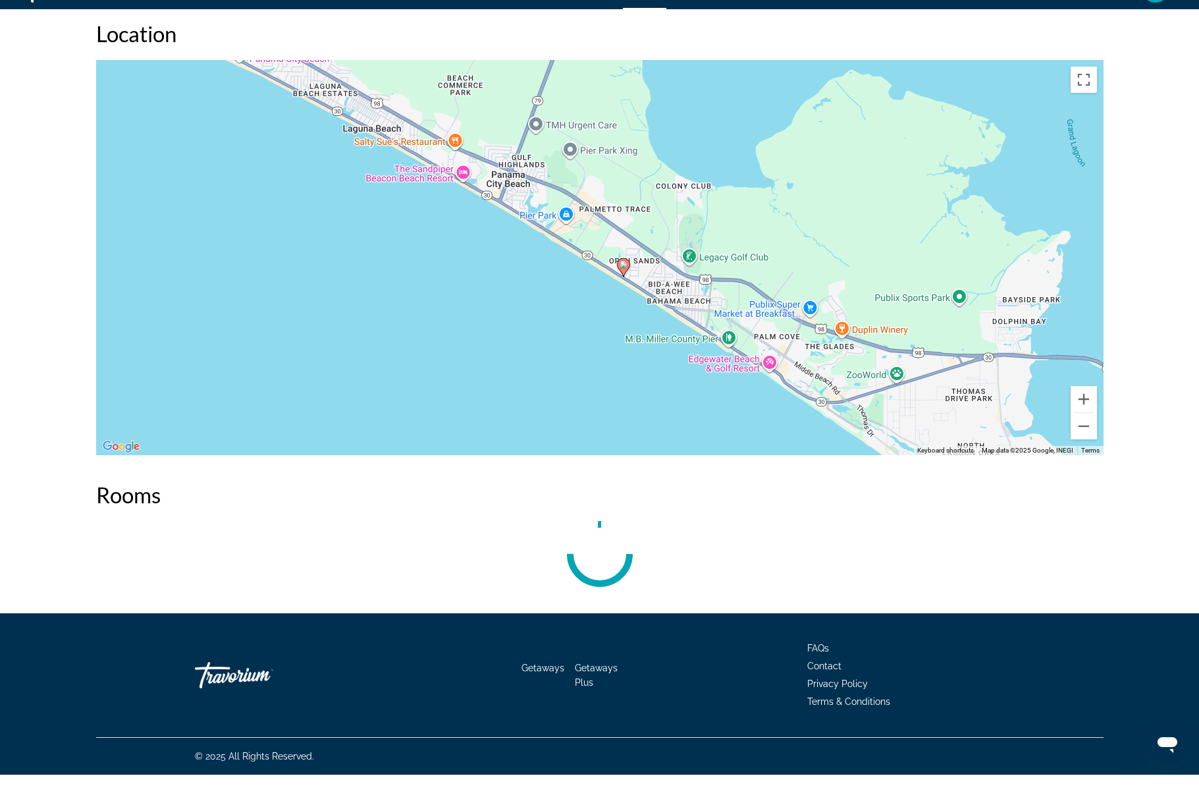
scroll to position [2173, 0]
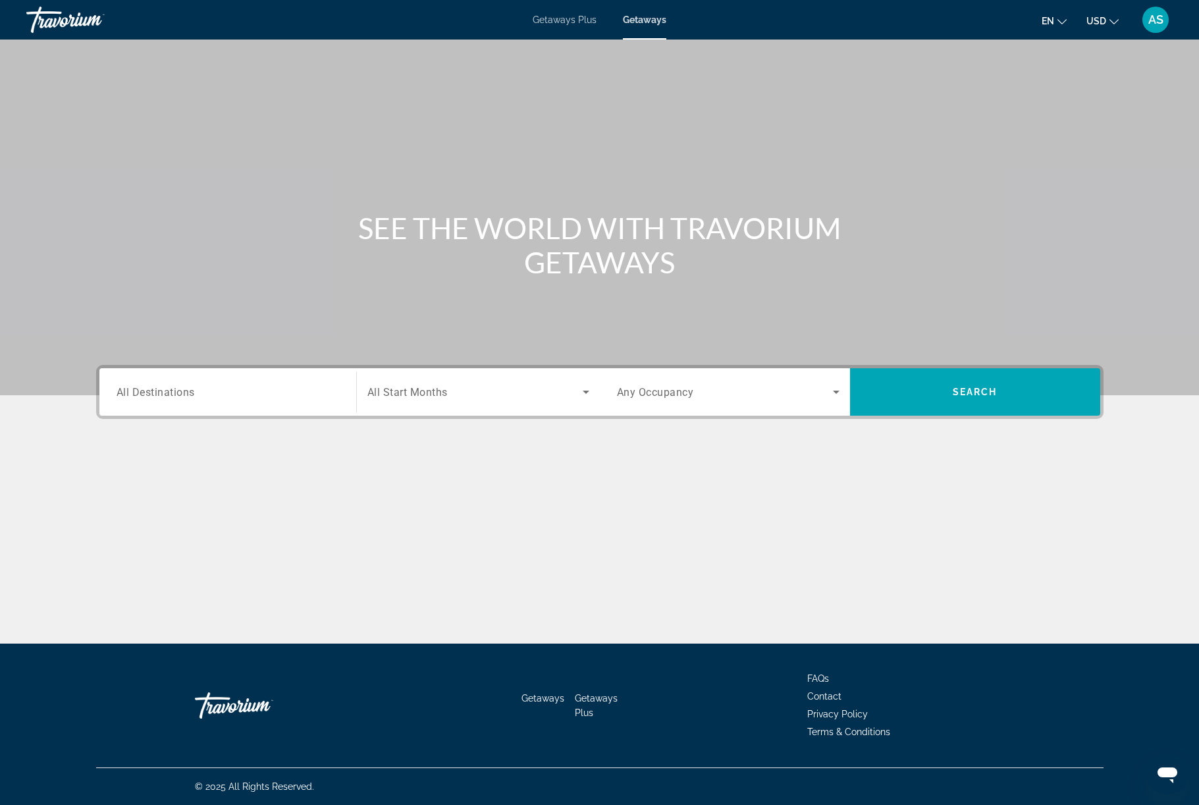
click at [223, 400] on input "Destination All Destinations" at bounding box center [228, 393] width 223 height 16
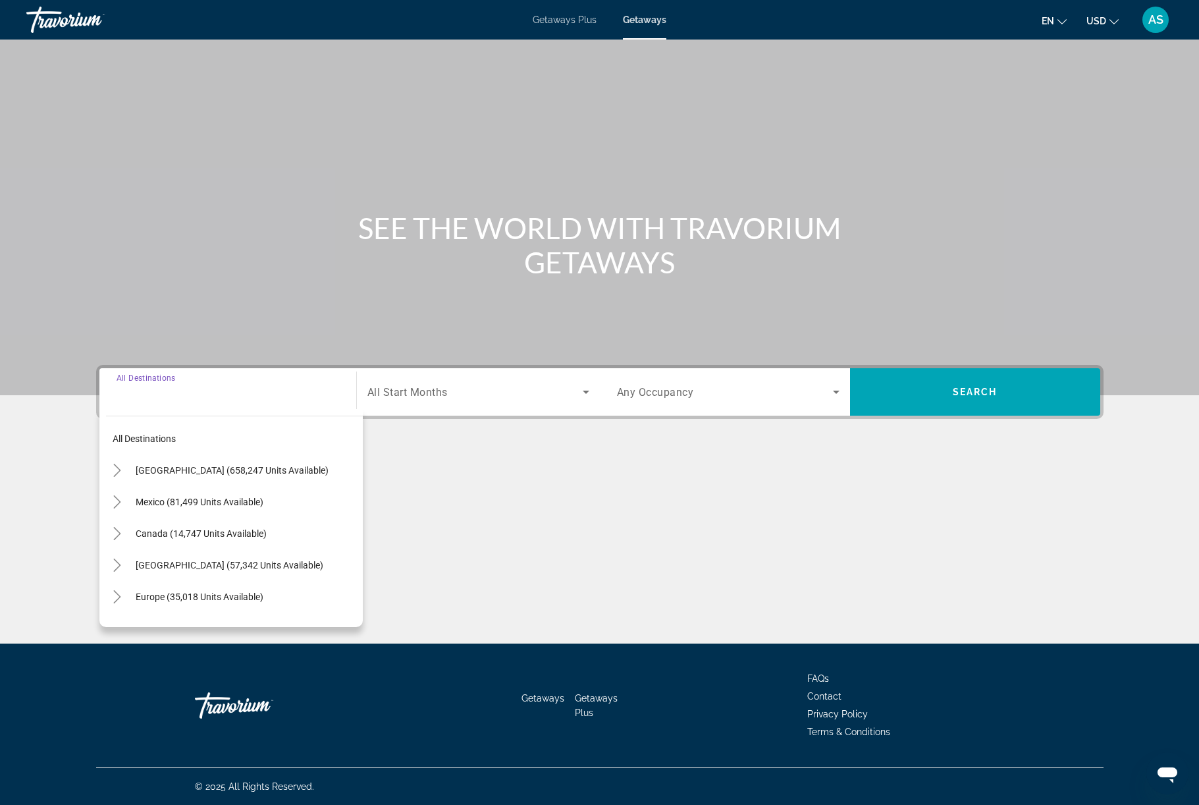
click at [136, 476] on span "[GEOGRAPHIC_DATA] (658,247 units available)" at bounding box center [232, 470] width 193 height 11
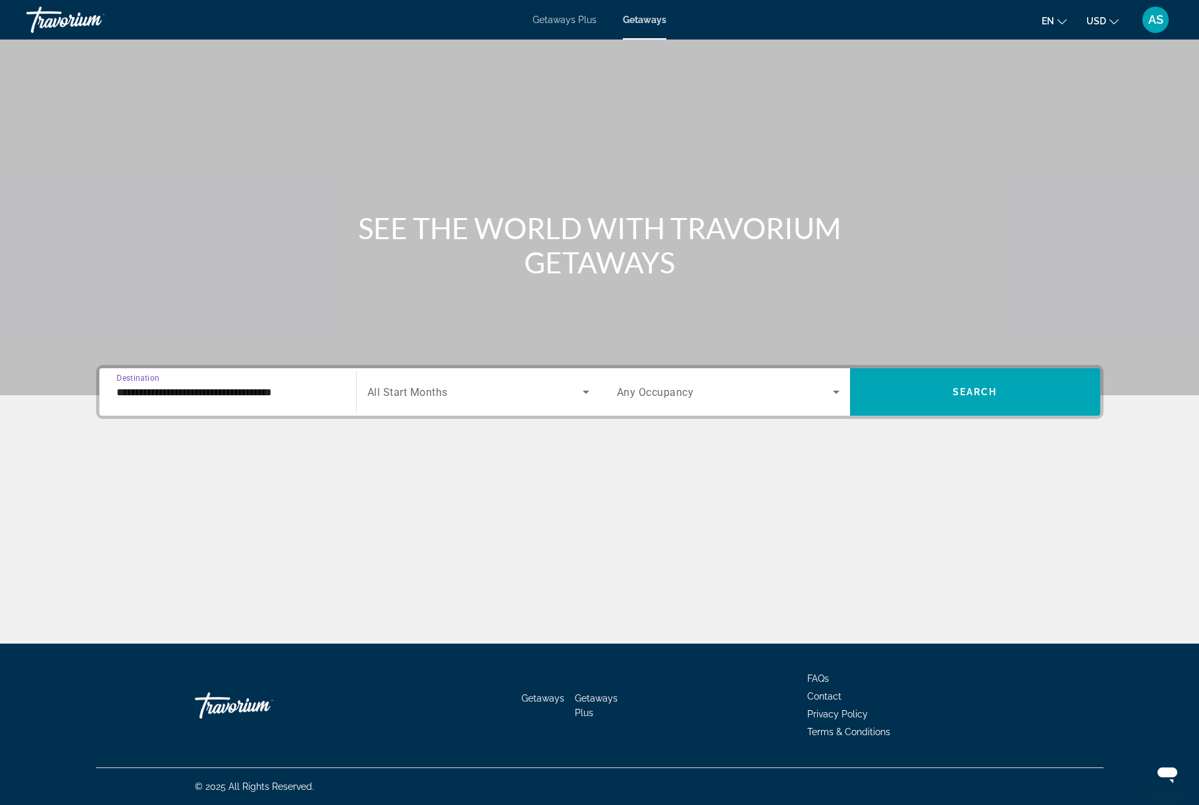
click at [140, 400] on input "**********" at bounding box center [228, 393] width 223 height 16
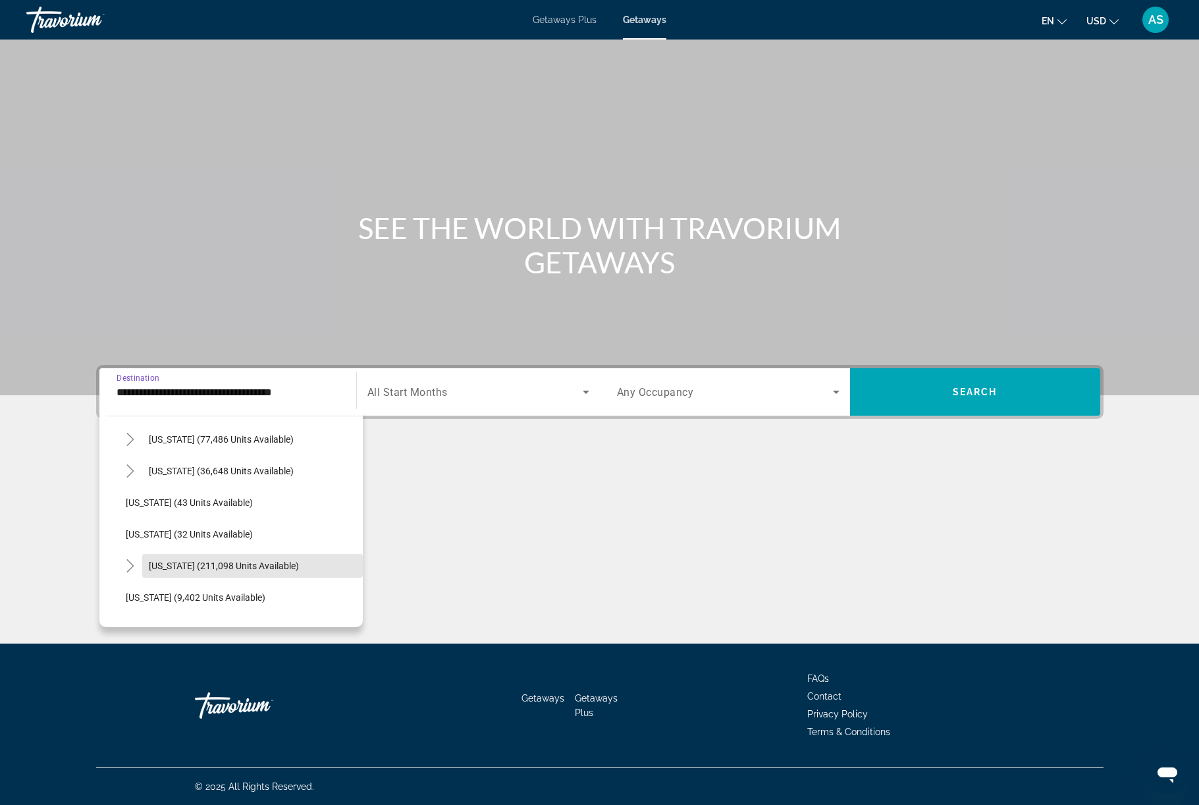
scroll to position [171, 0]
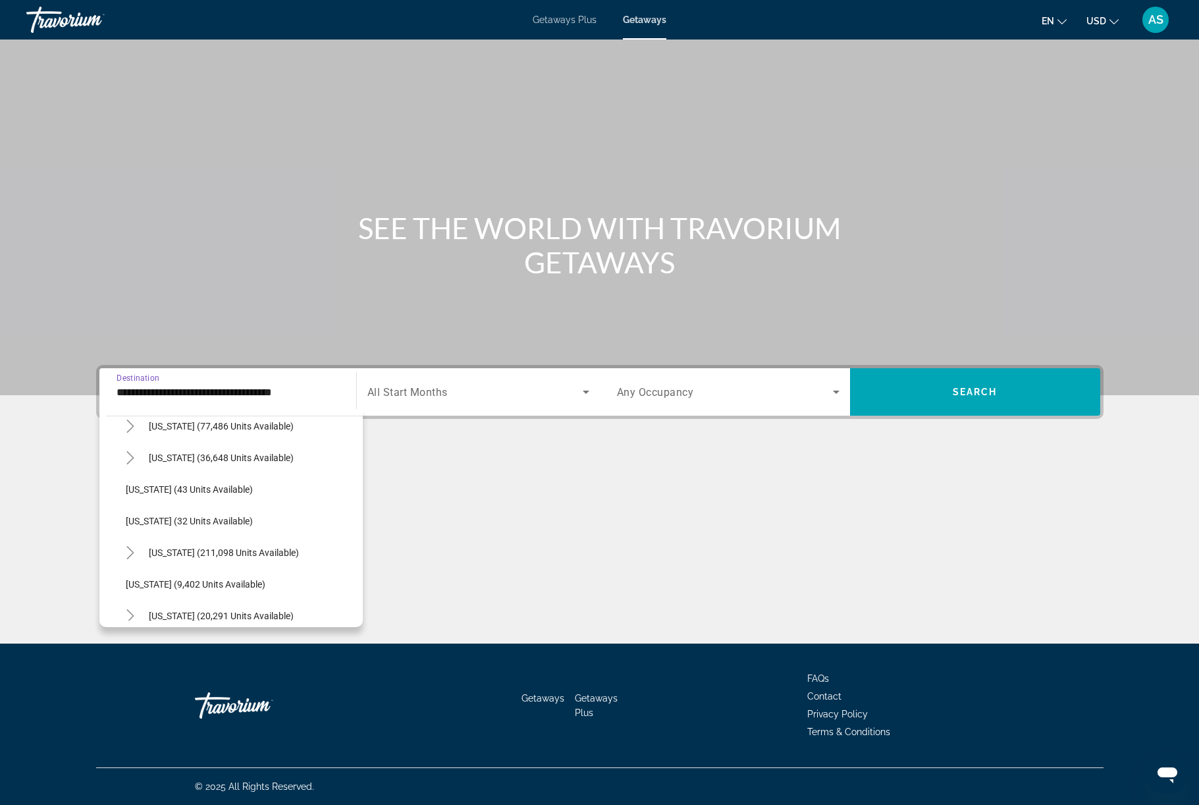
click at [119, 564] on mat-icon "Toggle Florida (211,098 units available)" at bounding box center [130, 552] width 23 height 23
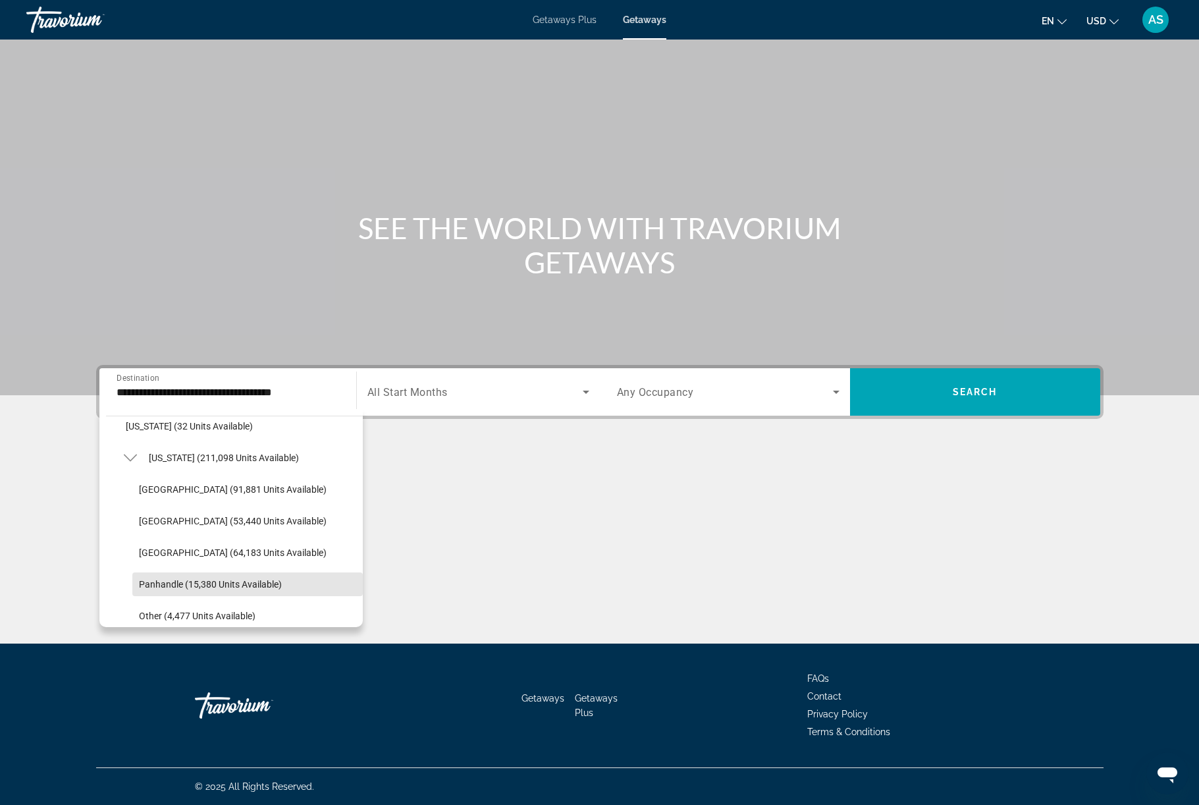
click at [204, 600] on span "Search widget" at bounding box center [247, 584] width 231 height 32
type input "**********"
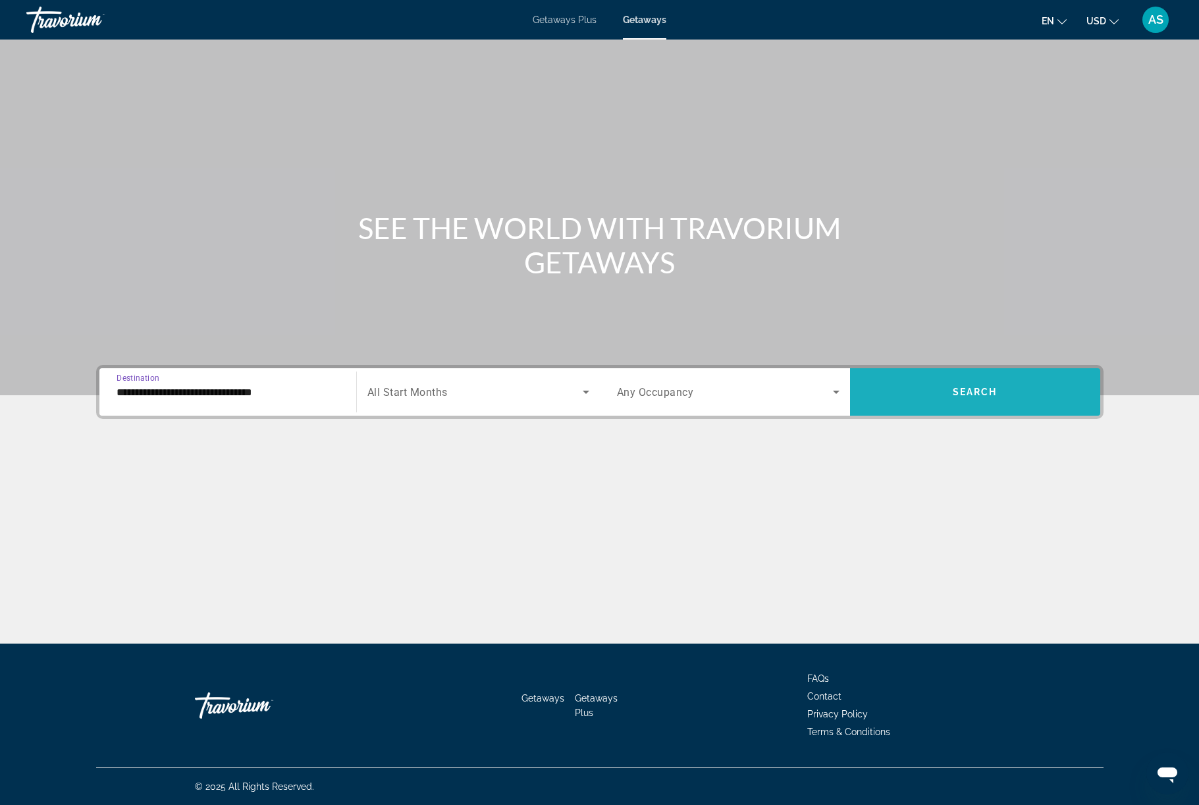
click at [898, 416] on span "Search widget" at bounding box center [975, 391] width 250 height 47
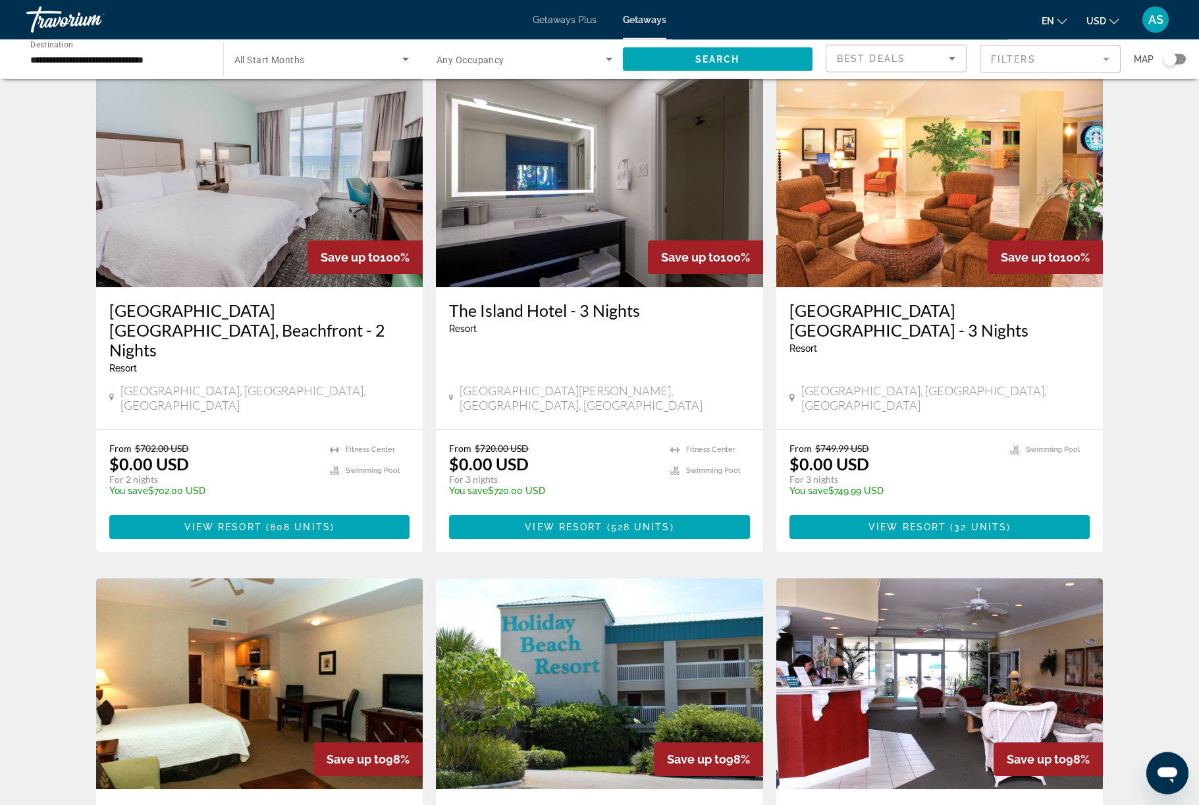
scroll to position [512, 0]
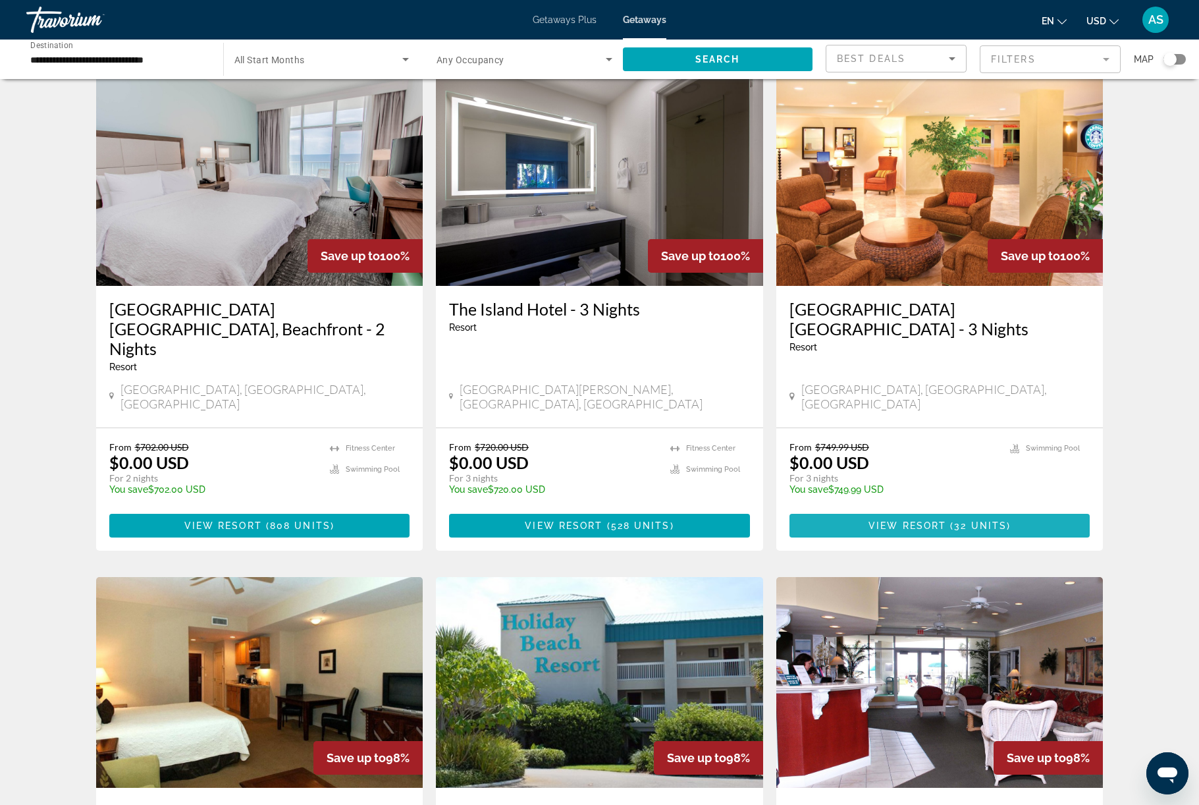
click at [898, 531] on span "32 units" at bounding box center [980, 525] width 53 height 11
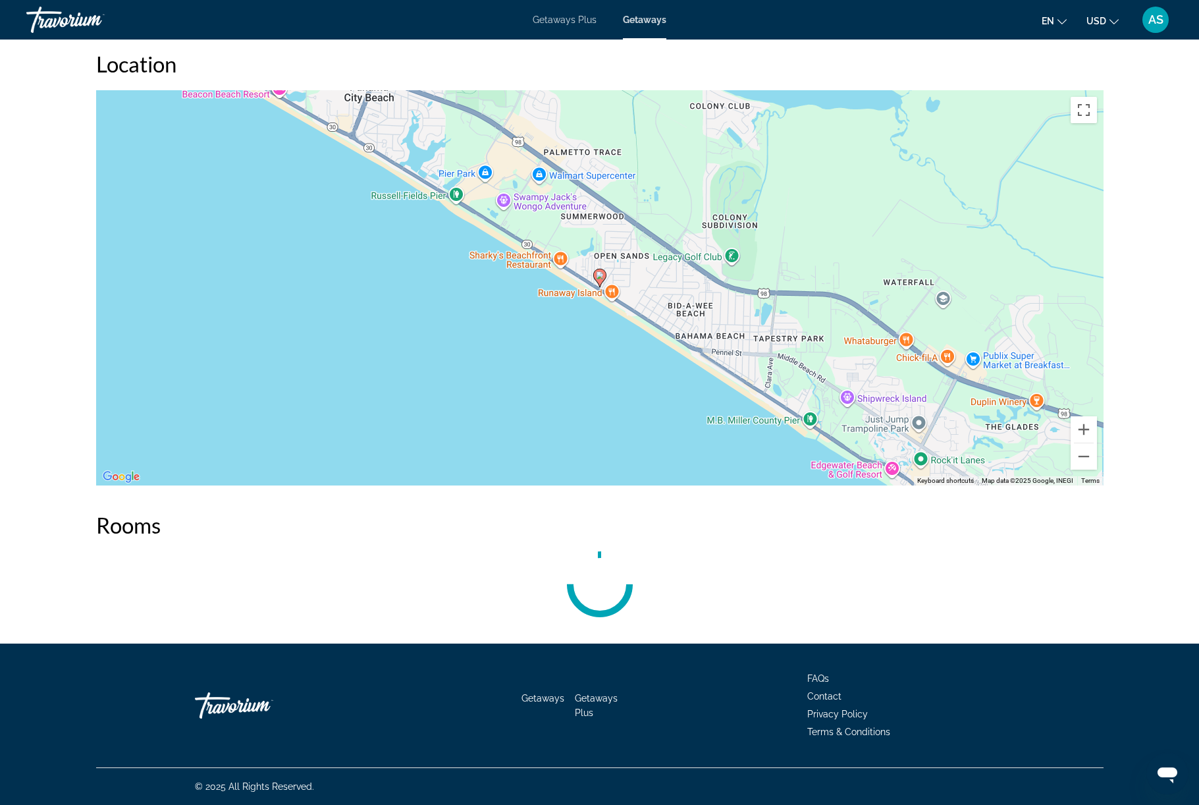
scroll to position [2173, 0]
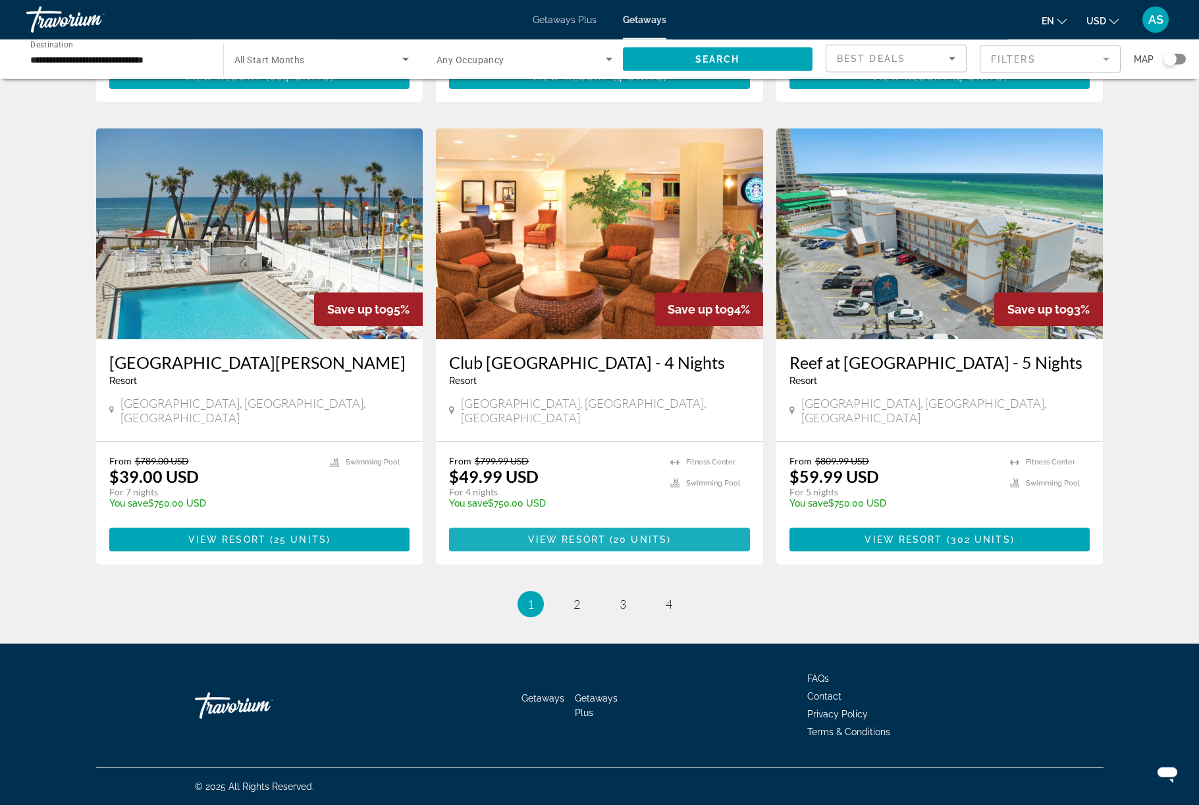
scroll to position [1618, 0]
click at [696, 555] on span "Main content" at bounding box center [599, 540] width 301 height 32
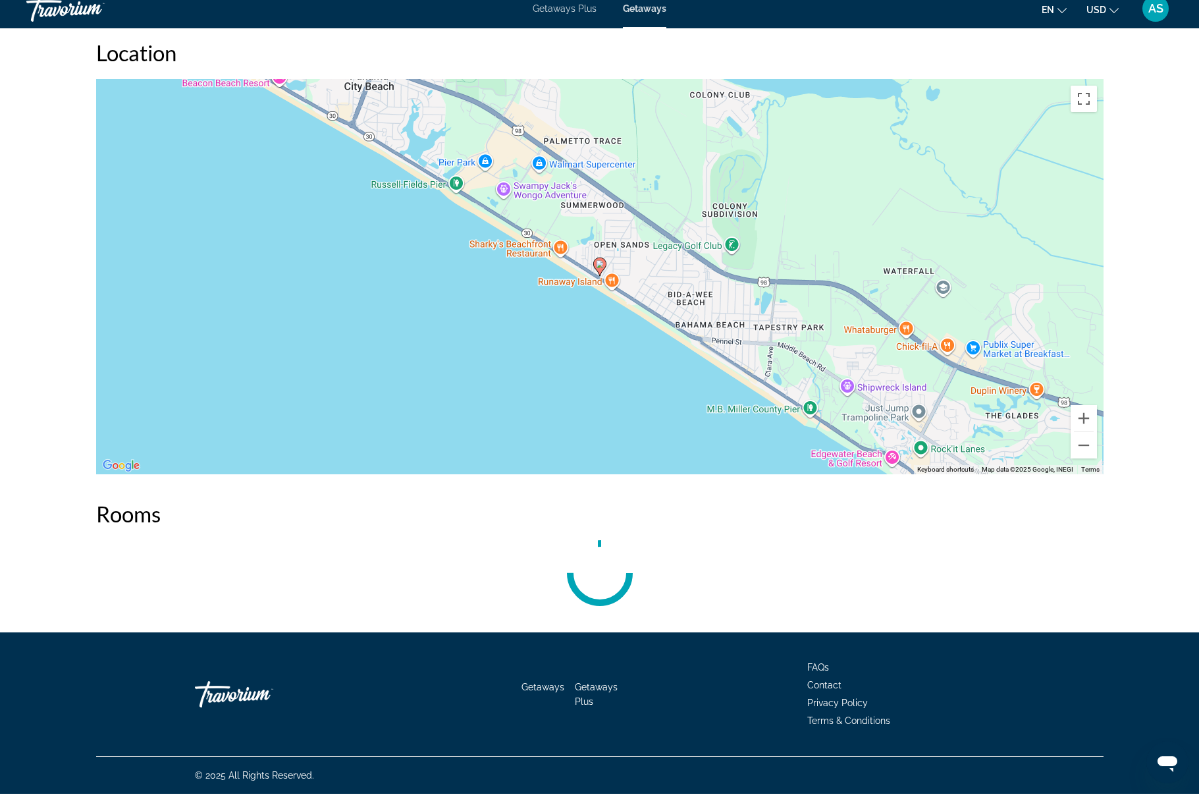
scroll to position [2135, 0]
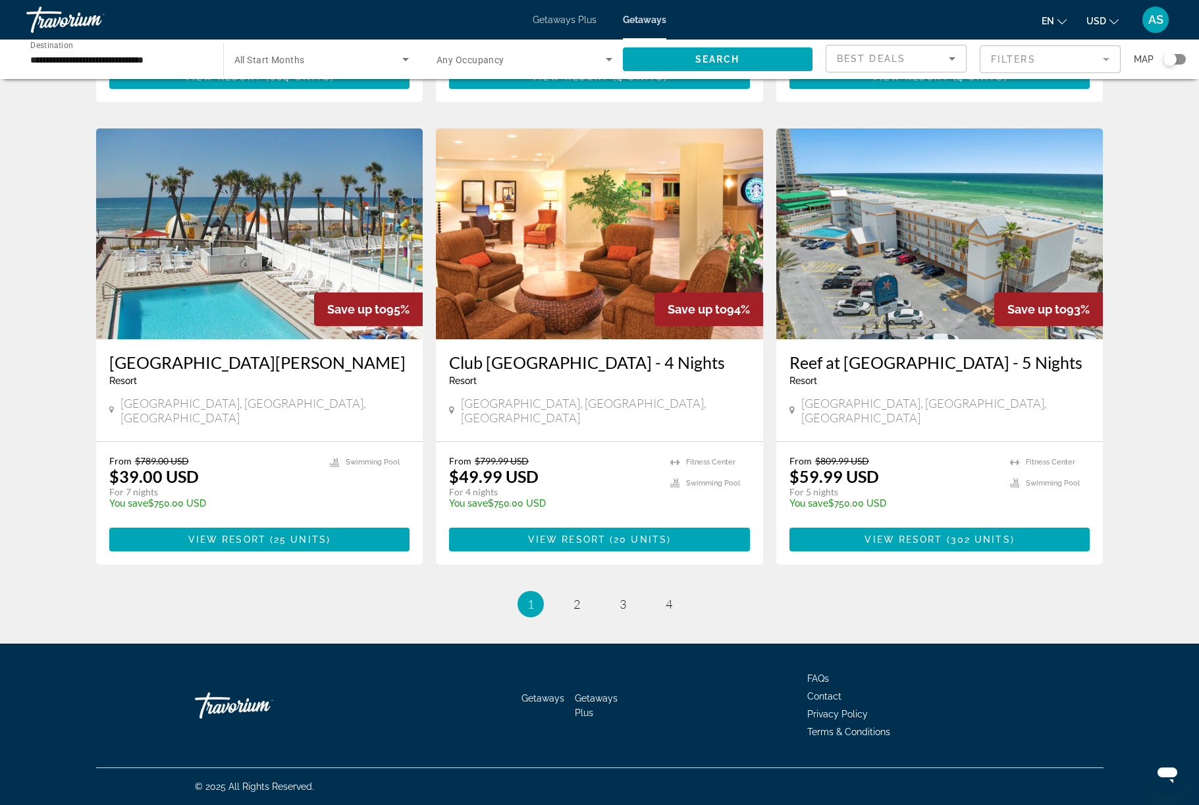
scroll to position [1569, 0]
click at [574, 611] on span "2" at bounding box center [577, 604] width 7 height 14
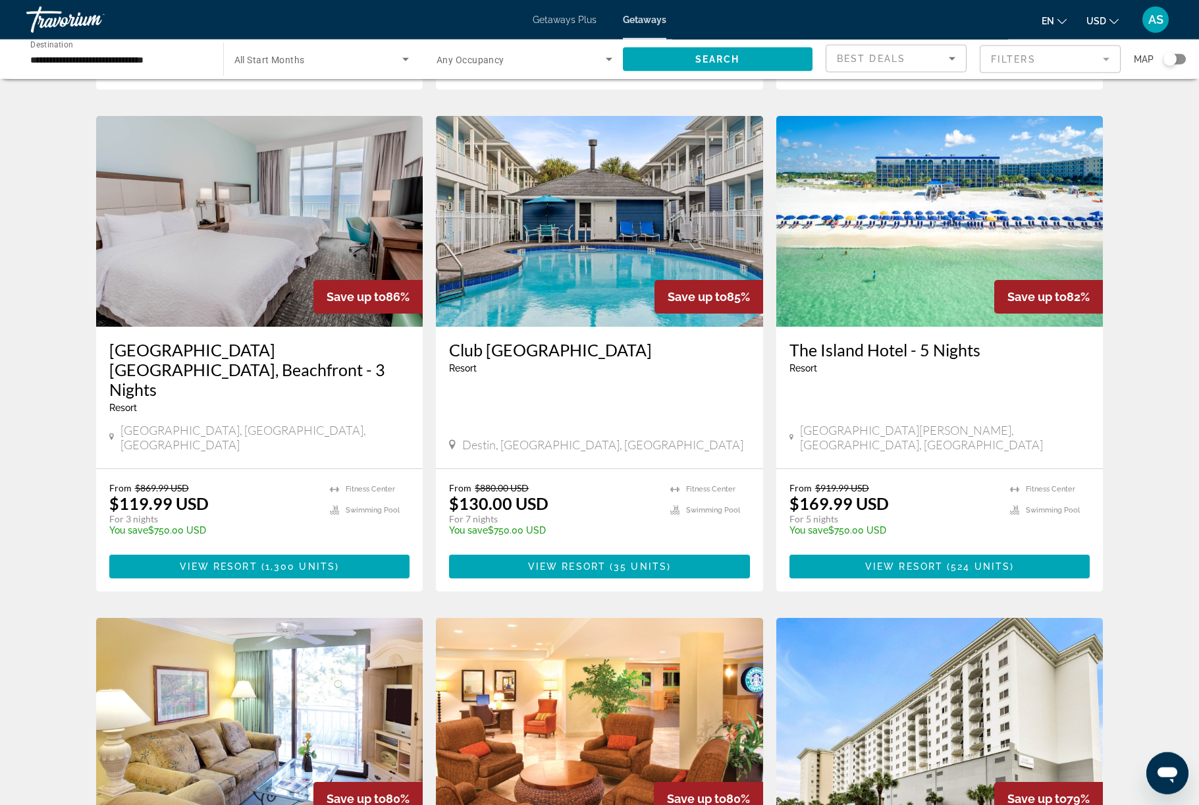
scroll to position [512, 0]
click at [301, 582] on span "Main content" at bounding box center [259, 566] width 301 height 32
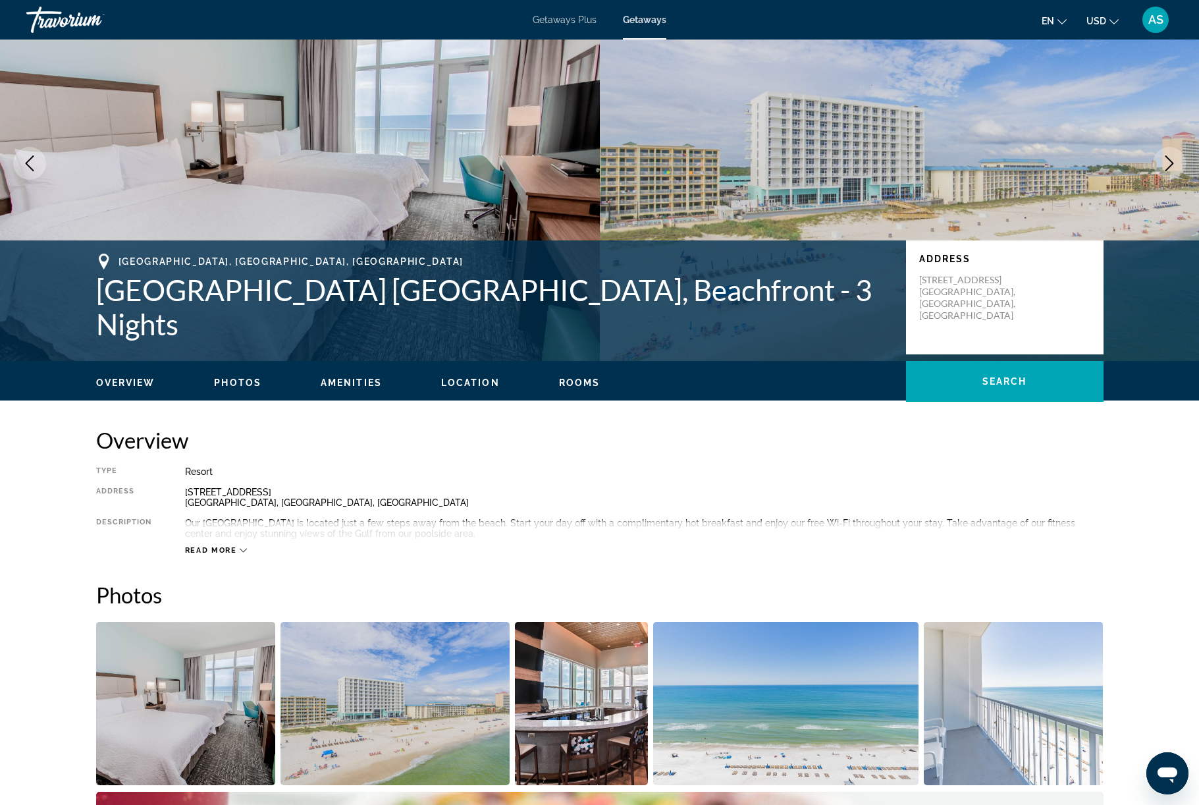
scroll to position [98, 0]
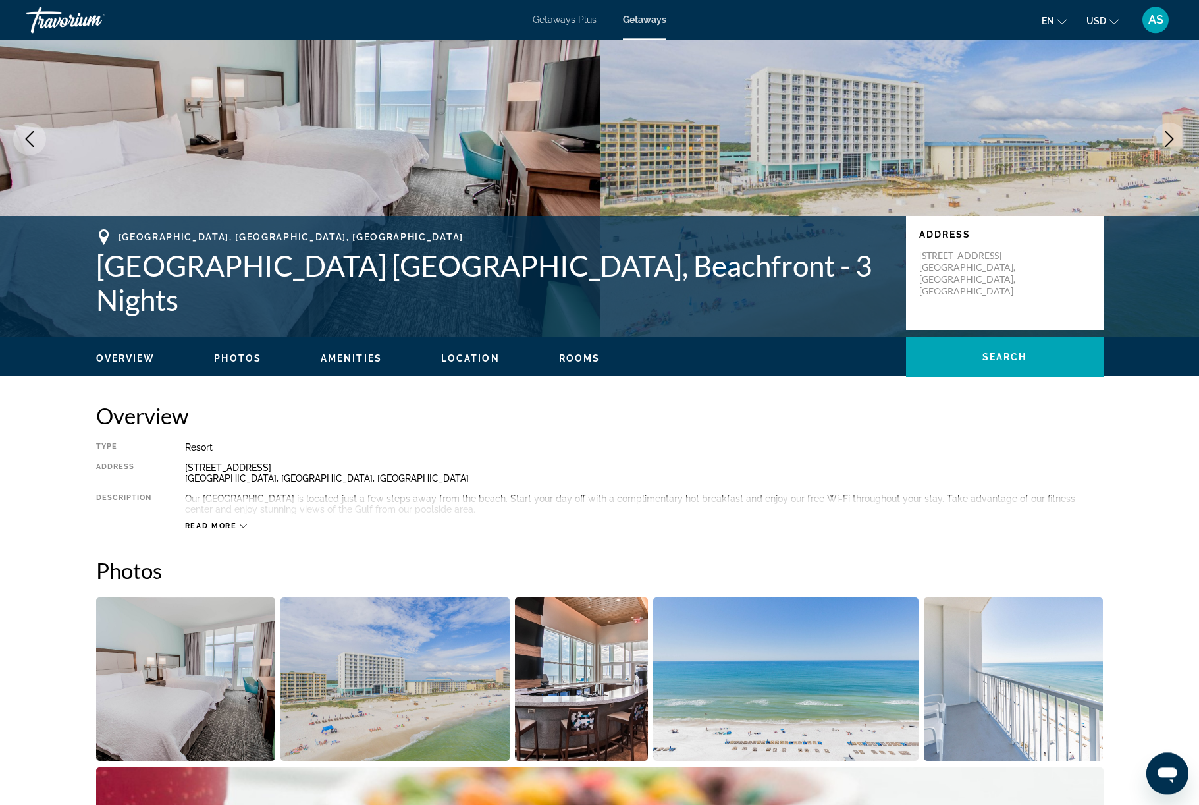
click at [185, 530] on span "Read more" at bounding box center [211, 526] width 52 height 9
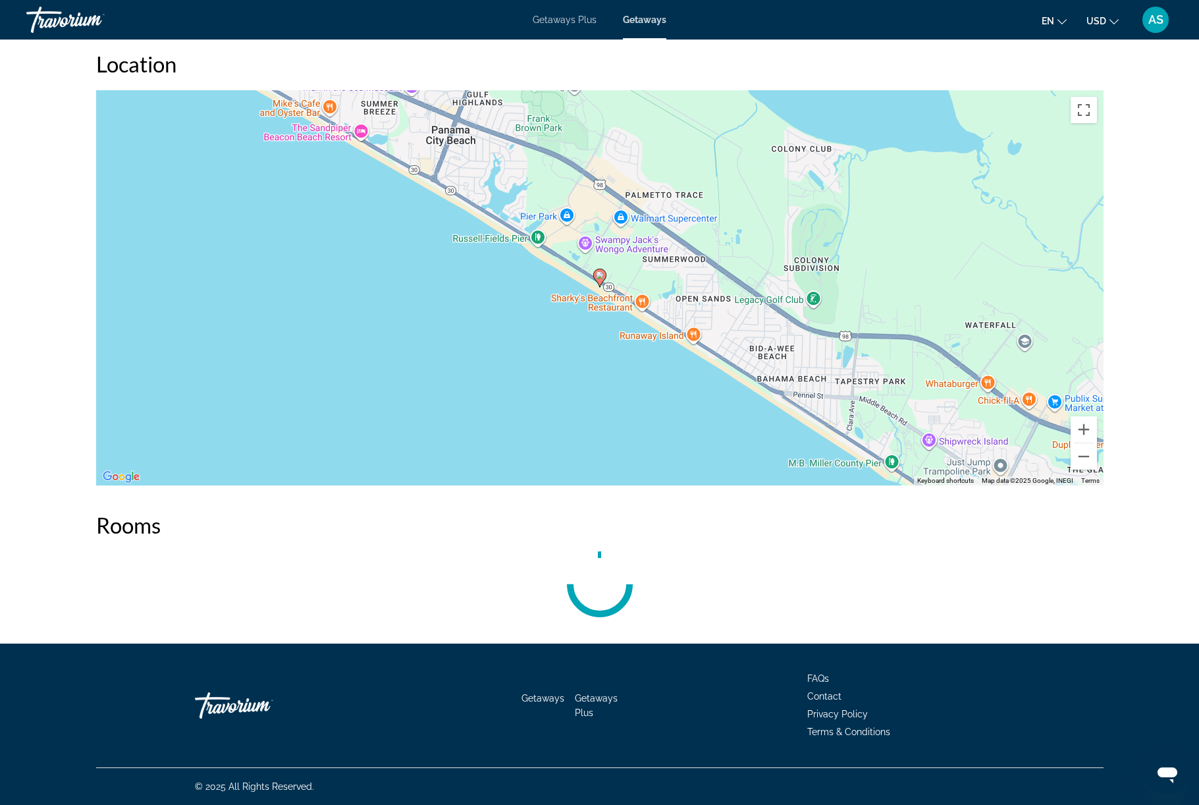
scroll to position [1780, 0]
